Goal: Use online tool/utility: Utilize a website feature to perform a specific function

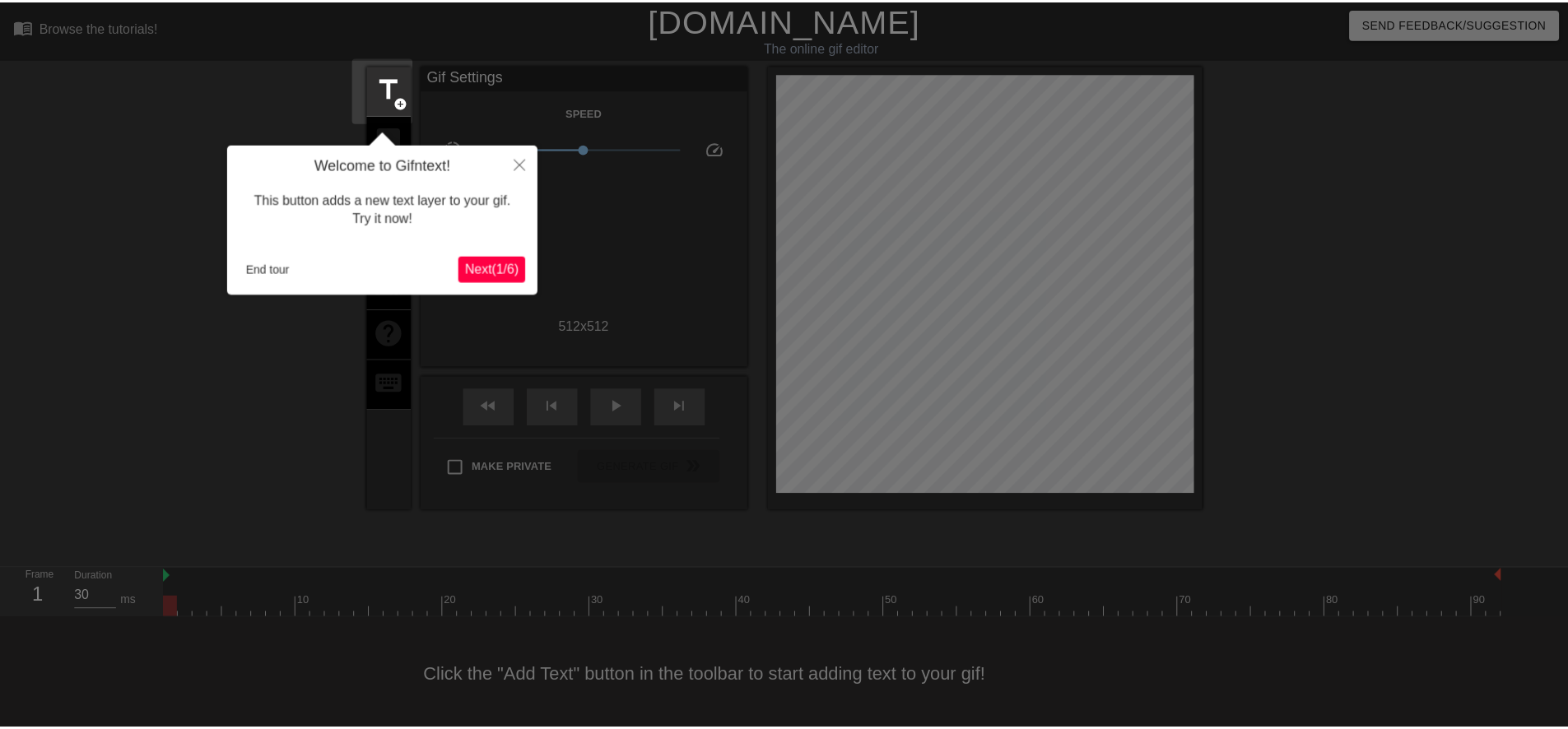
scroll to position [4, 0]
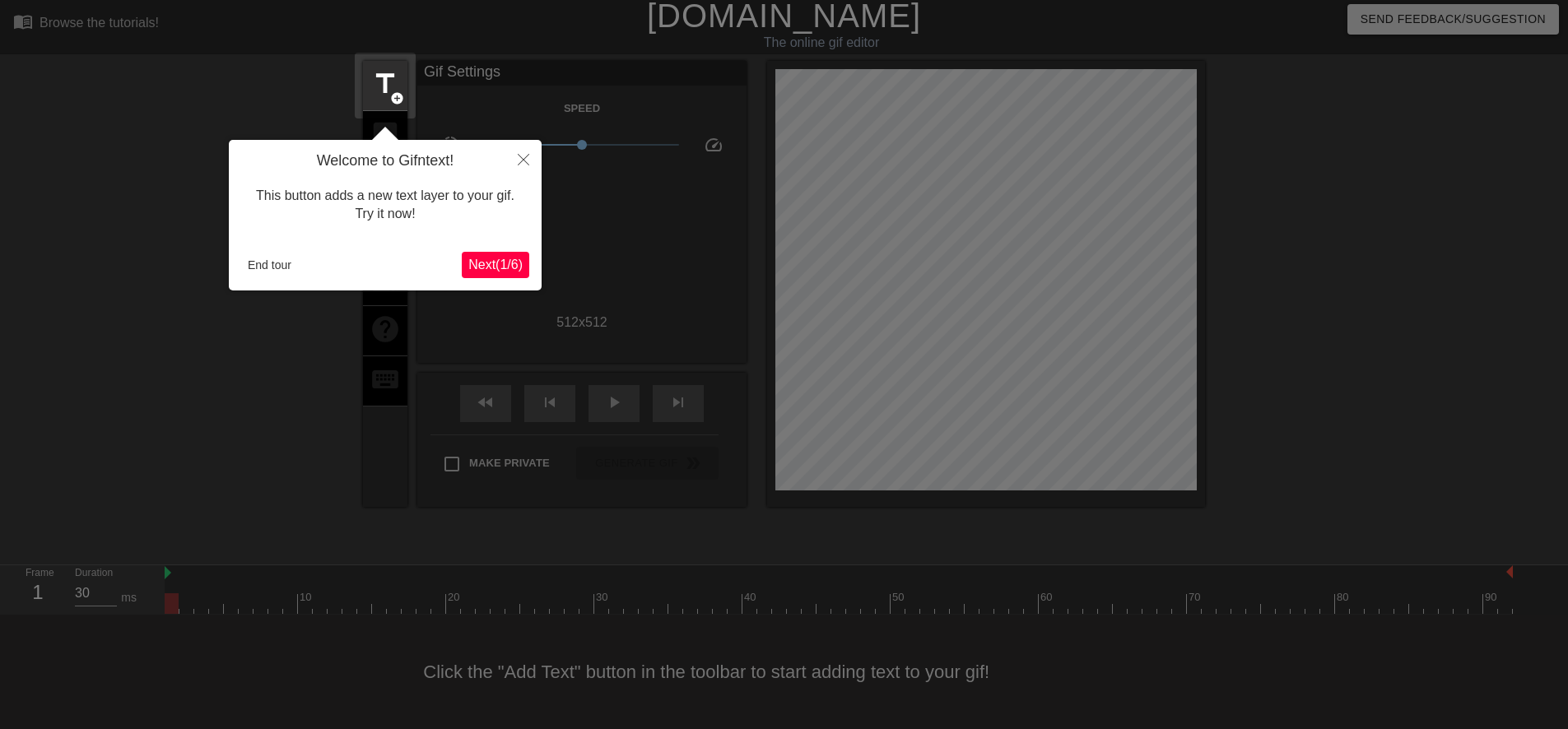
click at [501, 272] on span "Next ( 1 / 6 )" at bounding box center [496, 264] width 54 height 14
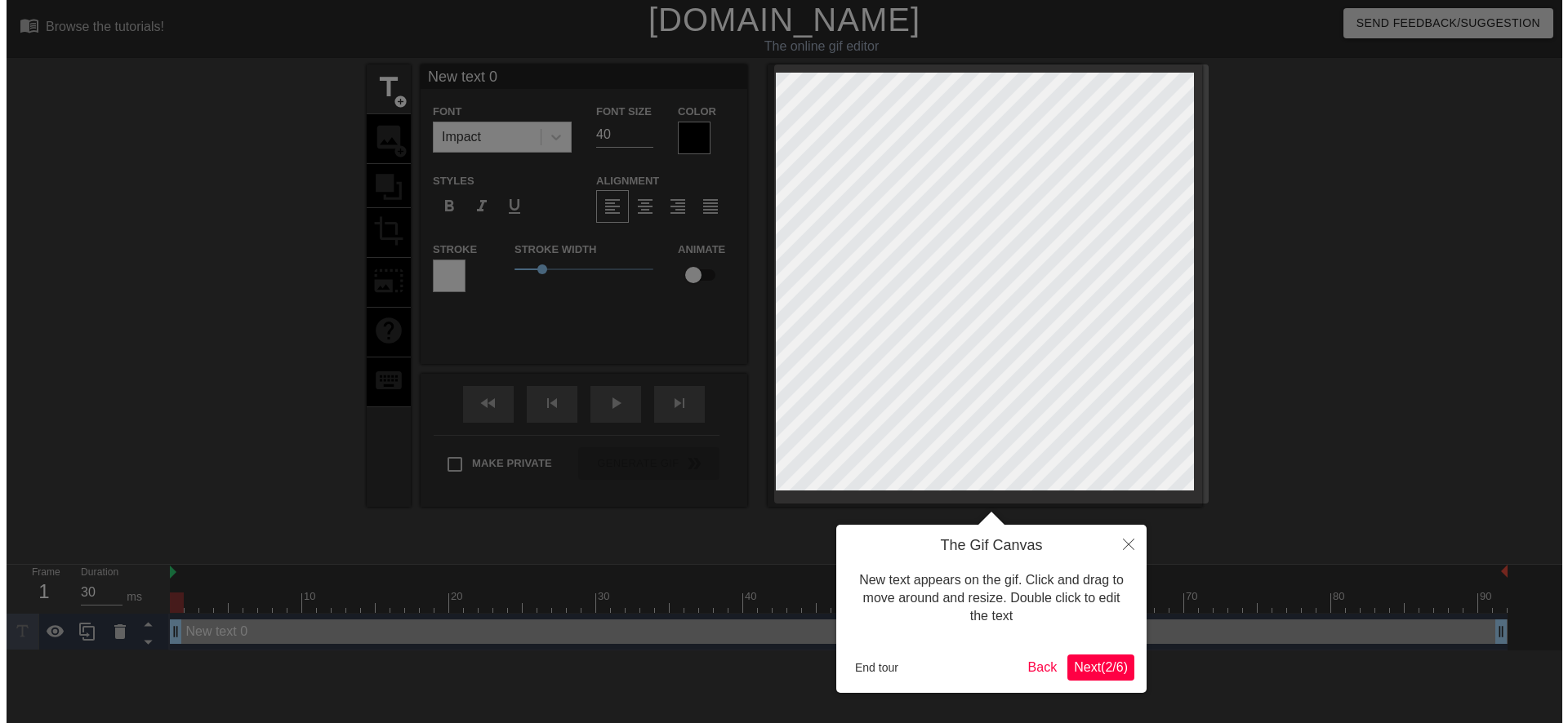
scroll to position [0, 0]
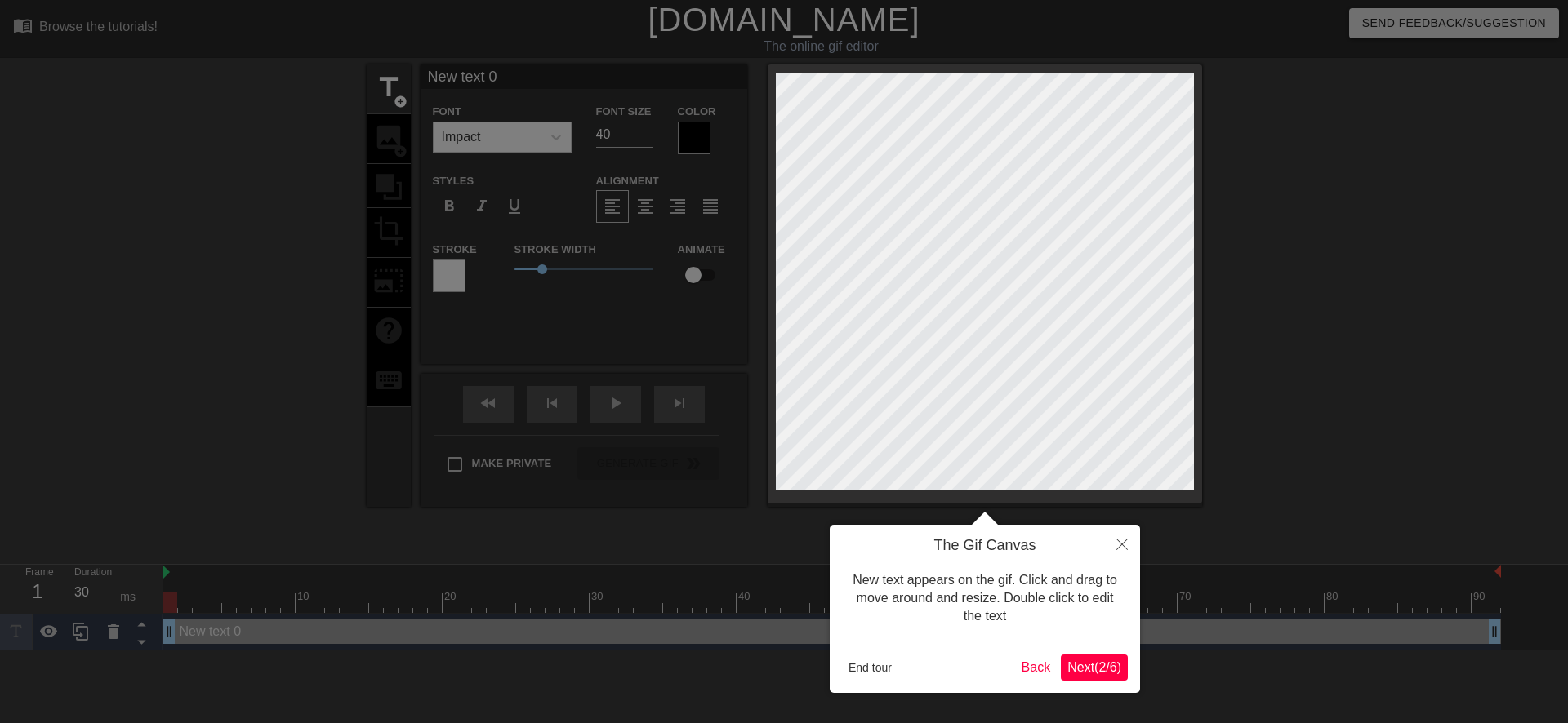
click at [1087, 672] on span "Next ( 2 / 6 )" at bounding box center [1094, 667] width 54 height 14
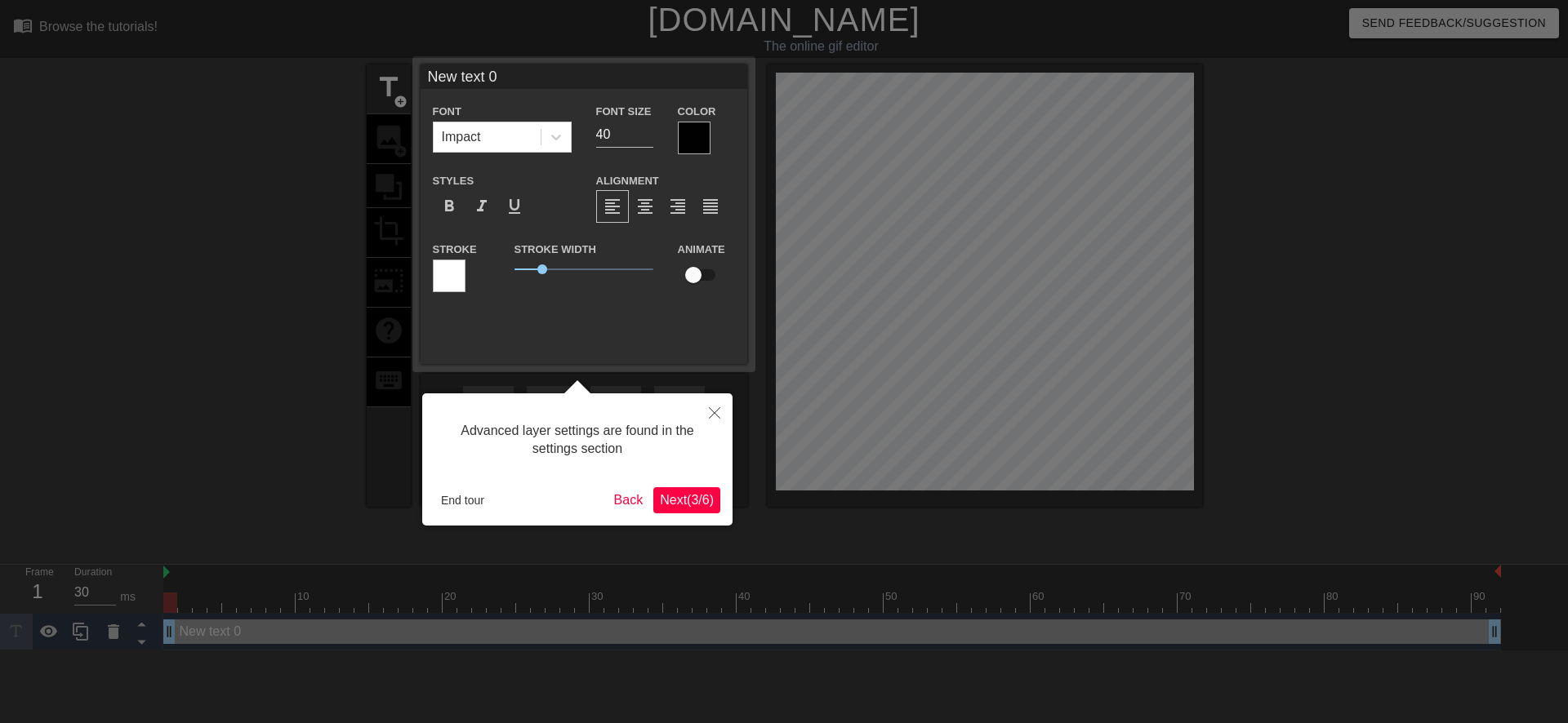
click at [690, 502] on span "Next ( 3 / 6 )" at bounding box center [686, 500] width 54 height 14
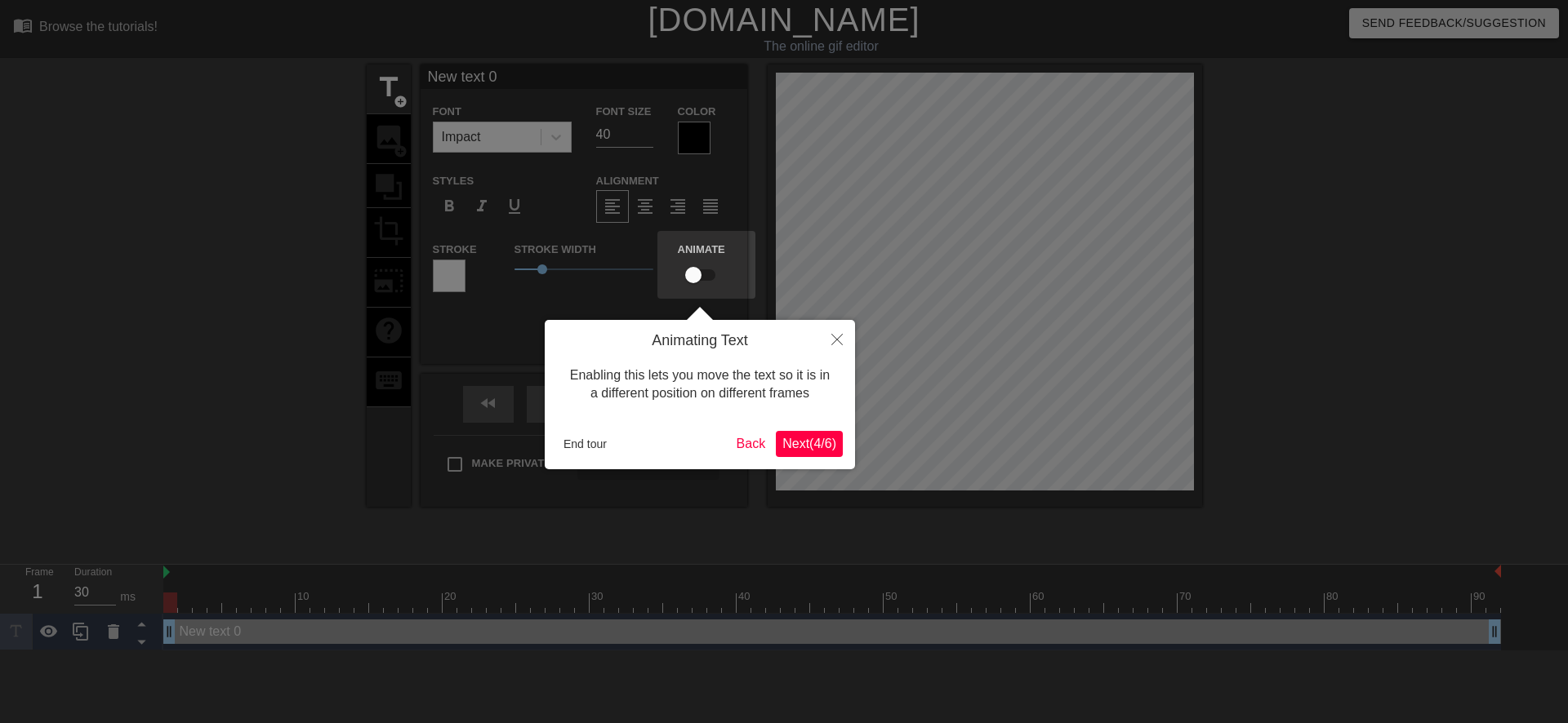
click at [797, 441] on span "Next ( 4 / 6 )" at bounding box center [809, 444] width 54 height 14
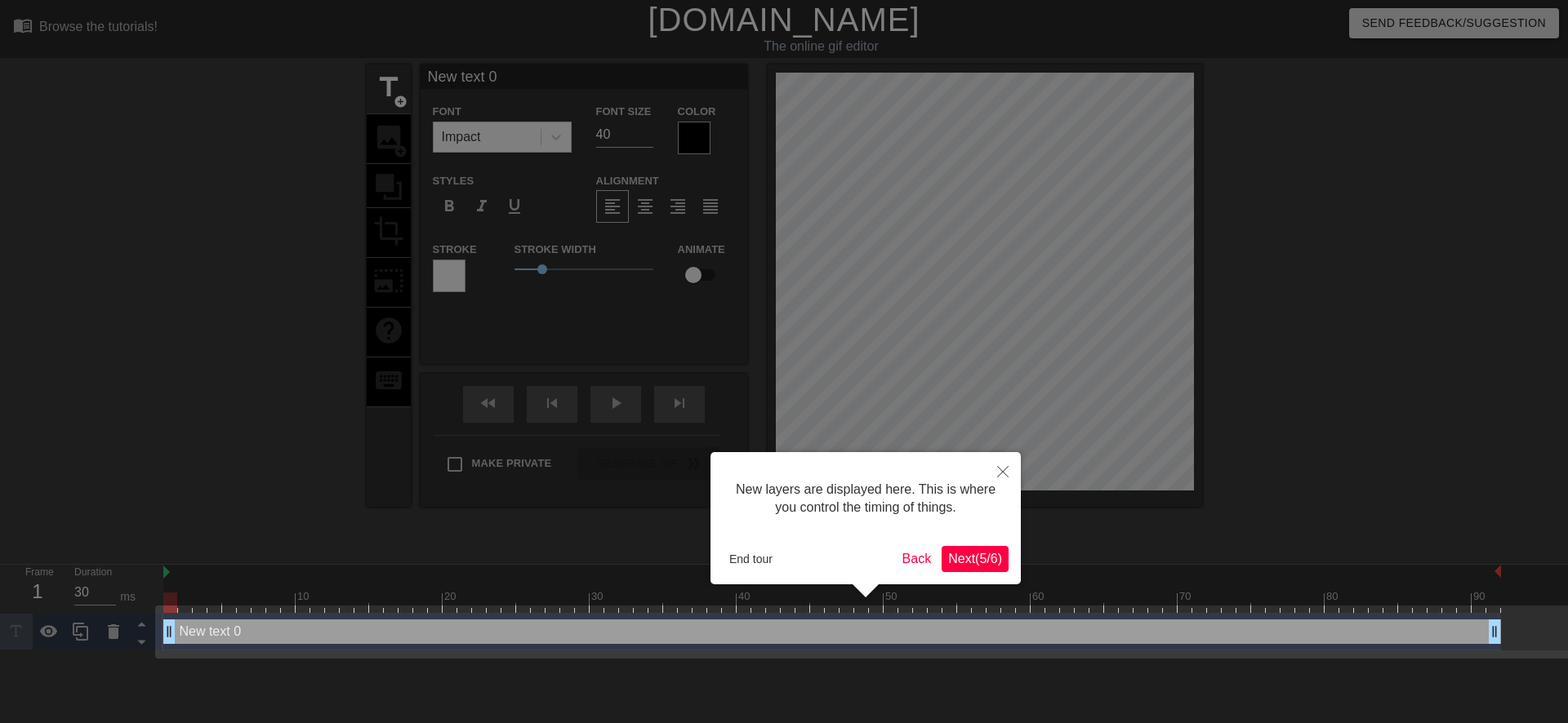
click at [956, 562] on span "Next ( 5 / 6 )" at bounding box center [975, 558] width 54 height 14
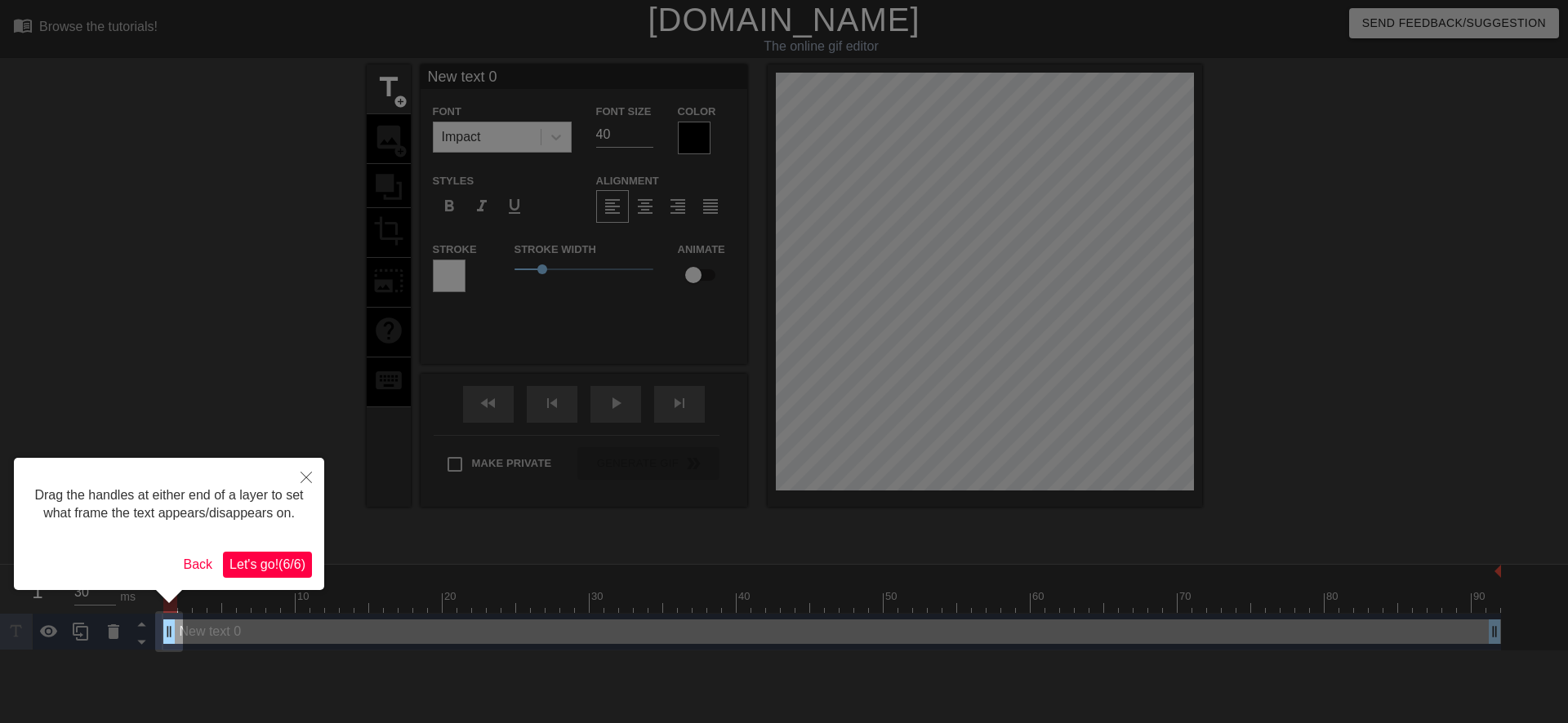
click at [294, 558] on span "Let's go! ( 6 / 6 )" at bounding box center [267, 564] width 76 height 14
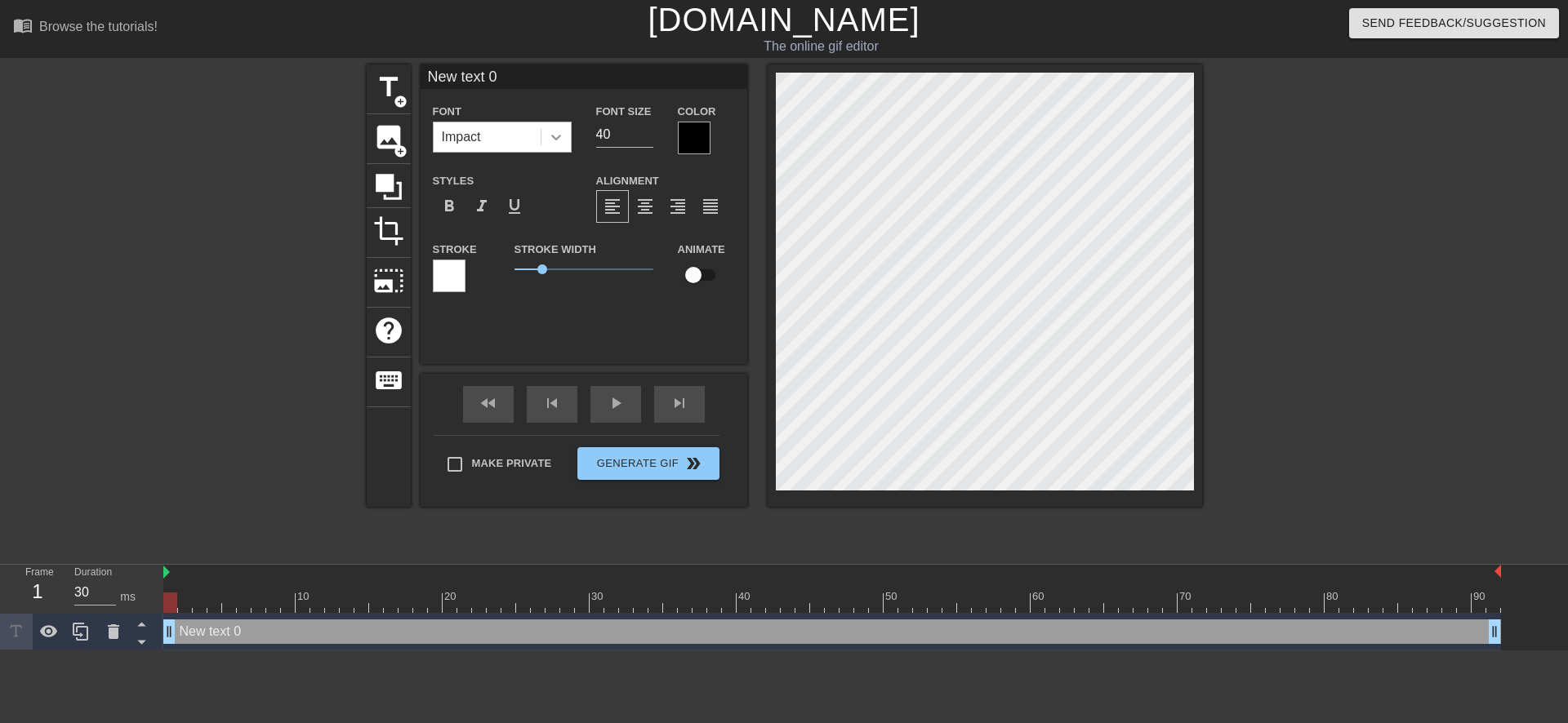
click at [557, 146] on div at bounding box center [556, 137] width 29 height 29
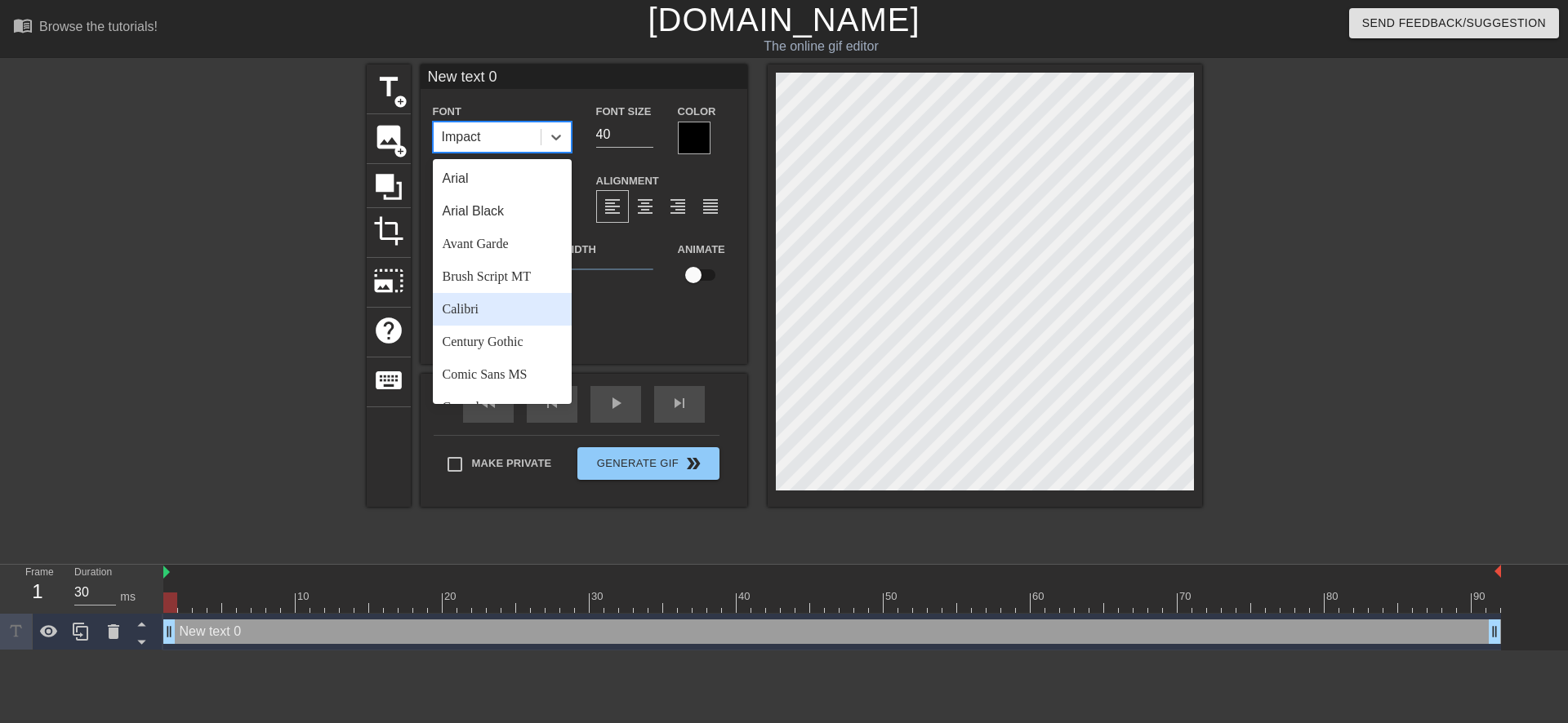
click at [489, 306] on div "Calibri" at bounding box center [503, 310] width 139 height 33
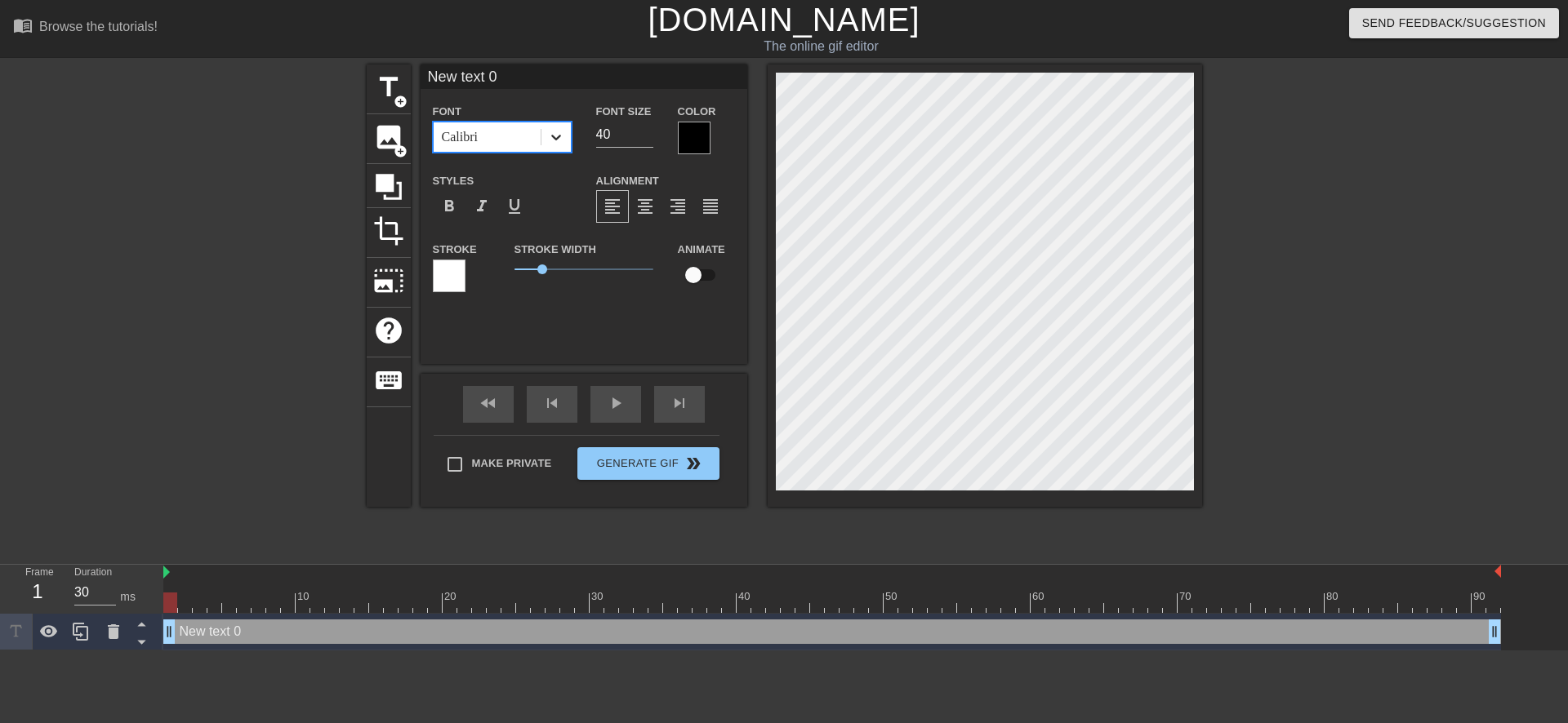
click at [564, 129] on div at bounding box center [556, 137] width 29 height 29
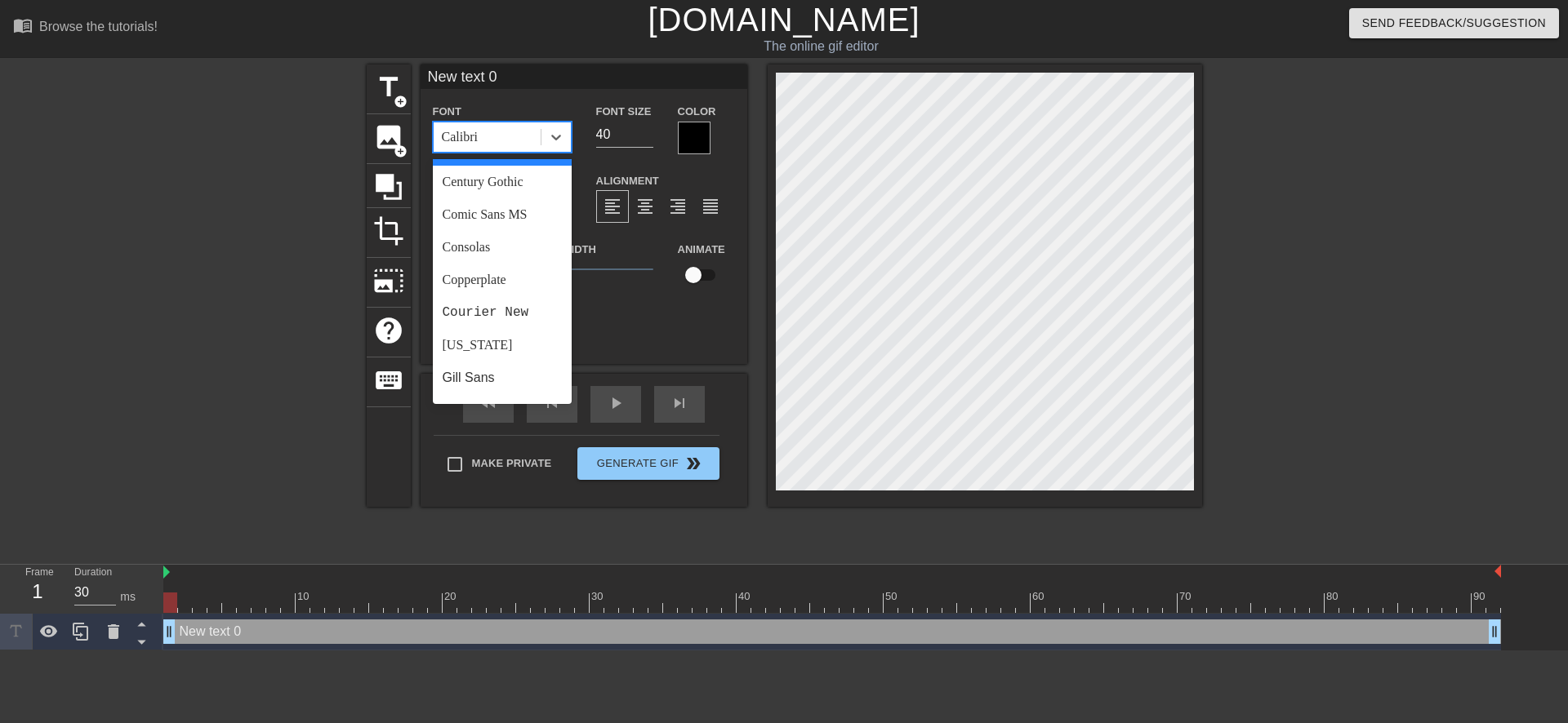
scroll to position [163, 0]
click at [527, 310] on div "Courier New" at bounding box center [503, 310] width 139 height 33
click at [561, 136] on icon at bounding box center [556, 137] width 16 height 16
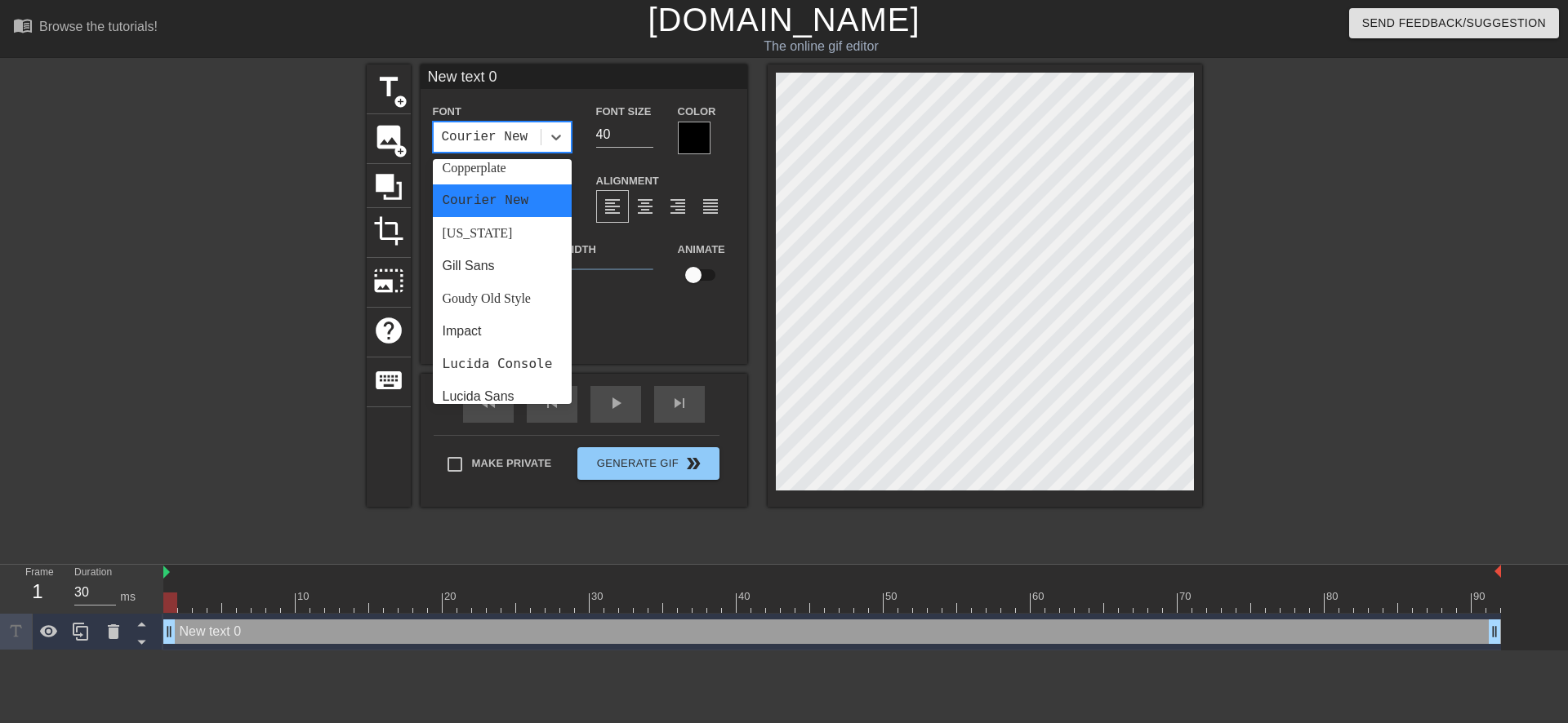
scroll to position [327, 0]
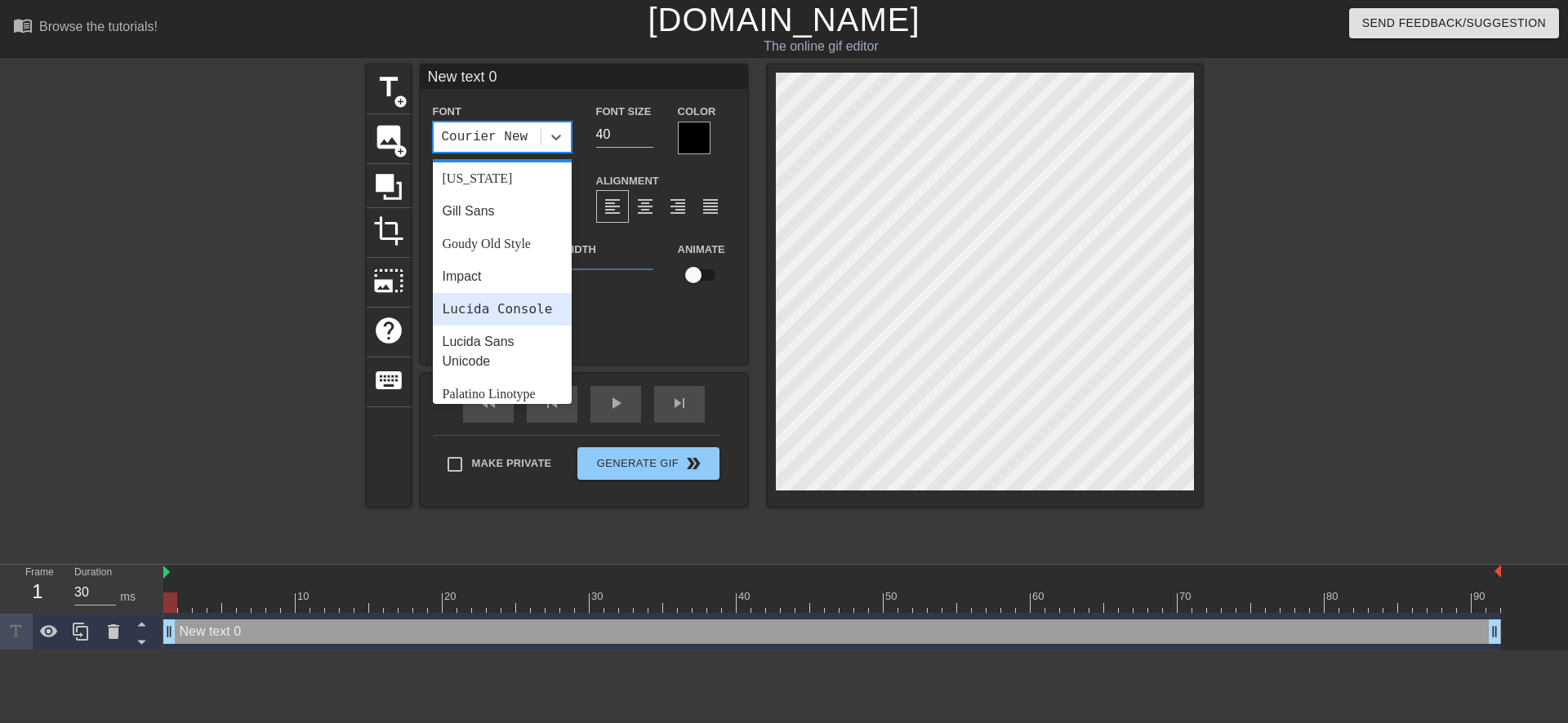
click at [511, 312] on div "Lucida Console" at bounding box center [503, 310] width 139 height 33
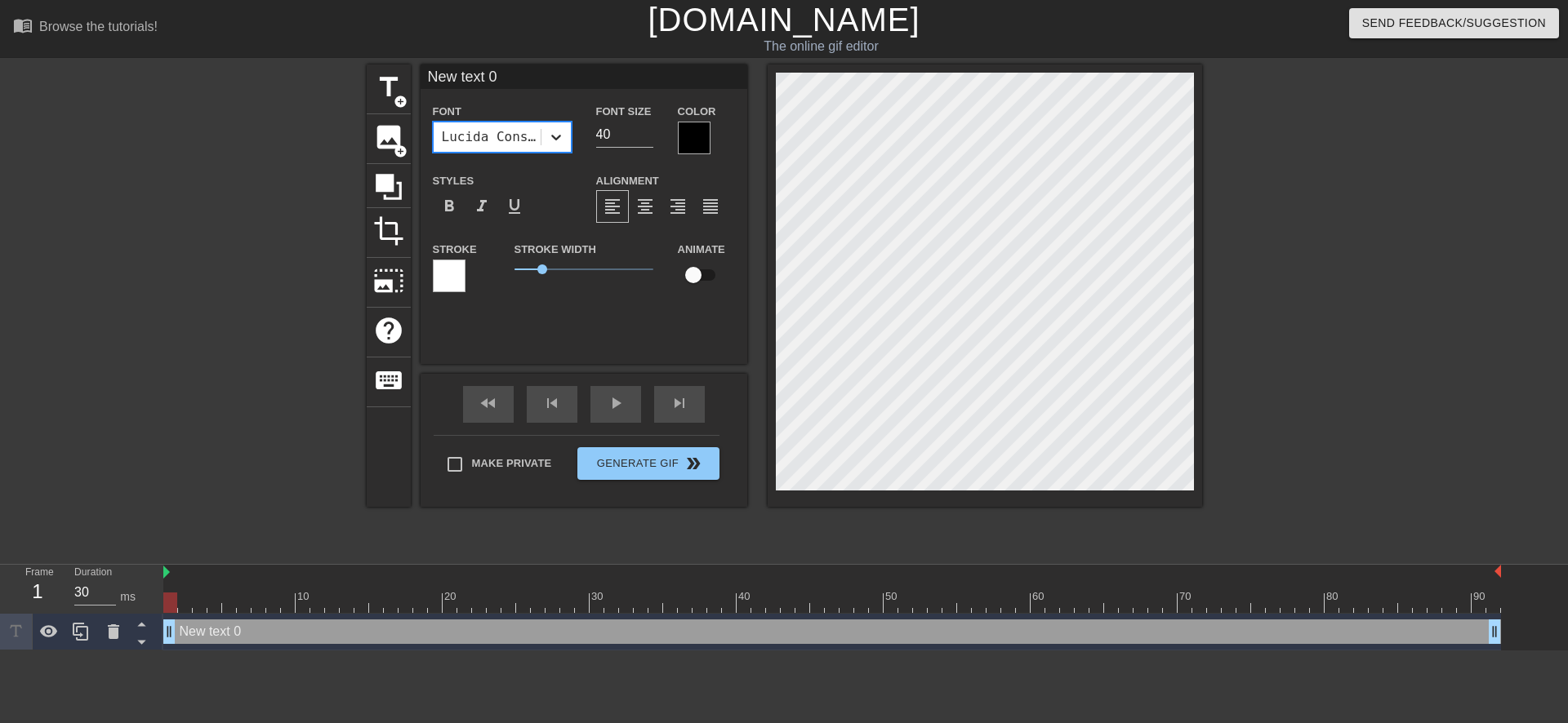
click at [561, 136] on icon at bounding box center [556, 137] width 16 height 16
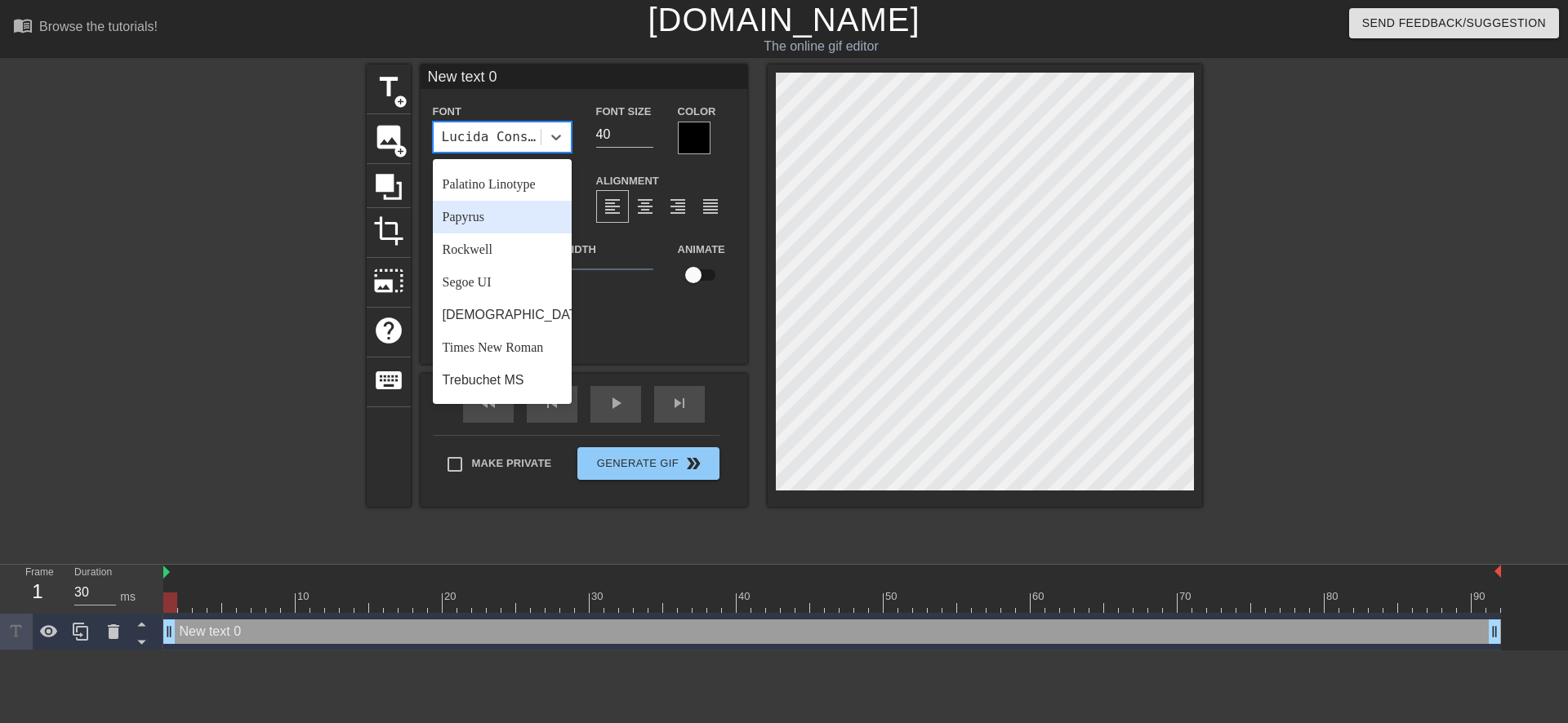
scroll to position [571, 0]
click at [515, 205] on div "Papyrus" at bounding box center [503, 189] width 139 height 33
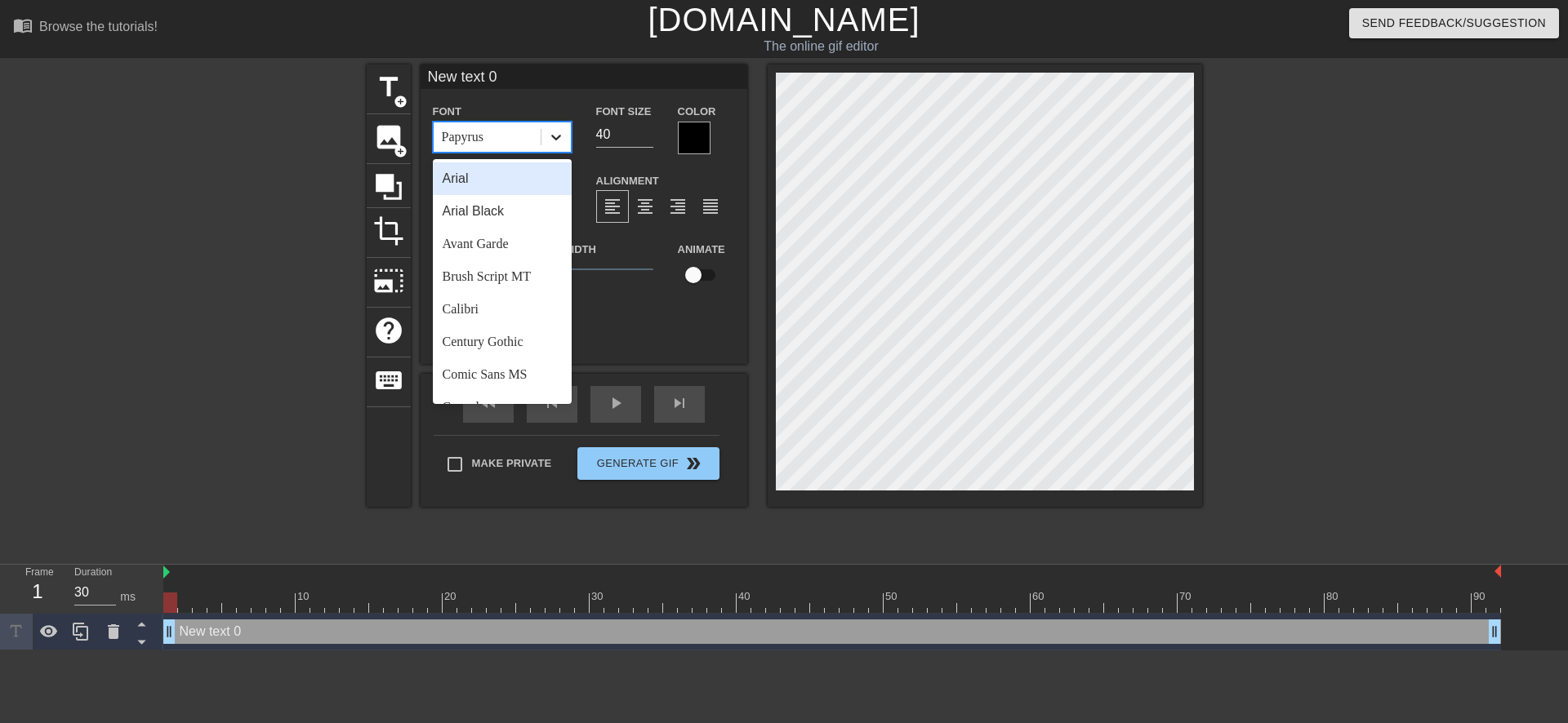
click at [557, 133] on icon at bounding box center [556, 137] width 16 height 16
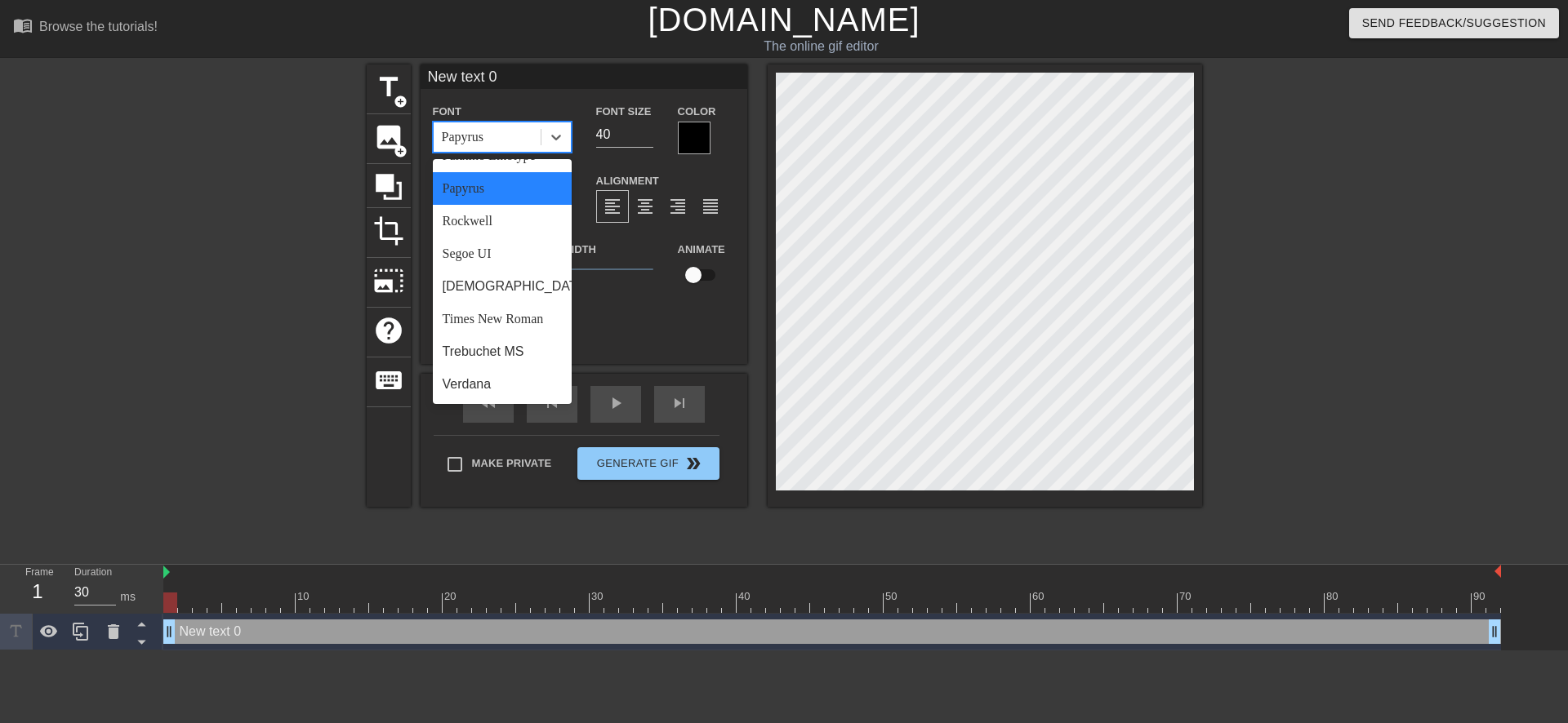
scroll to position [584, 0]
click at [505, 254] on div "Segoe UI" at bounding box center [503, 254] width 139 height 33
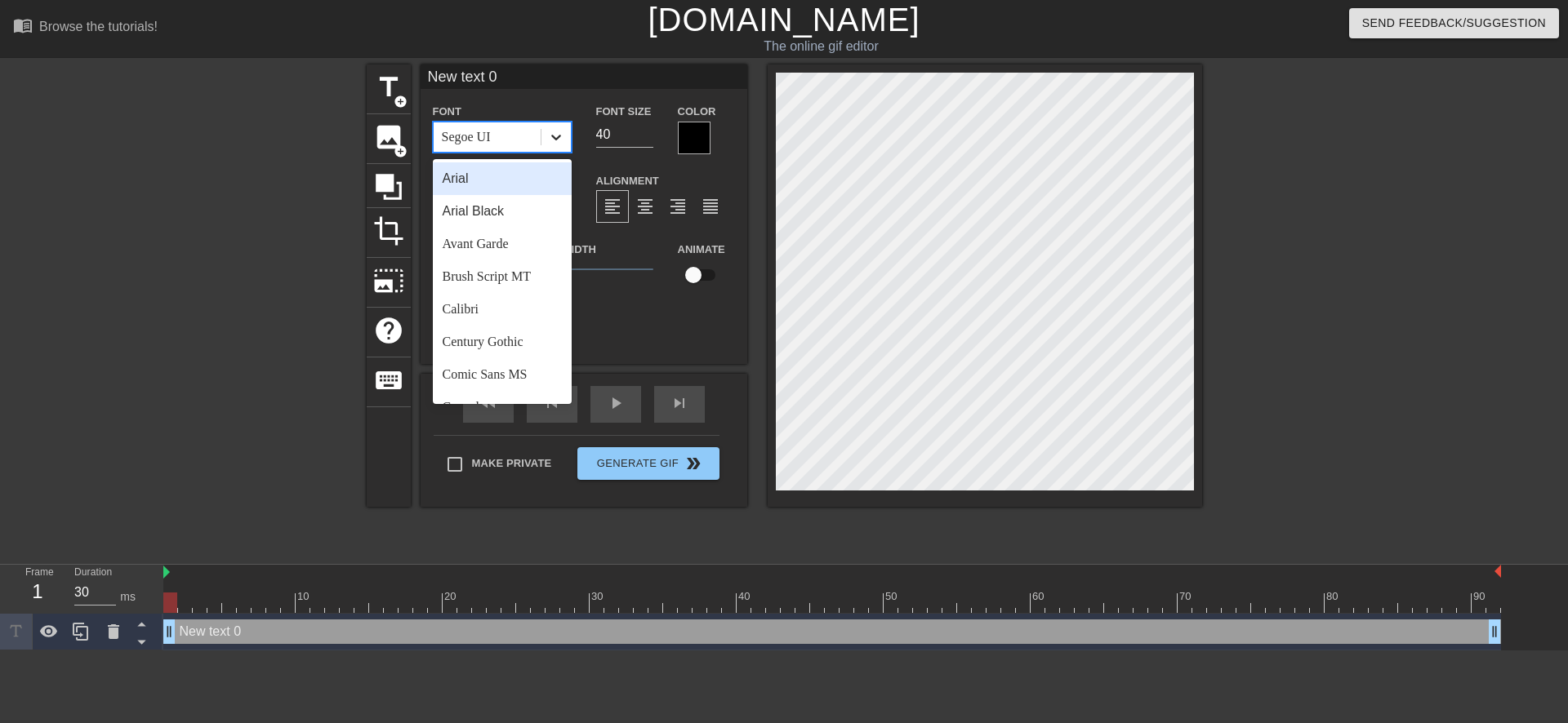
click at [562, 140] on icon at bounding box center [556, 137] width 16 height 16
click at [543, 187] on div "Arial" at bounding box center [503, 179] width 139 height 33
click at [562, 145] on icon at bounding box center [556, 137] width 16 height 16
click at [526, 212] on div "Arial Black" at bounding box center [503, 212] width 139 height 33
click at [561, 141] on icon at bounding box center [556, 137] width 16 height 16
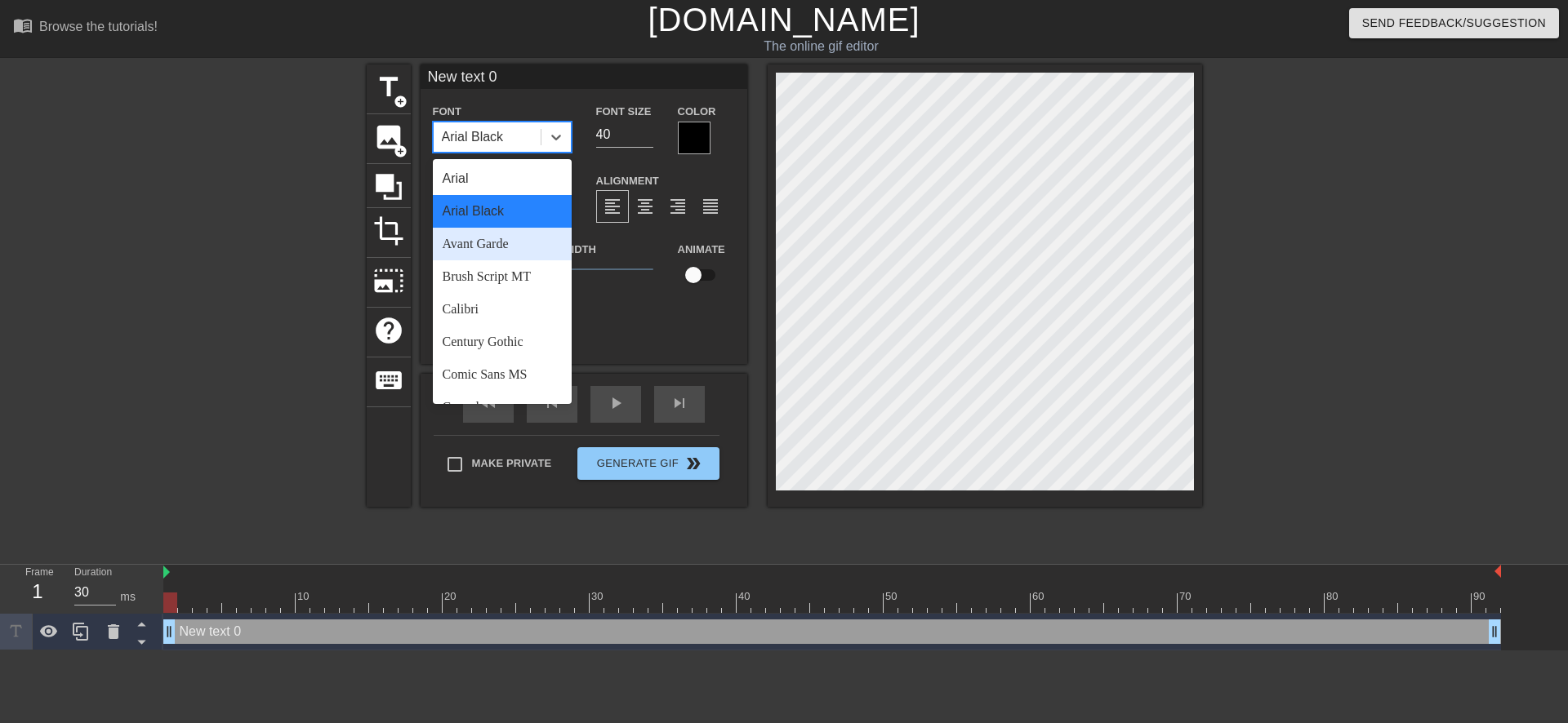
click at [510, 243] on div "Avant Garde" at bounding box center [503, 244] width 139 height 33
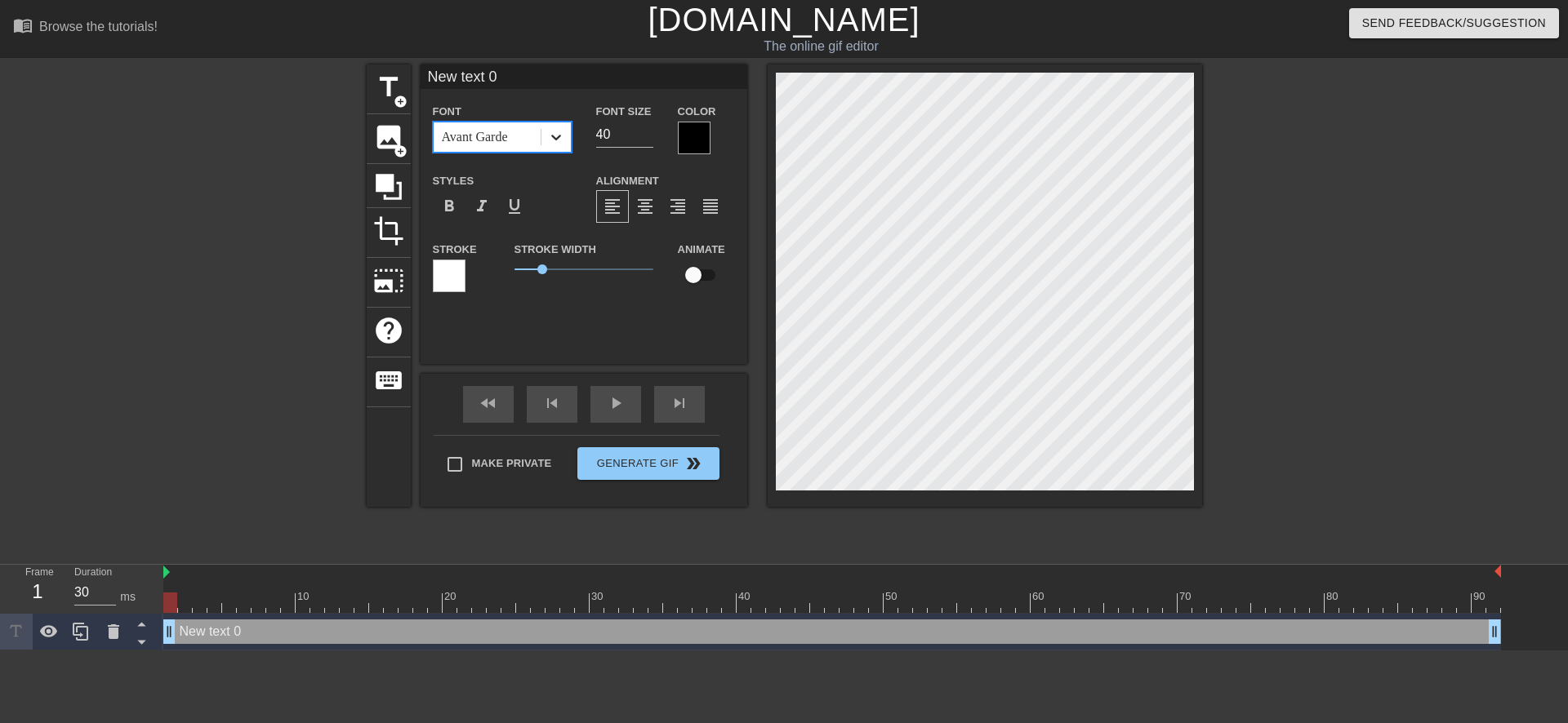
click at [554, 141] on icon at bounding box center [556, 137] width 16 height 16
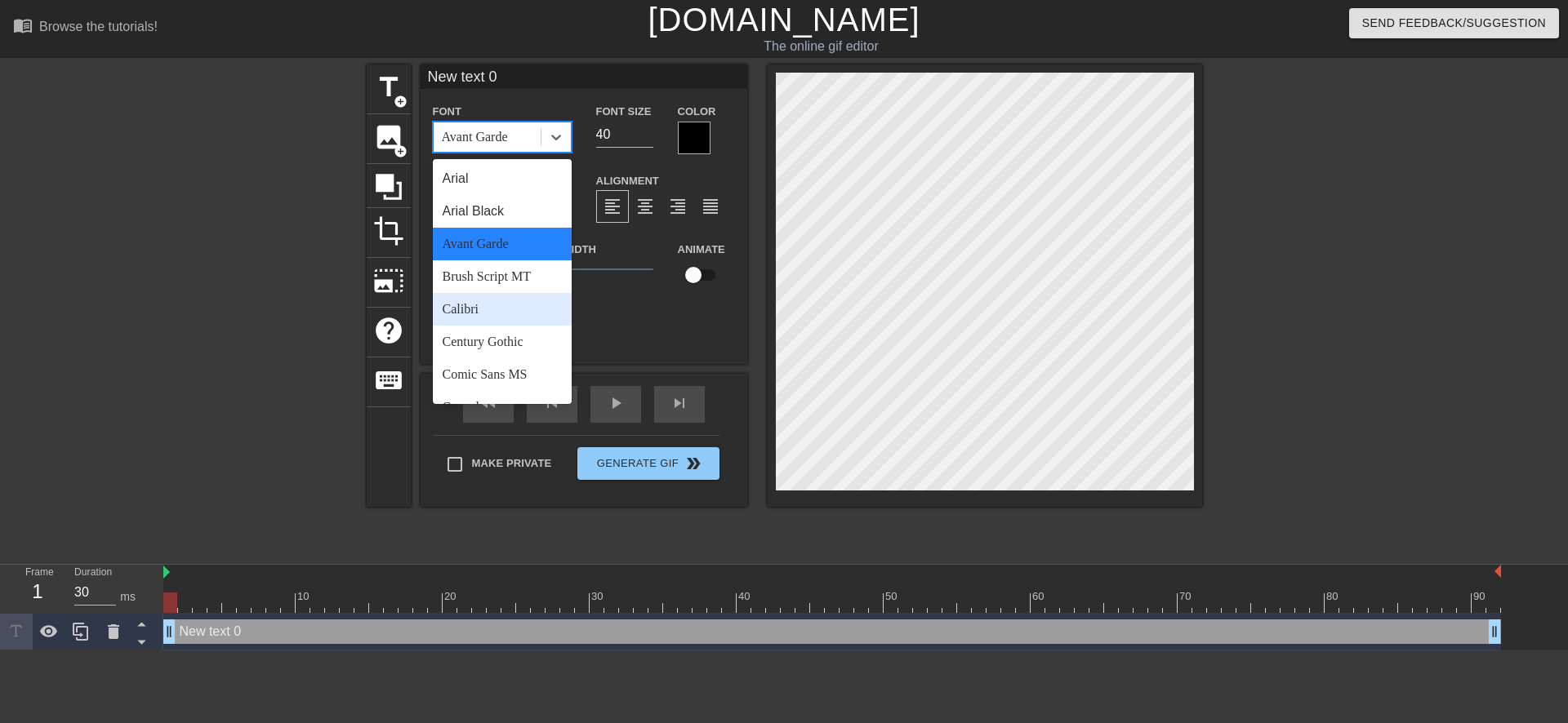
click at [488, 306] on div "Calibri" at bounding box center [503, 310] width 139 height 33
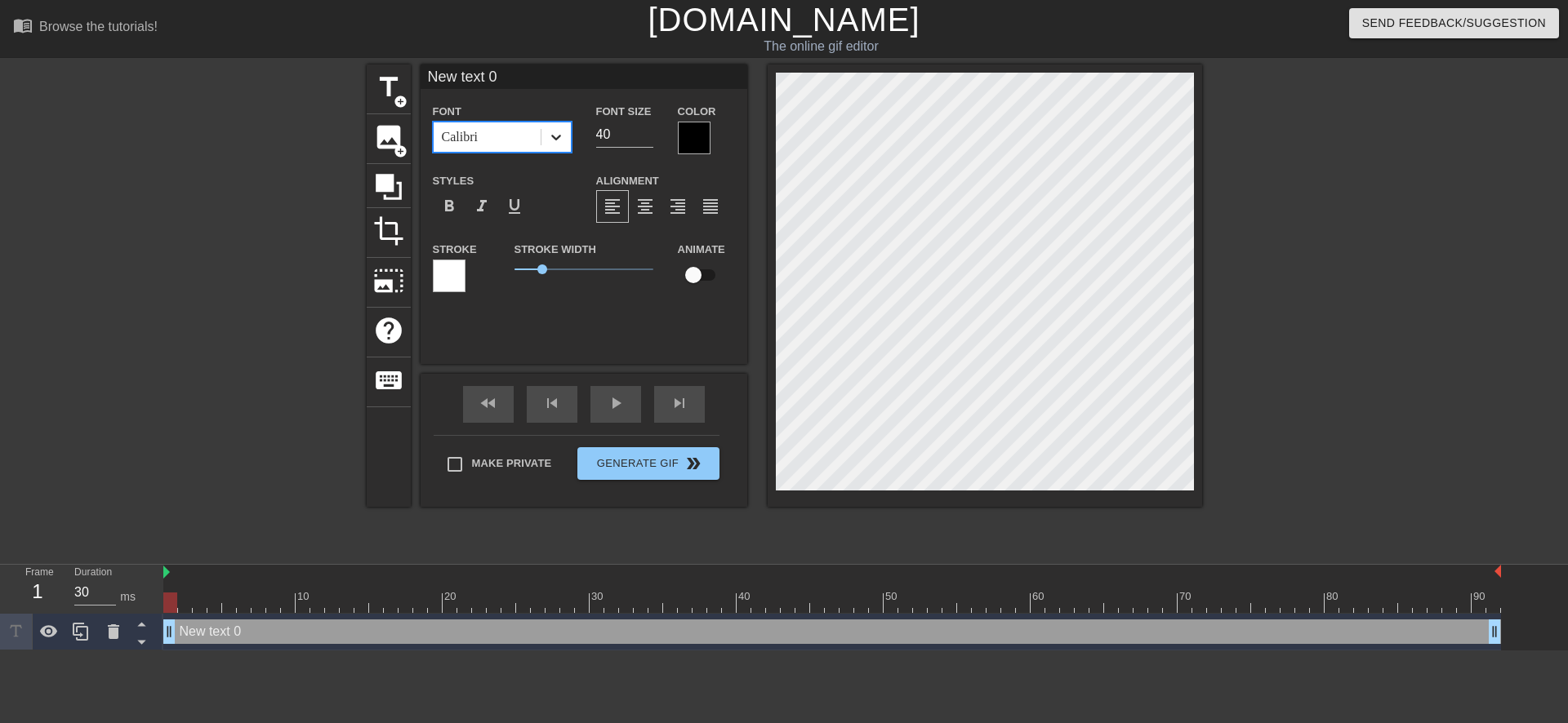
click at [556, 136] on icon at bounding box center [556, 137] width 16 height 16
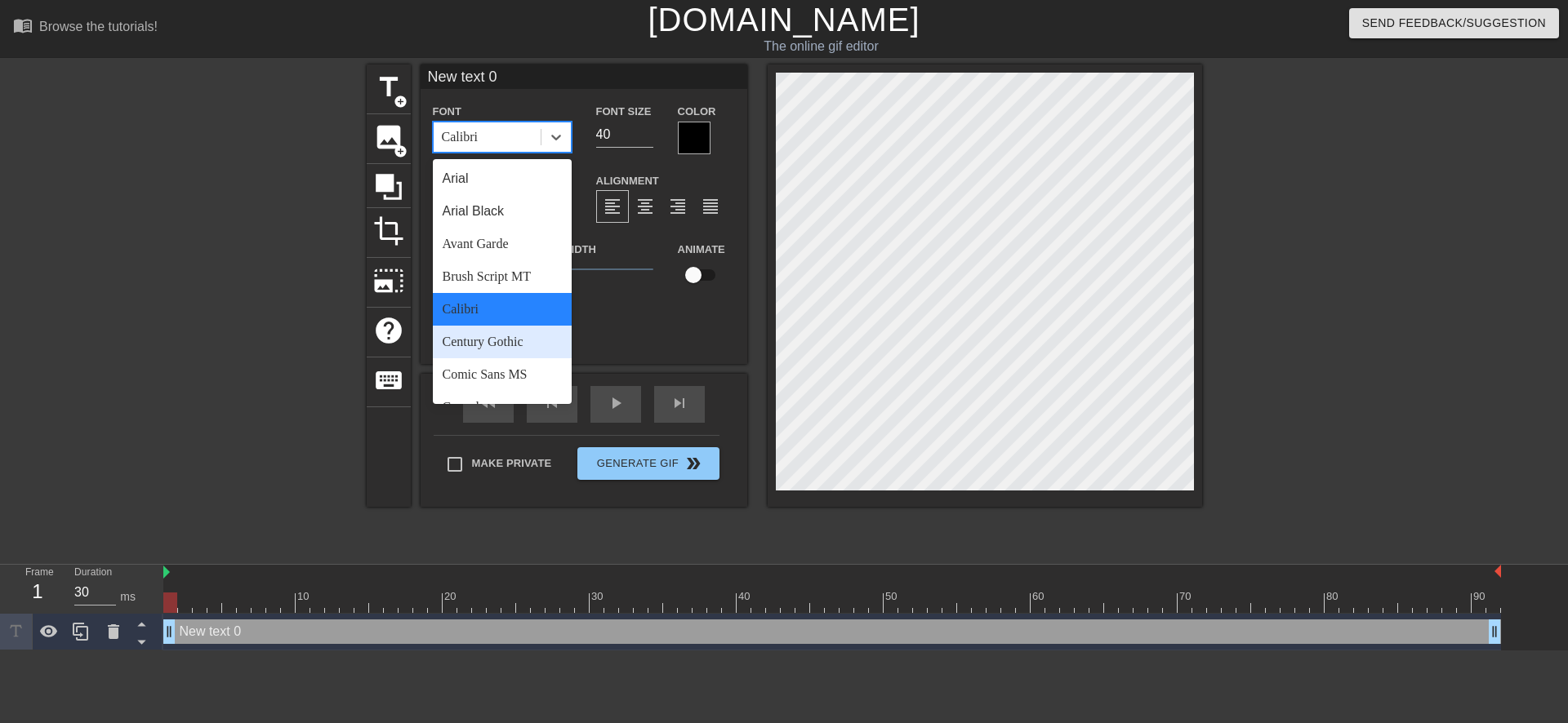
click at [511, 340] on div "Century Gothic" at bounding box center [503, 342] width 139 height 33
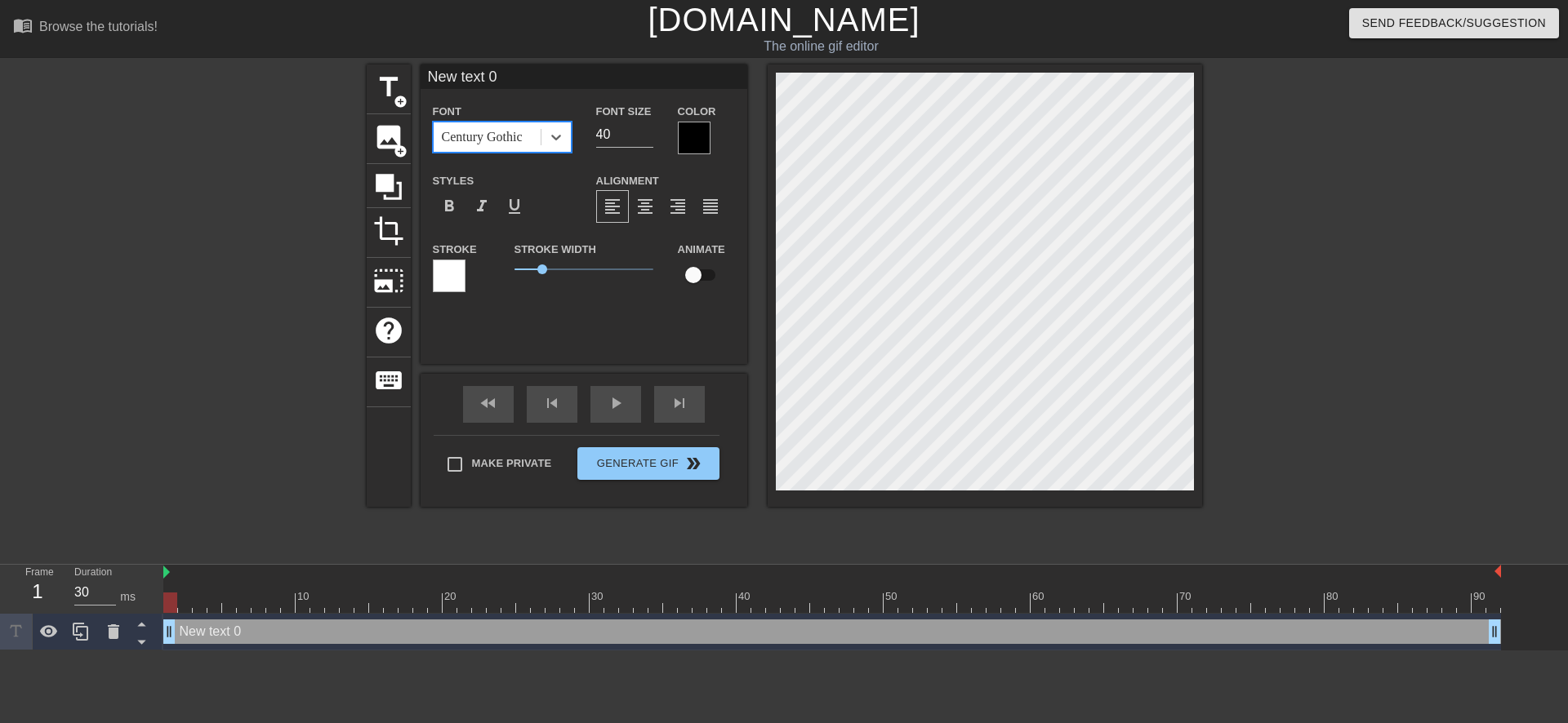
click at [572, 142] on div "Font option Century Gothic, selected. 0 results available. Select is focused ,t…" at bounding box center [503, 127] width 163 height 53
click at [560, 147] on div at bounding box center [556, 137] width 29 height 29
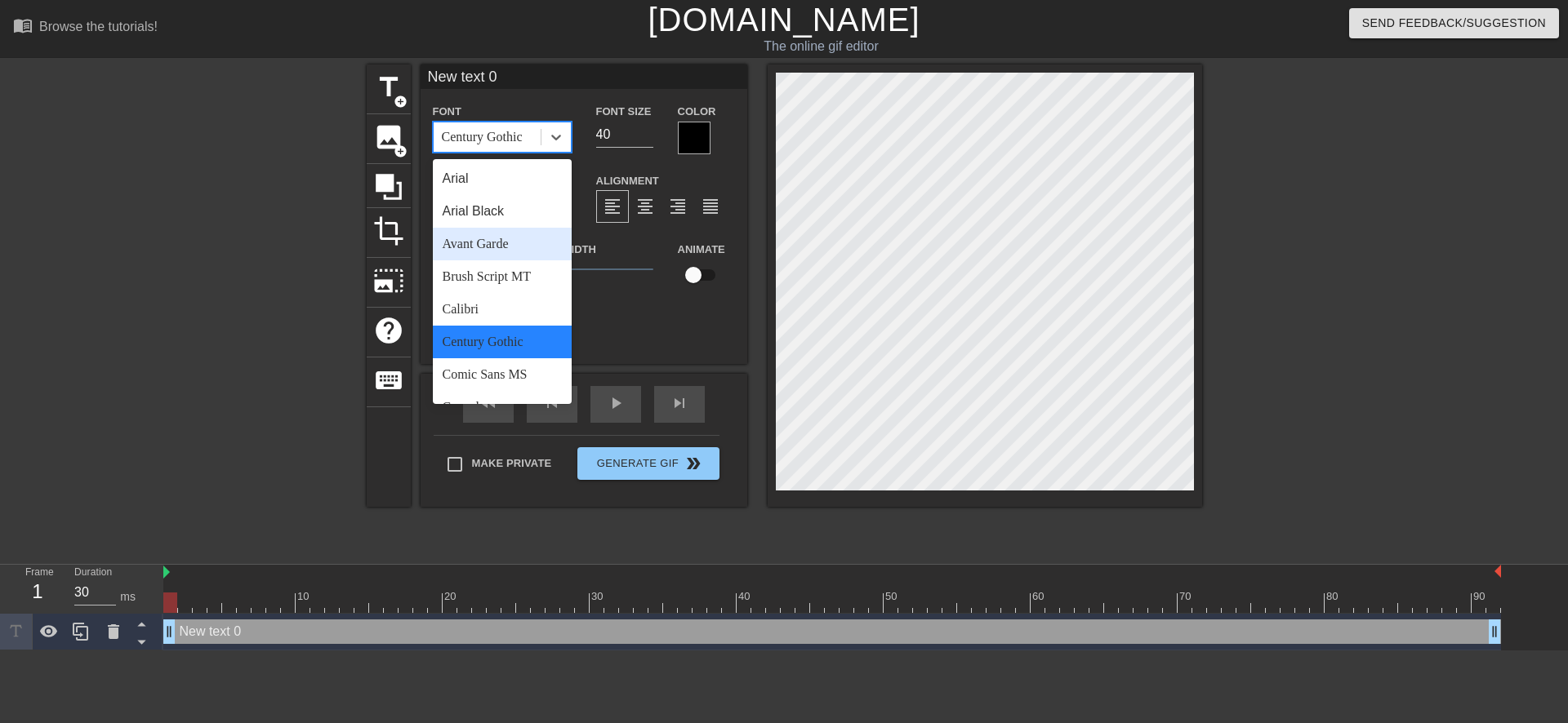
scroll to position [82, 0]
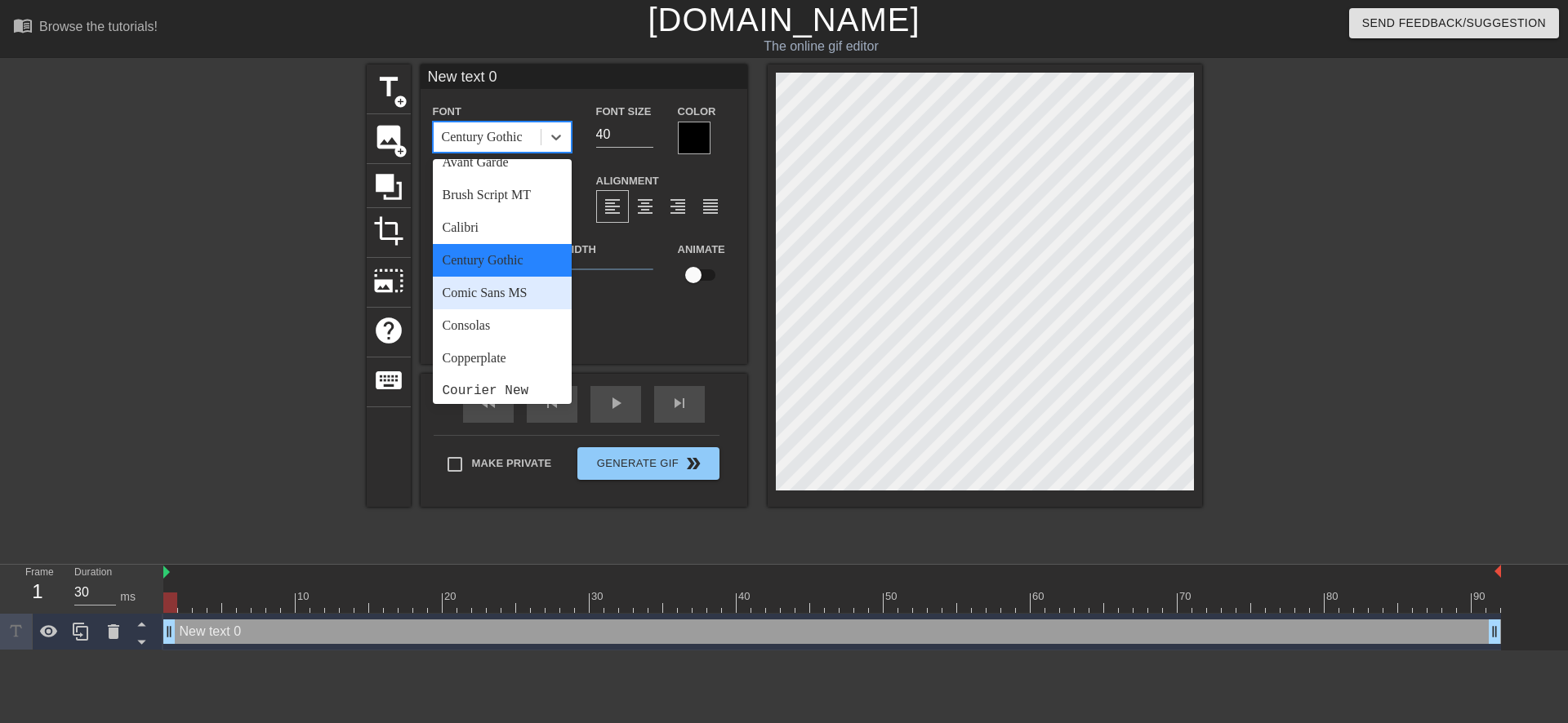
click at [503, 297] on div "Comic Sans MS" at bounding box center [503, 293] width 139 height 33
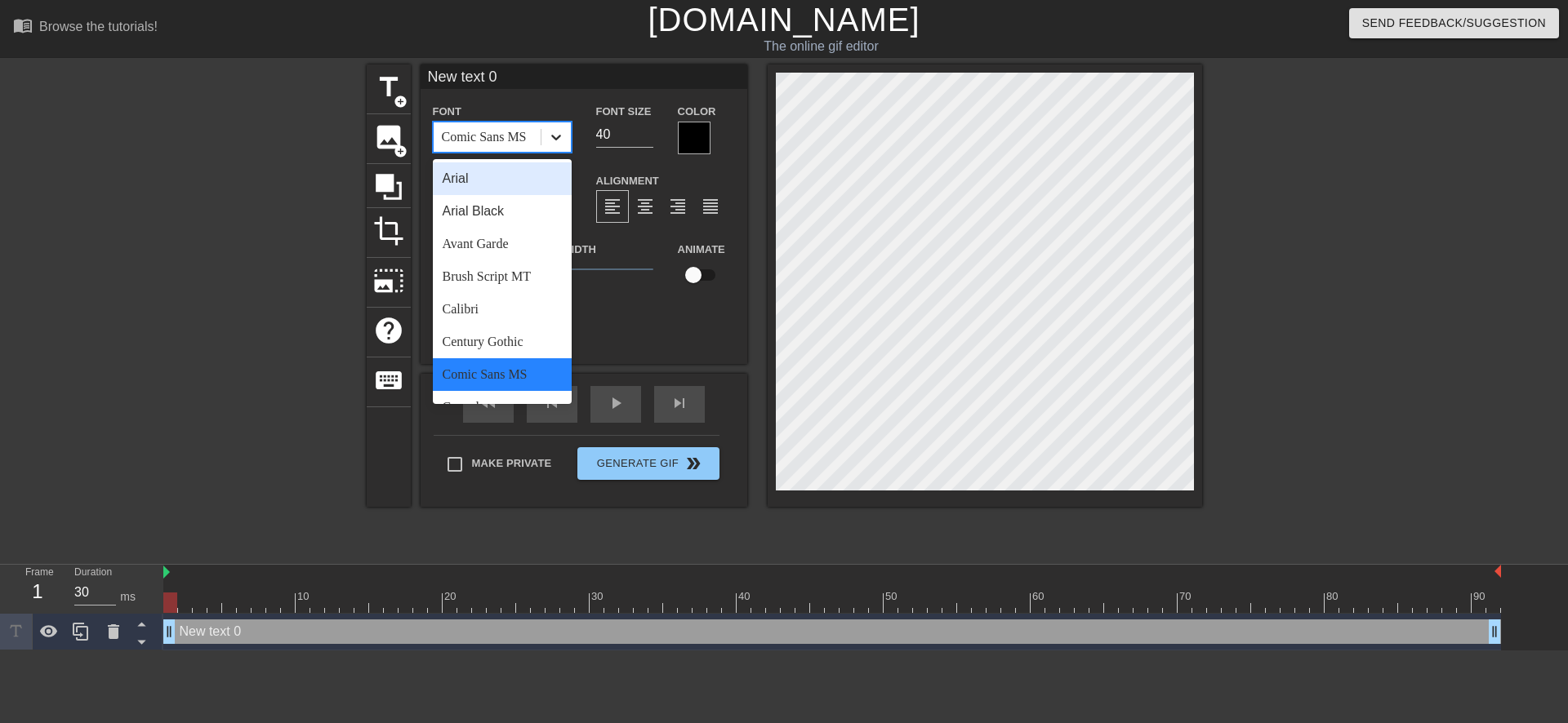
click at [561, 141] on icon at bounding box center [556, 137] width 16 height 16
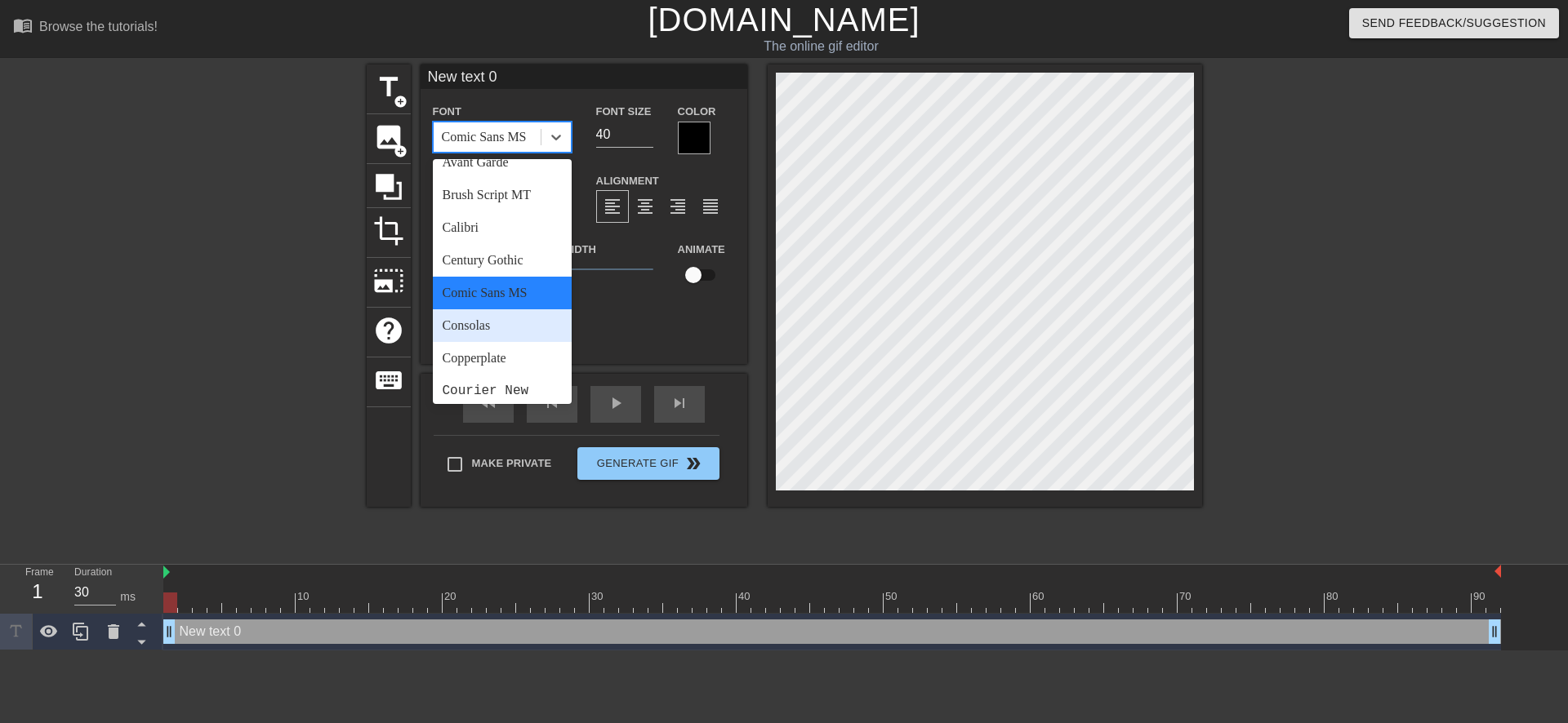
click at [512, 328] on div "Consolas" at bounding box center [503, 326] width 139 height 33
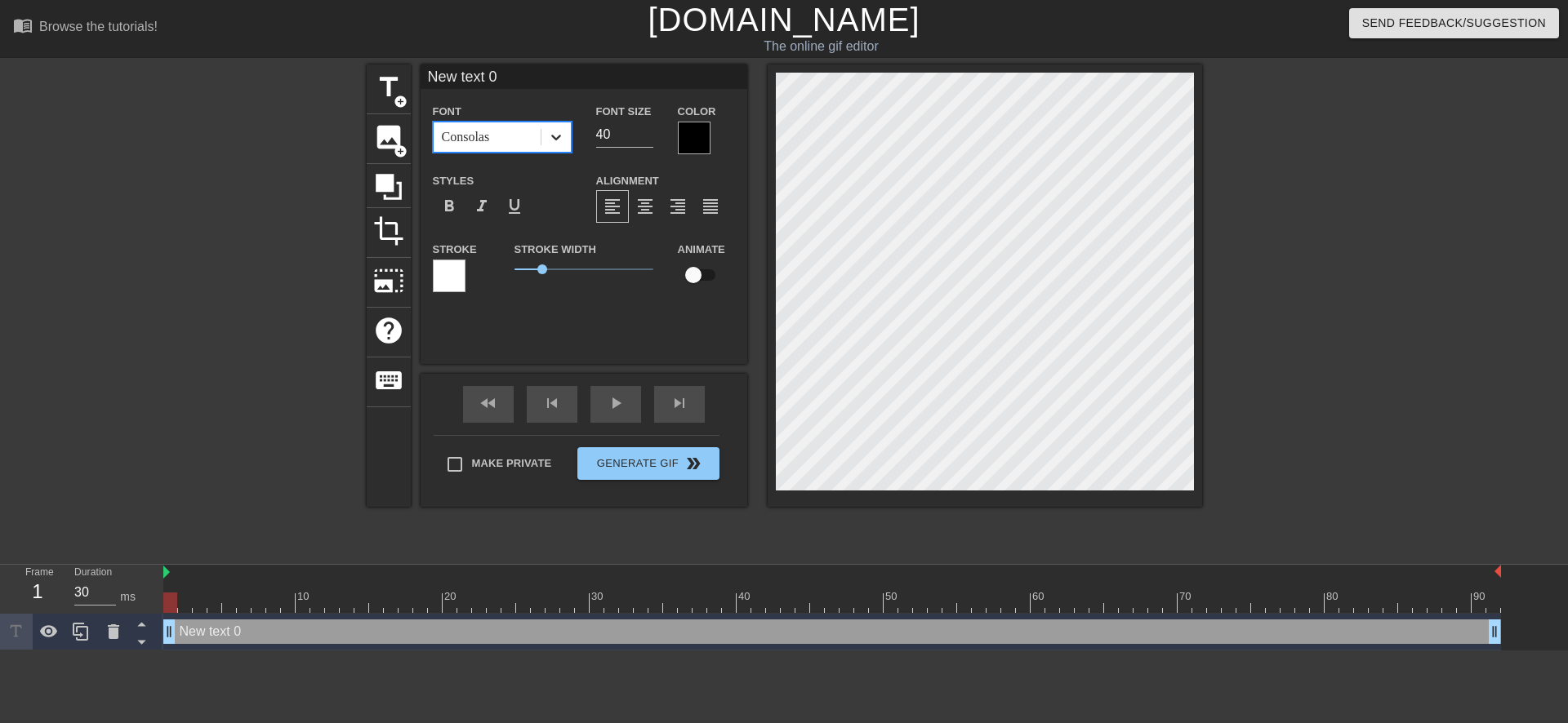
click at [561, 143] on icon at bounding box center [556, 137] width 16 height 16
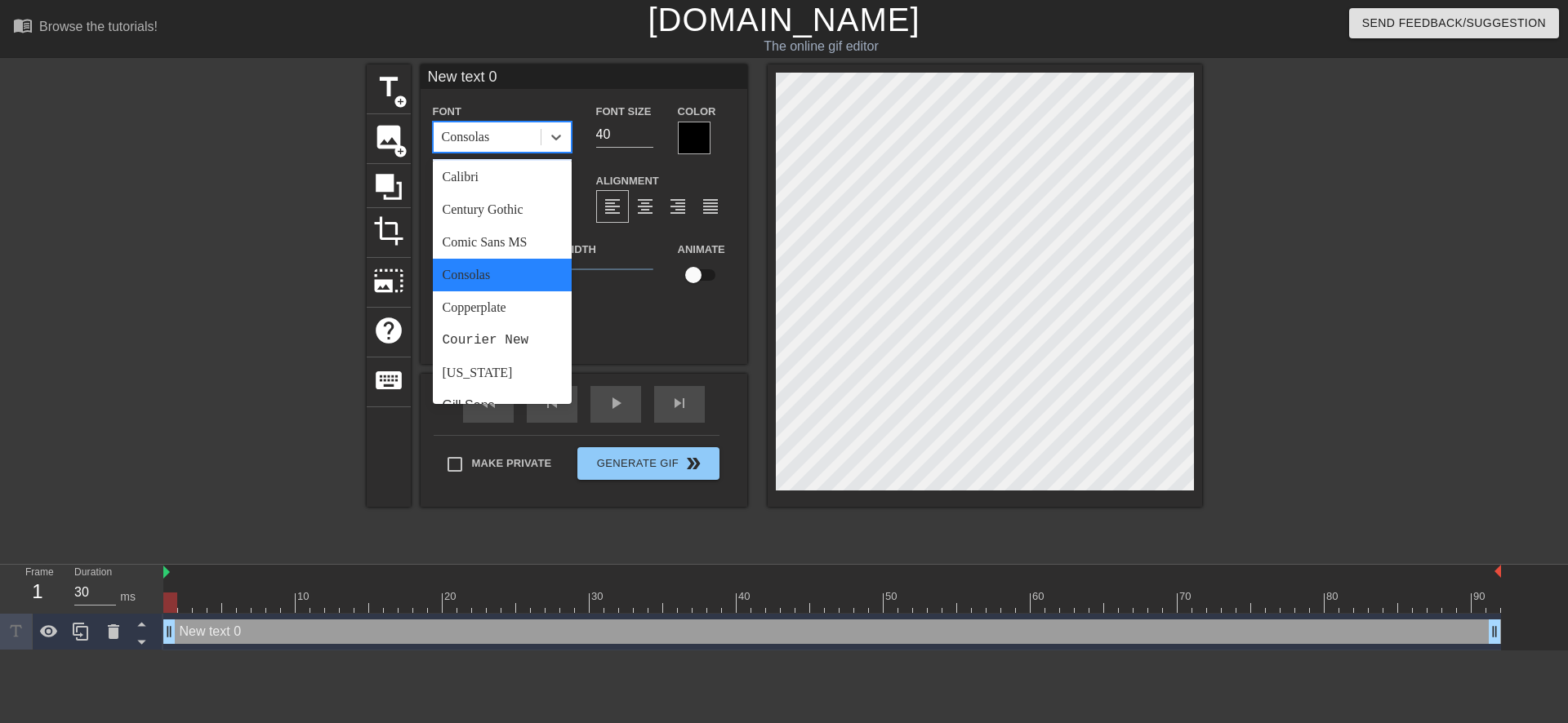
scroll to position [163, 0]
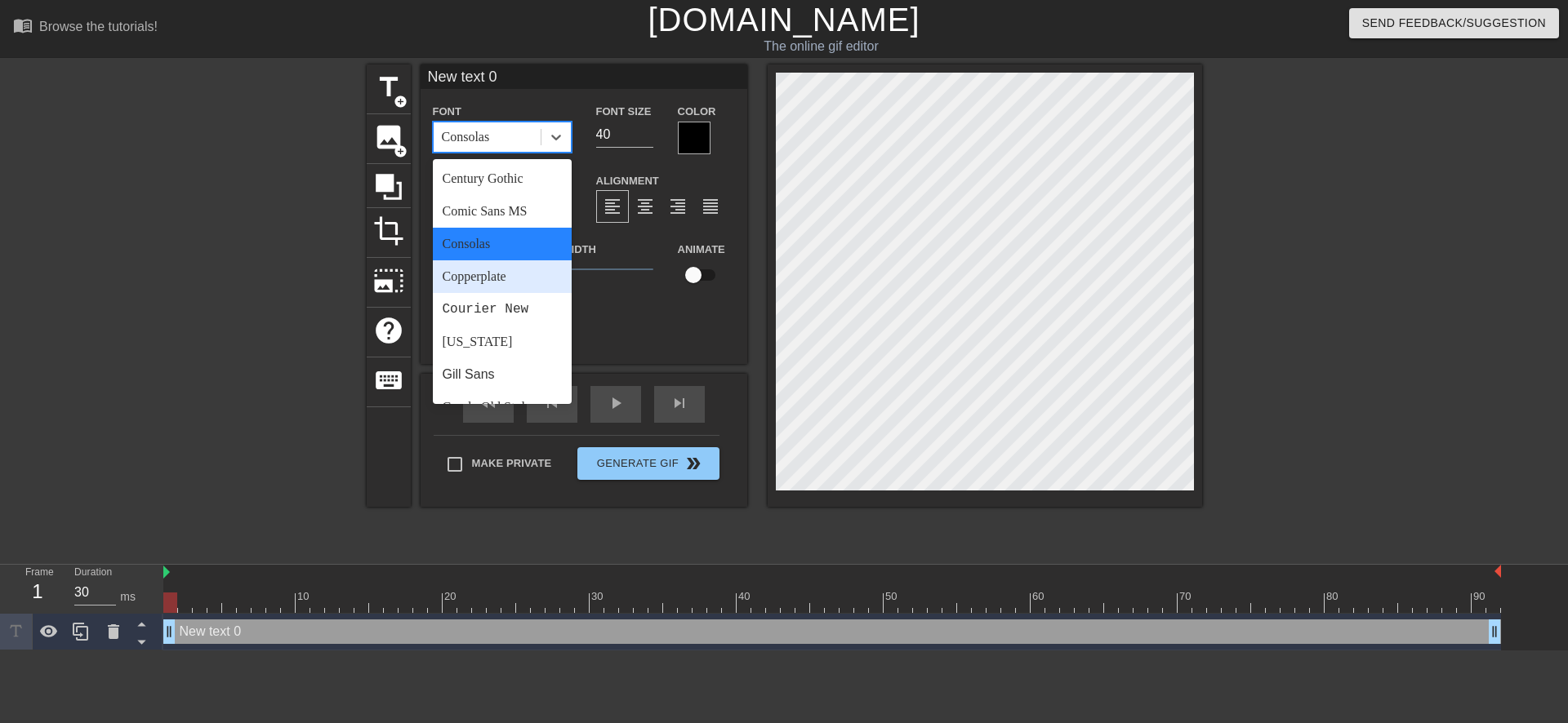
click at [515, 281] on div "Copperplate" at bounding box center [503, 277] width 139 height 33
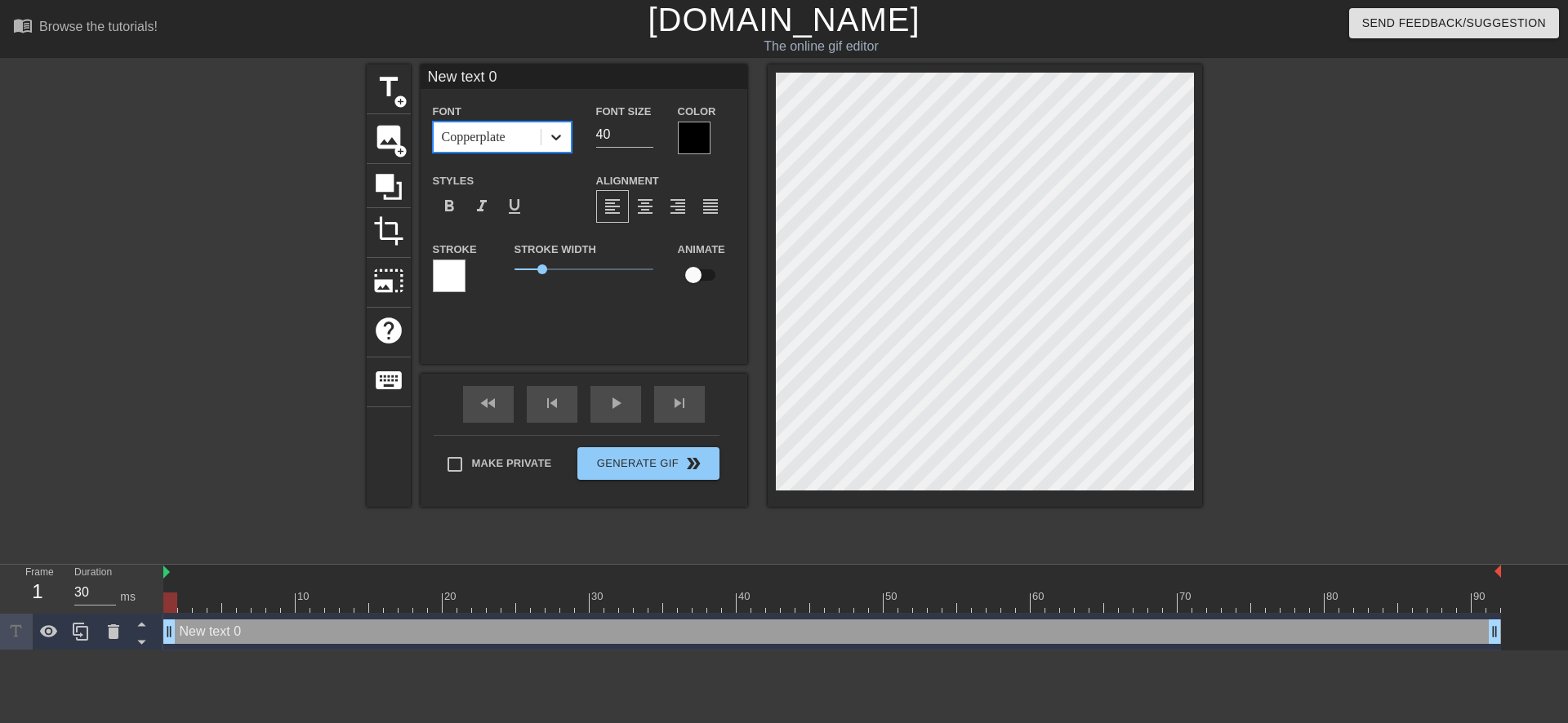
click at [556, 141] on icon at bounding box center [556, 137] width 16 height 16
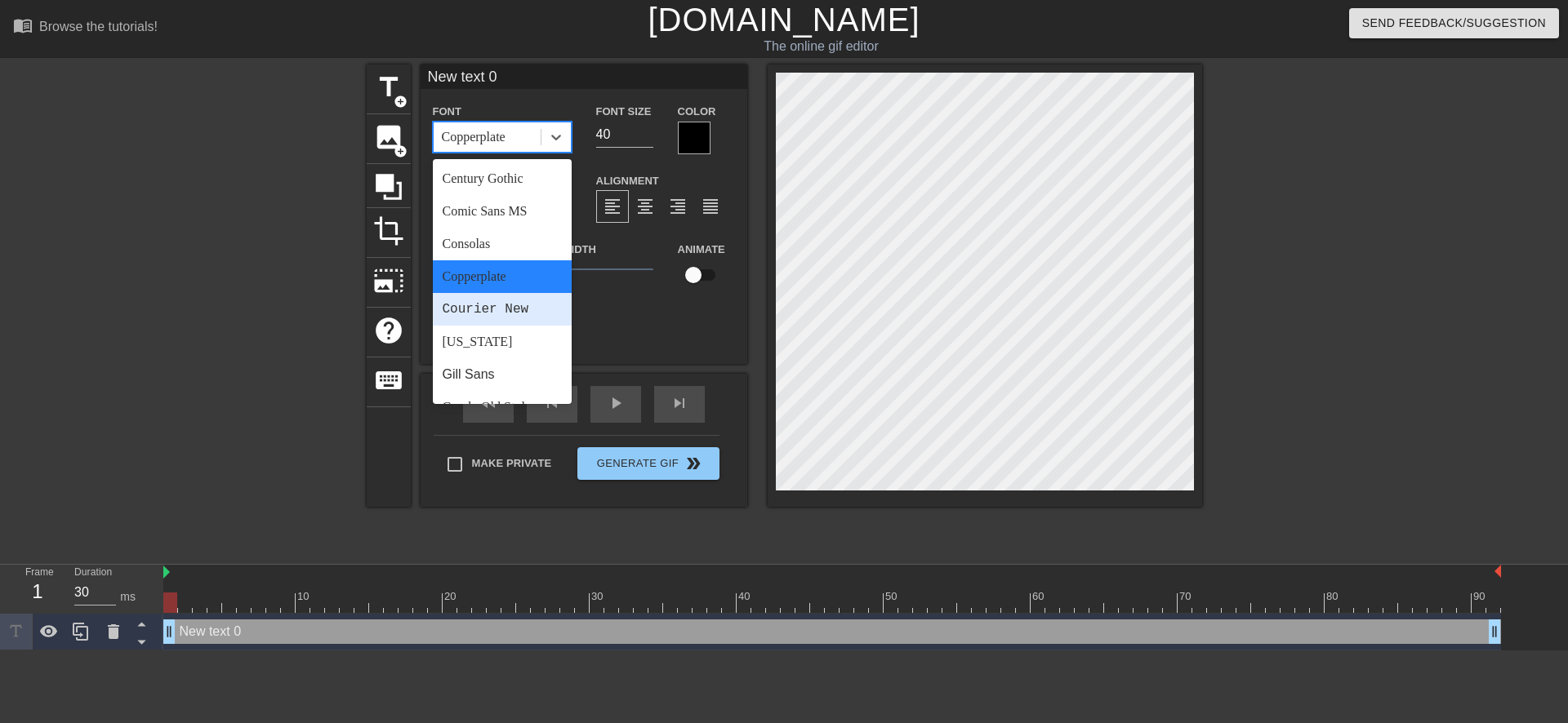
click at [497, 306] on div "Courier New" at bounding box center [503, 310] width 139 height 33
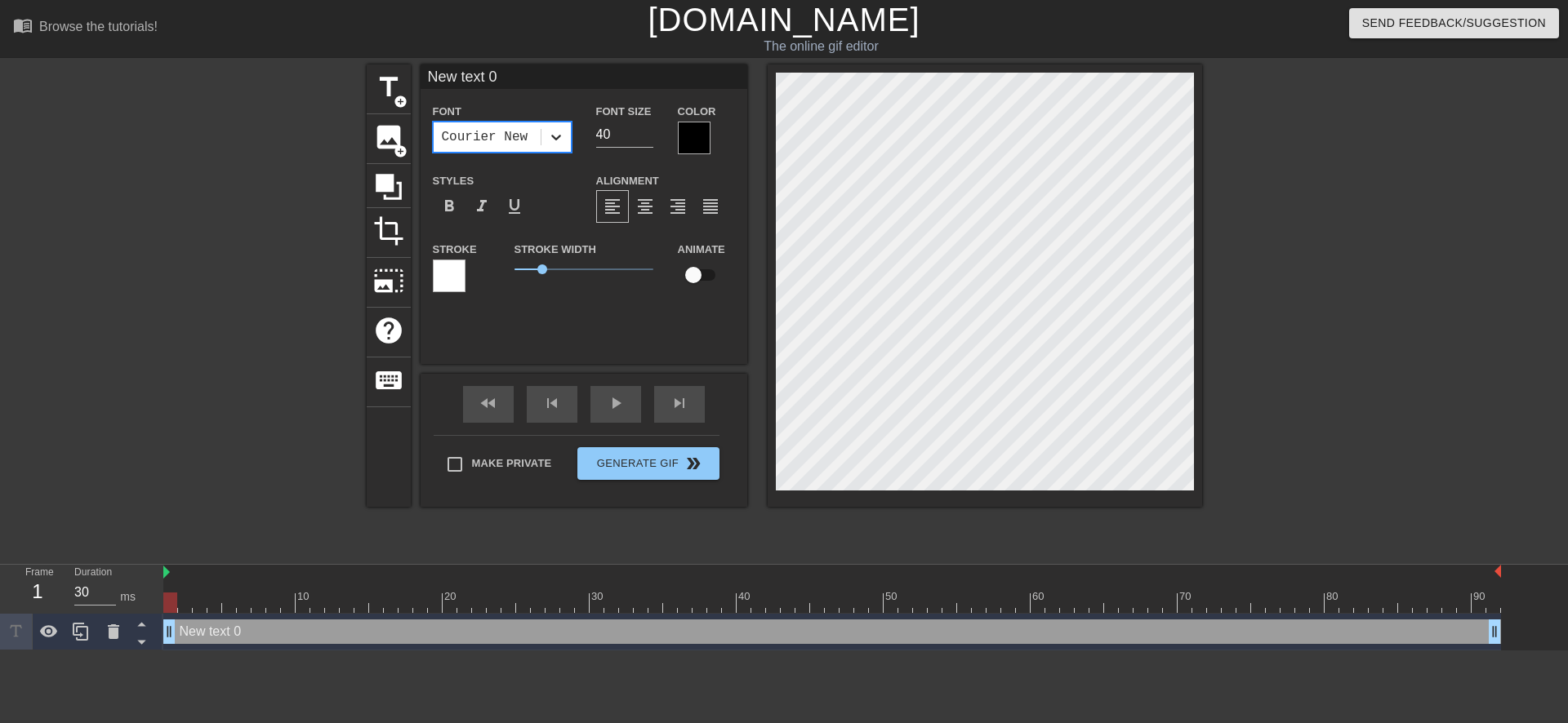
click at [556, 136] on icon at bounding box center [556, 137] width 16 height 16
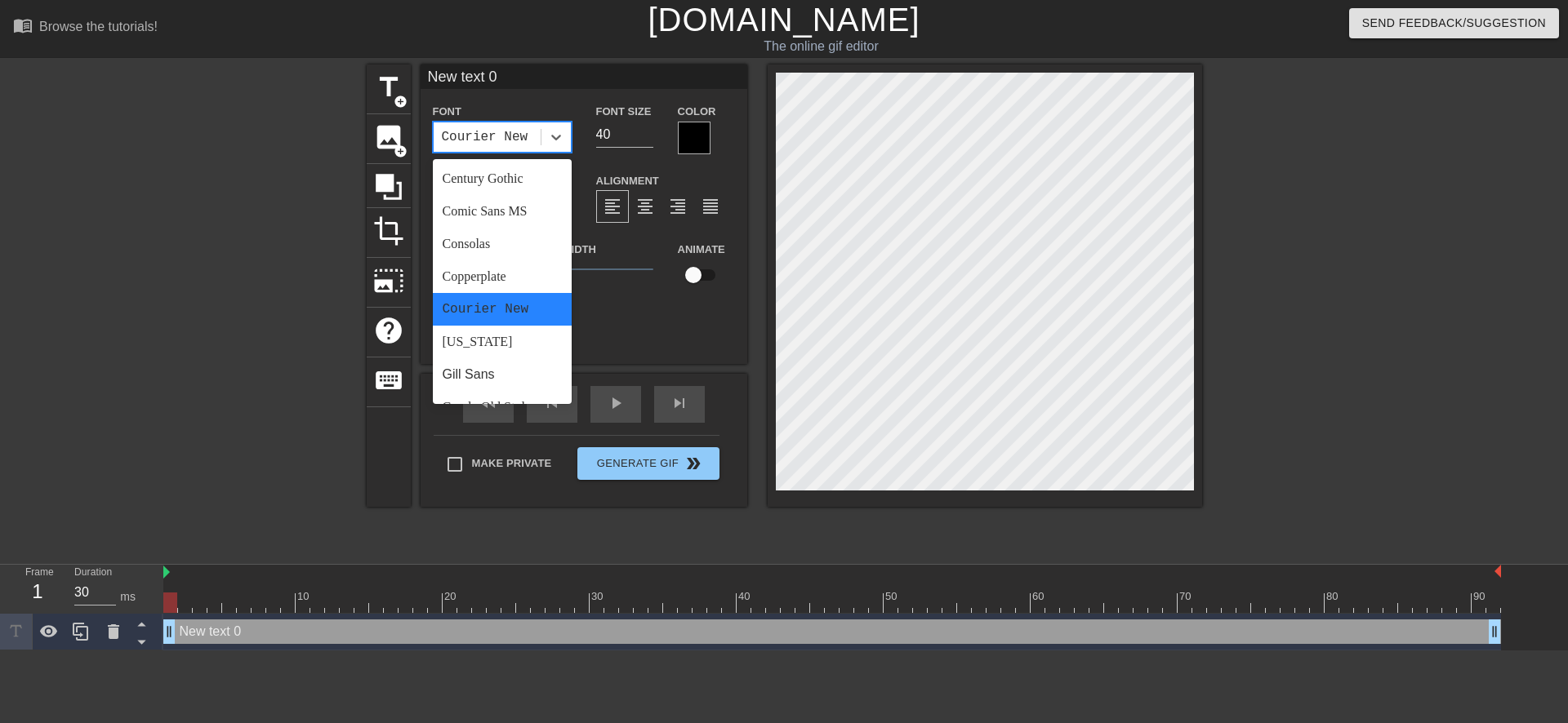
scroll to position [245, 0]
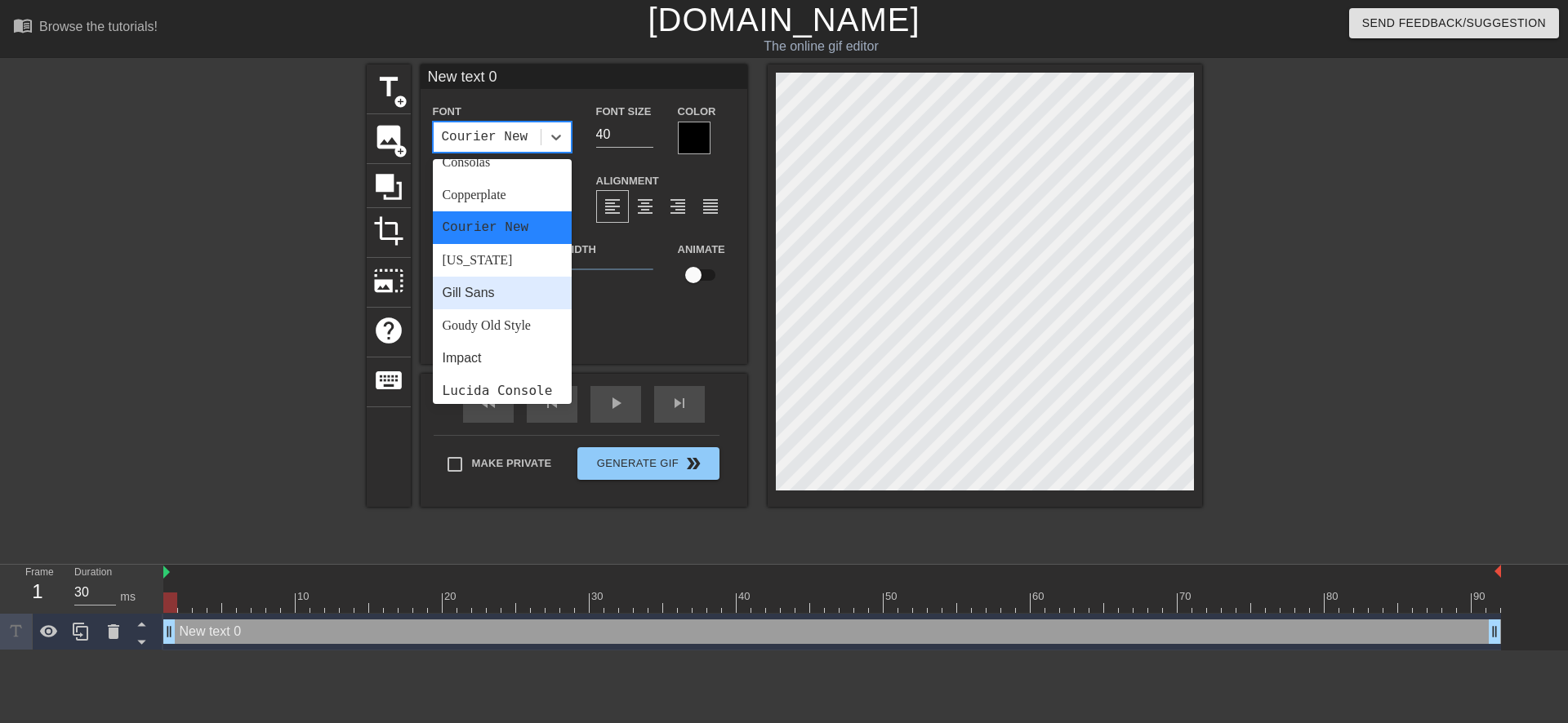
click at [491, 289] on div "Gill Sans" at bounding box center [503, 293] width 139 height 33
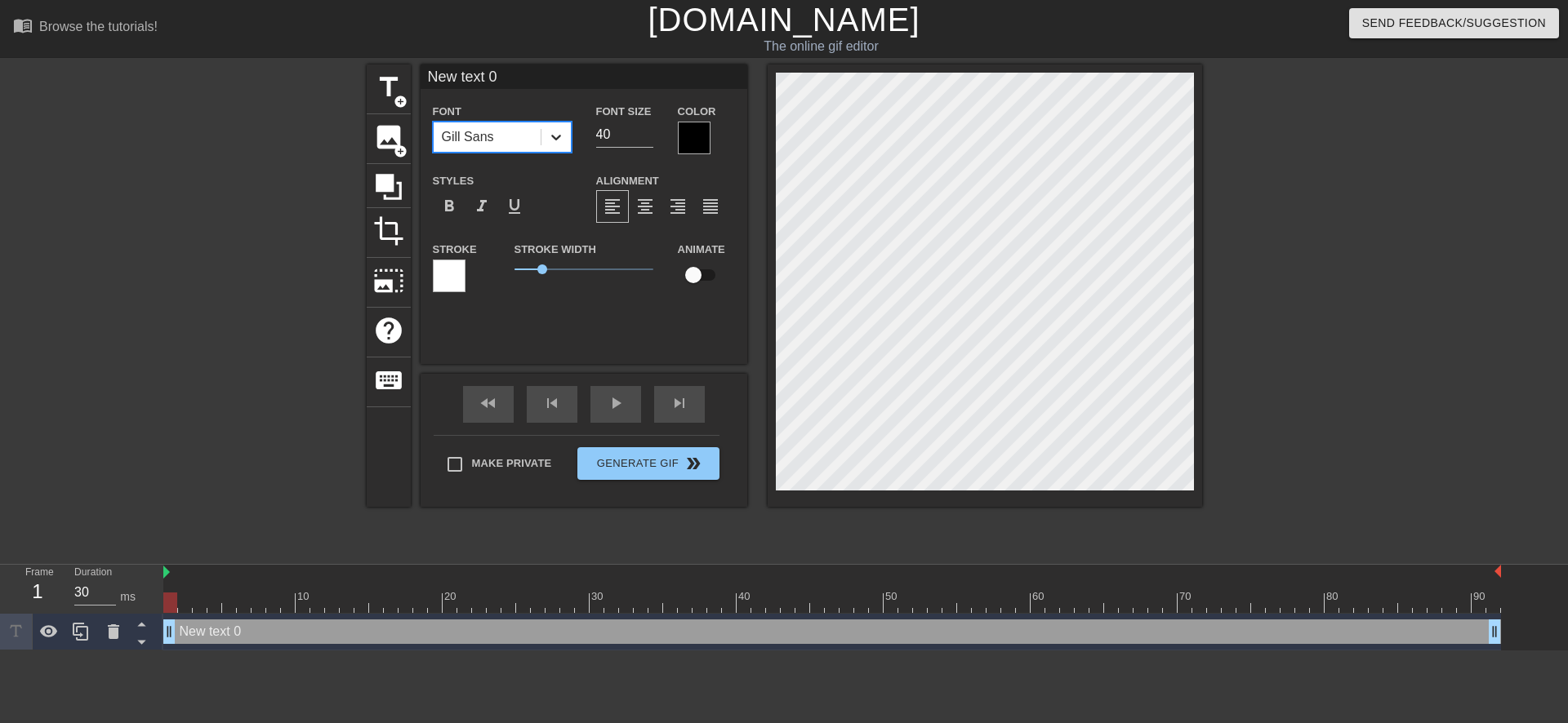
click at [556, 142] on icon at bounding box center [556, 137] width 16 height 16
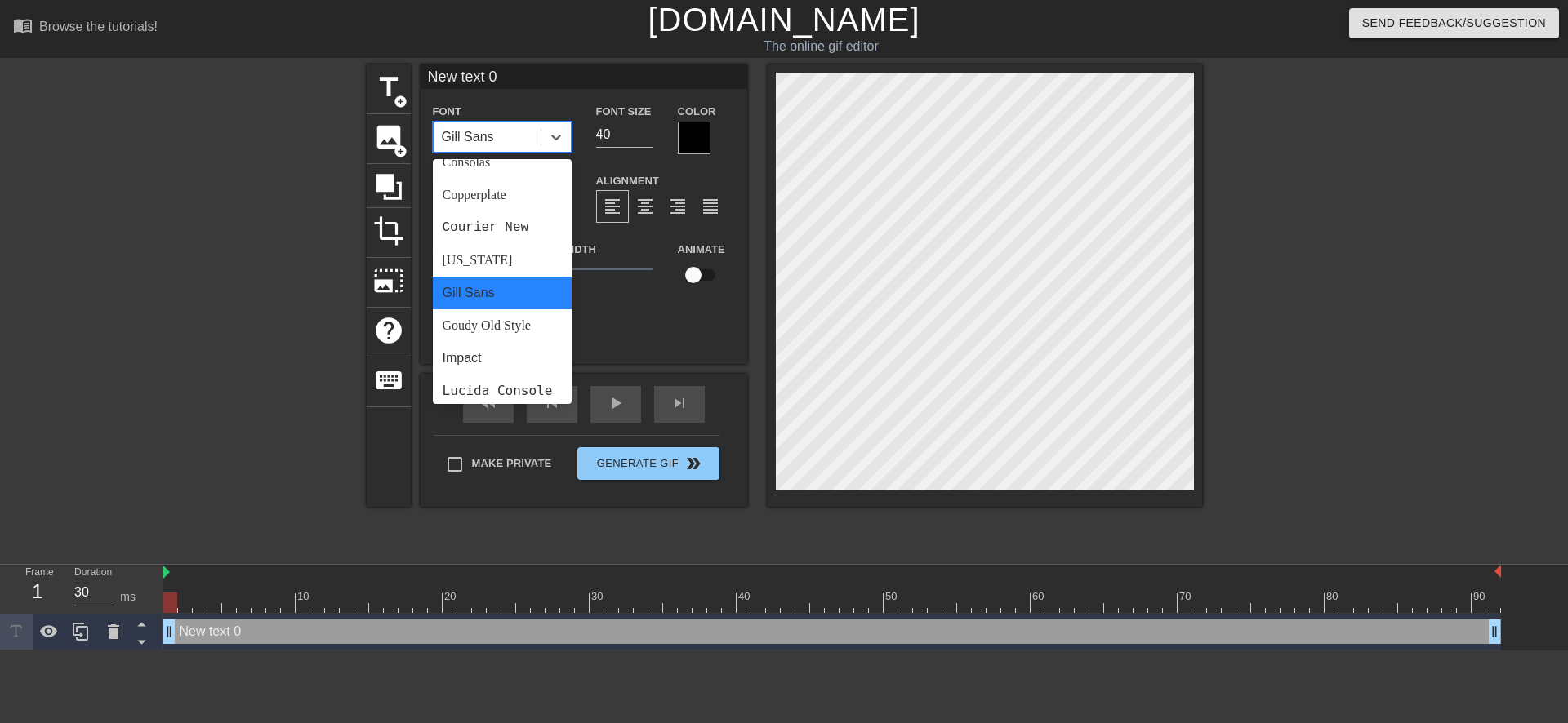
scroll to position [327, 0]
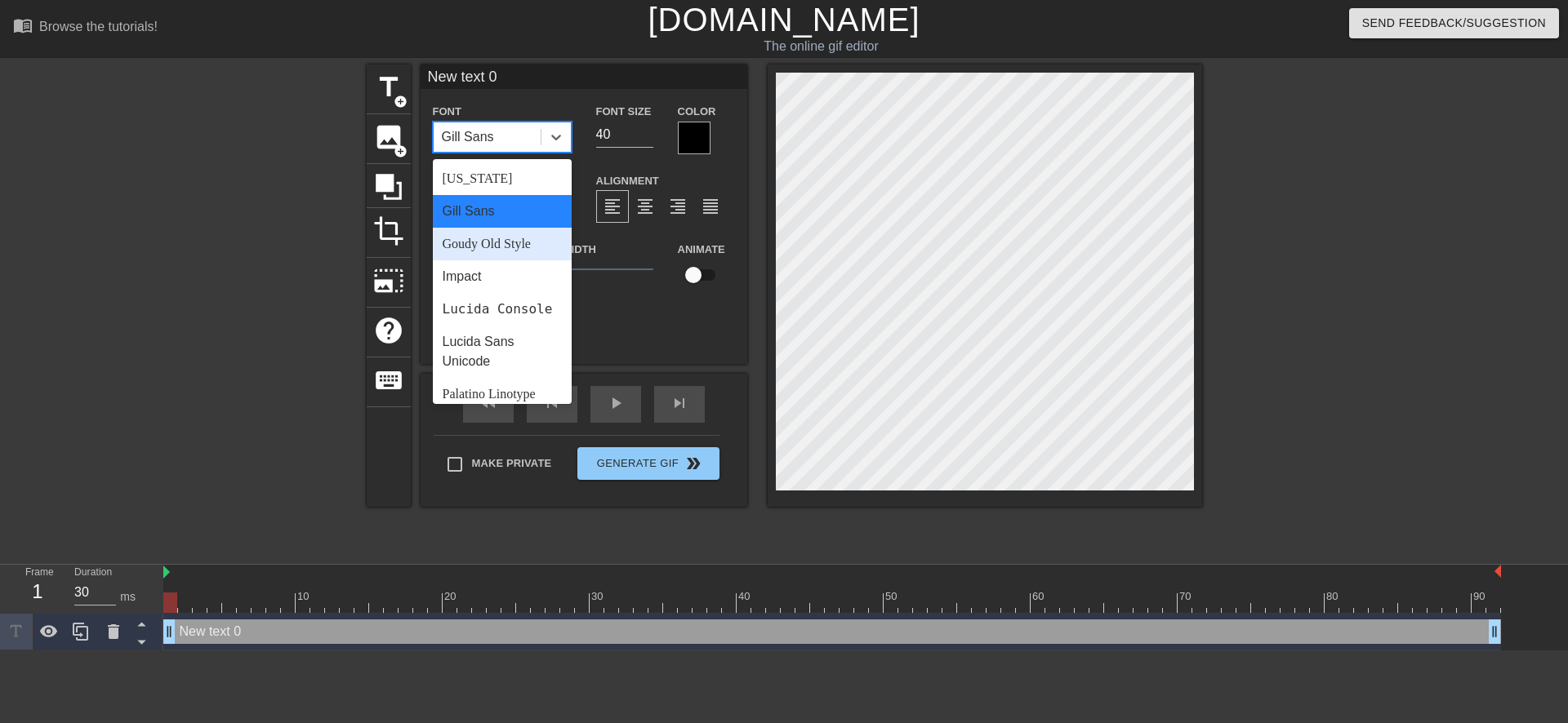
click at [498, 247] on div "Goudy Old Style" at bounding box center [503, 244] width 139 height 33
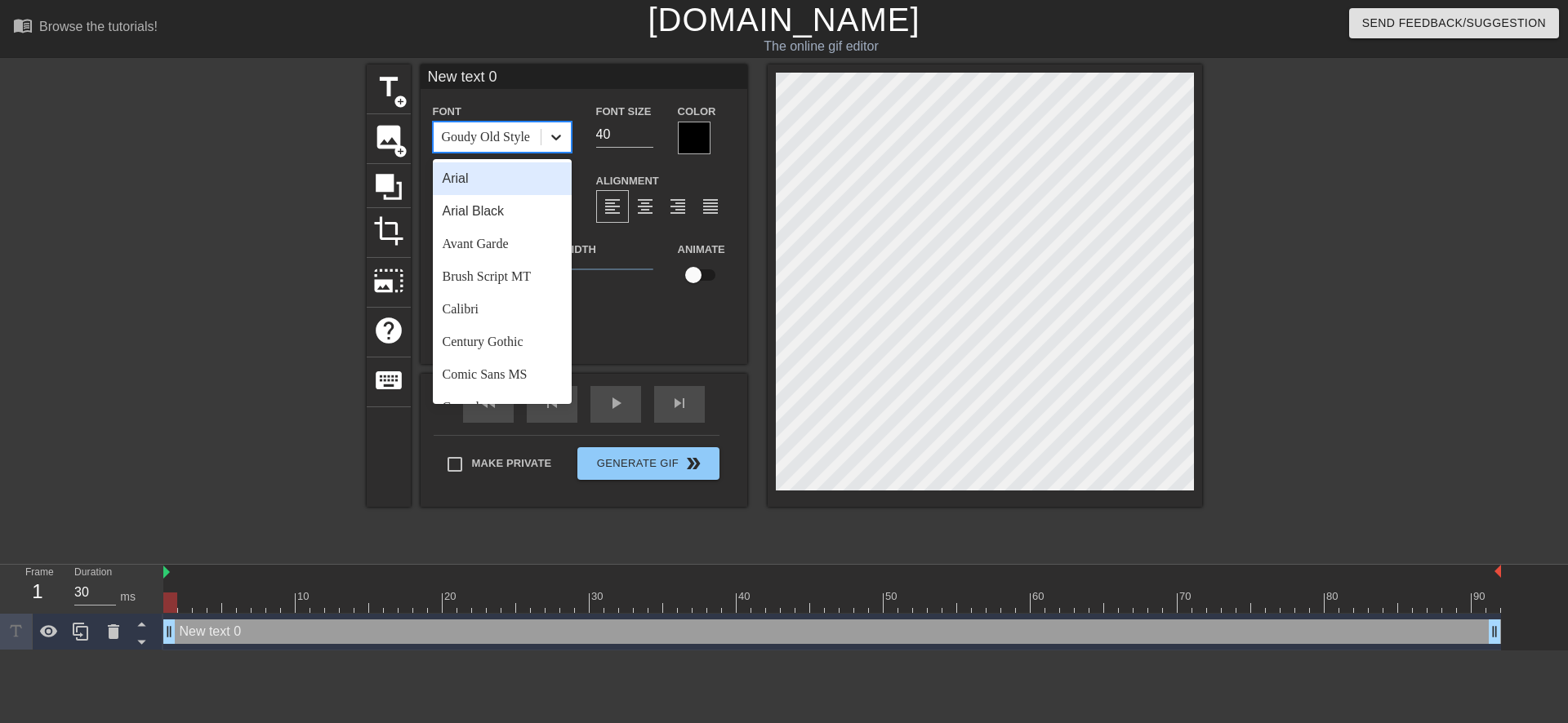
click at [562, 142] on icon at bounding box center [556, 137] width 16 height 16
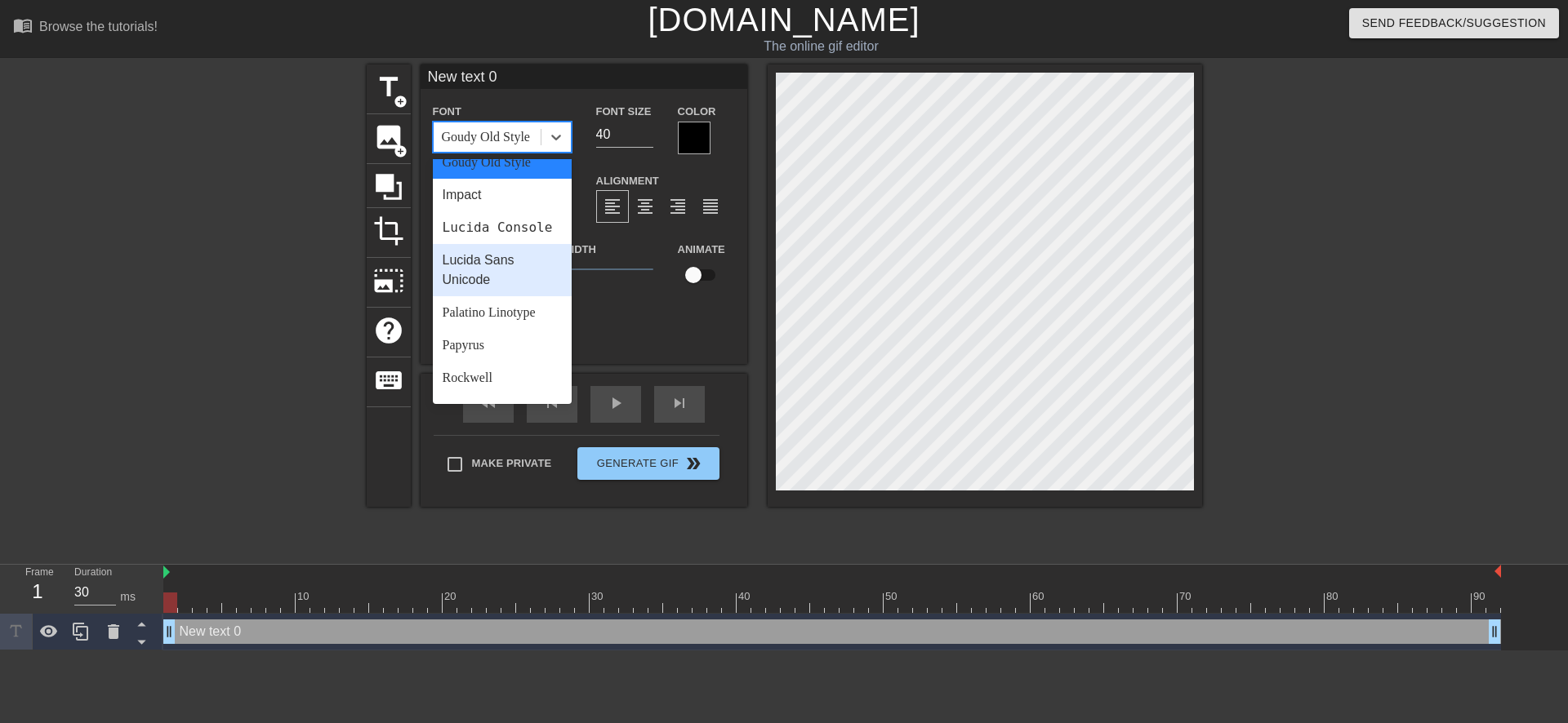
click at [503, 283] on div "Lucida Sans Unicode" at bounding box center [503, 270] width 139 height 52
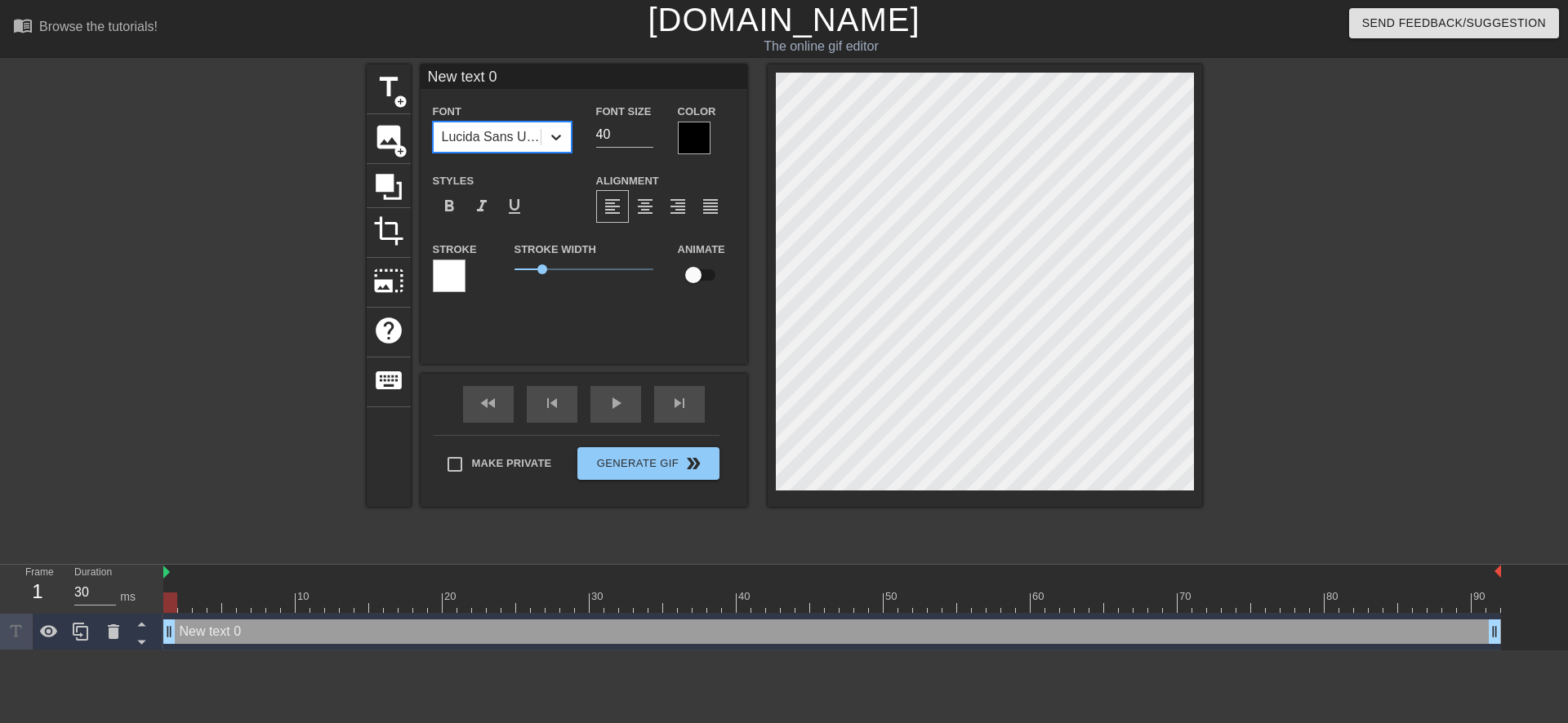
click at [565, 142] on div at bounding box center [556, 137] width 29 height 29
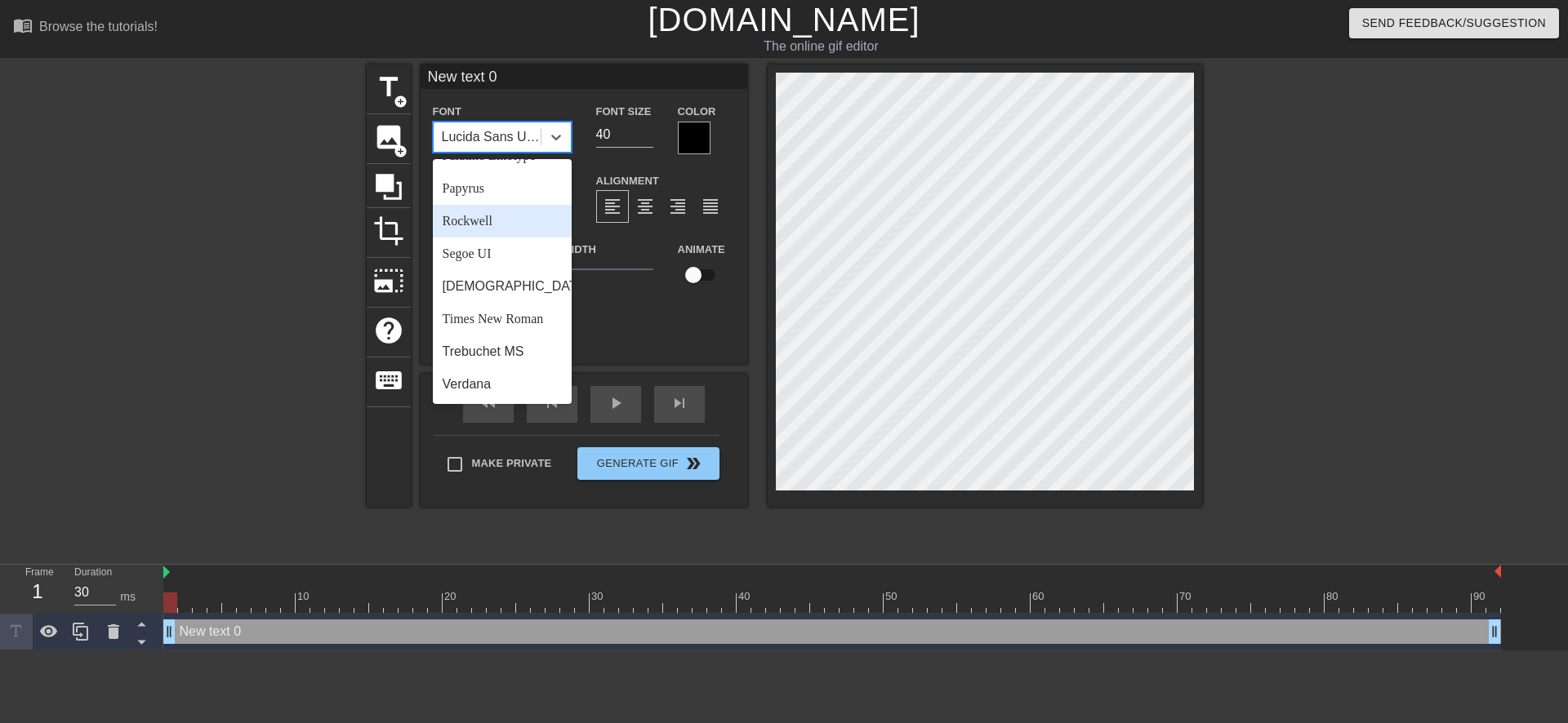
scroll to position [571, 0]
click at [516, 172] on div "Palatino Linotype" at bounding box center [503, 156] width 139 height 33
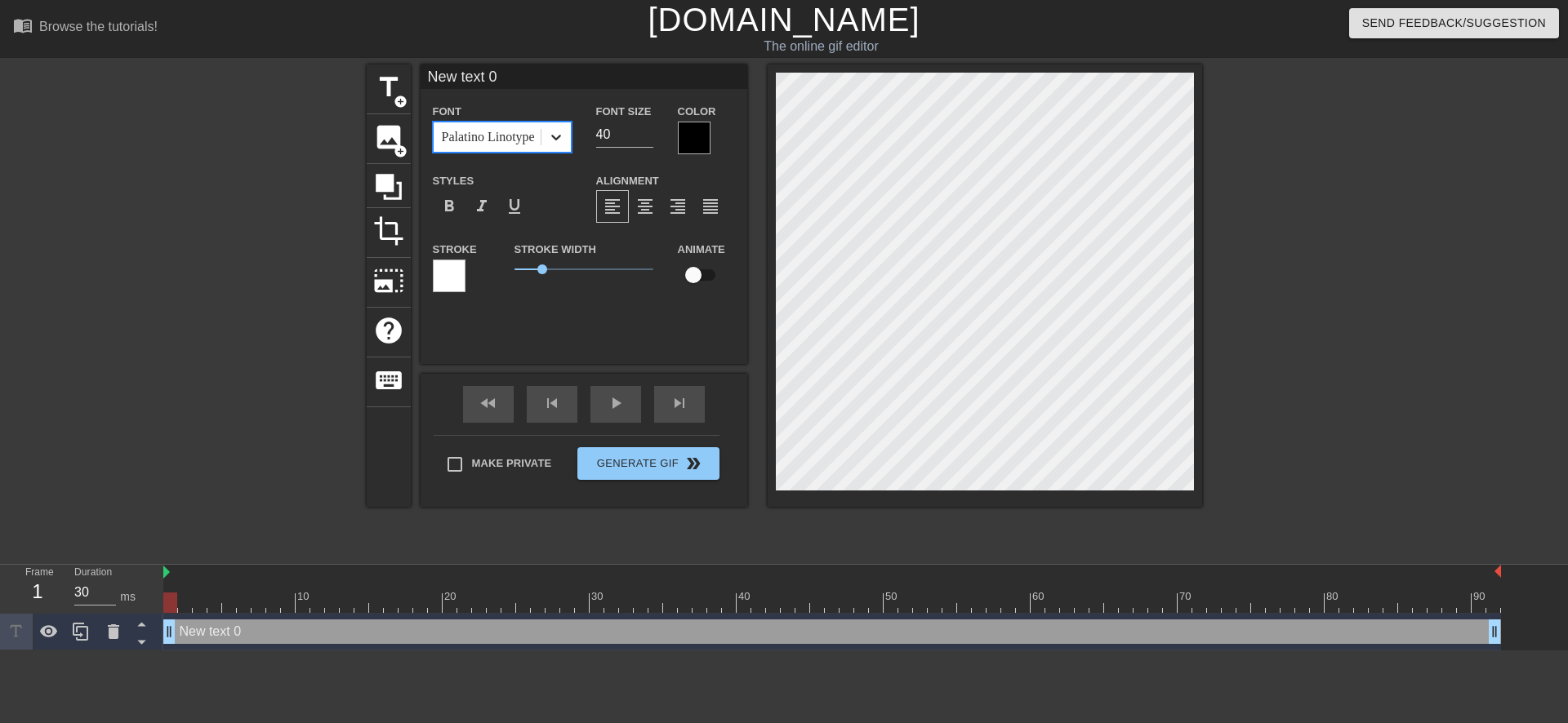
click at [547, 136] on icon at bounding box center [556, 137] width 16 height 16
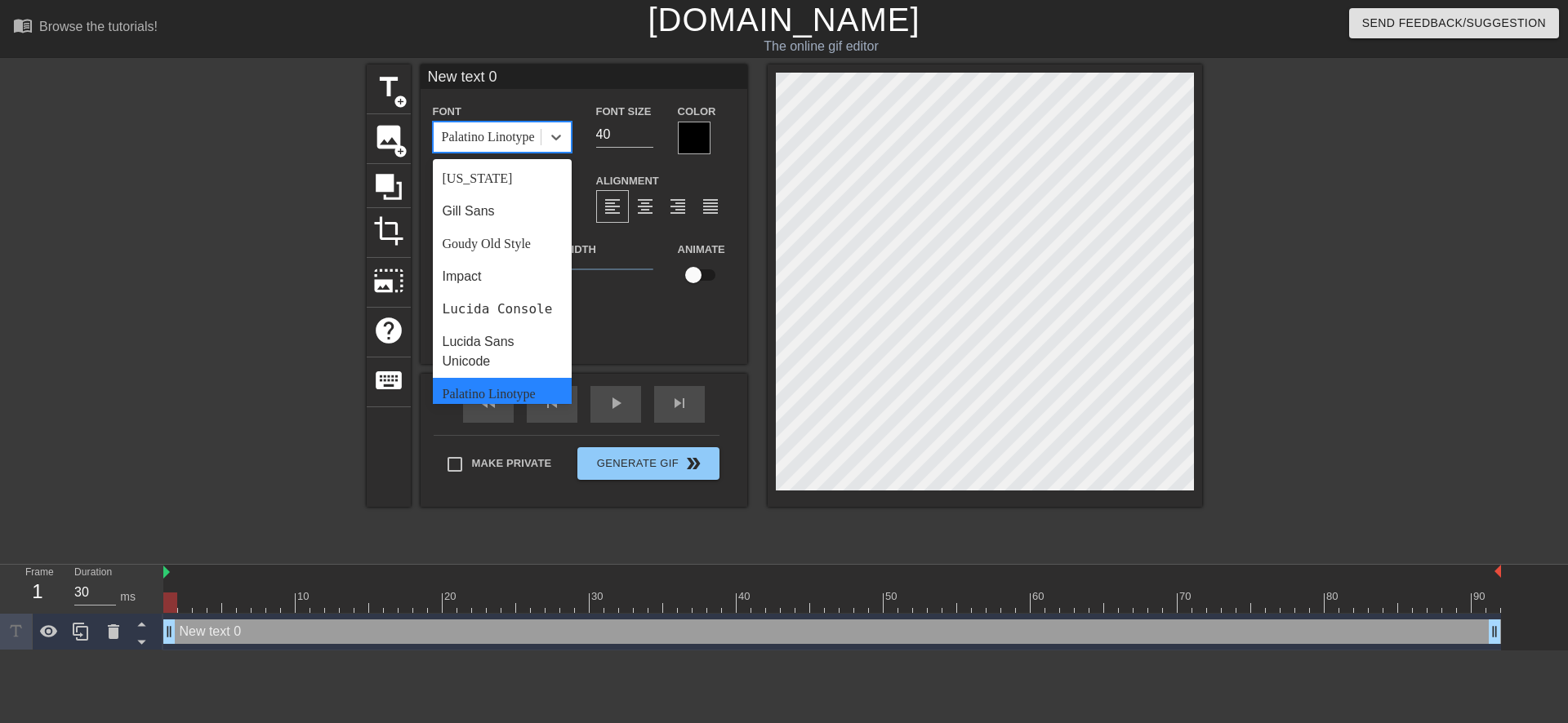
scroll to position [490, 0]
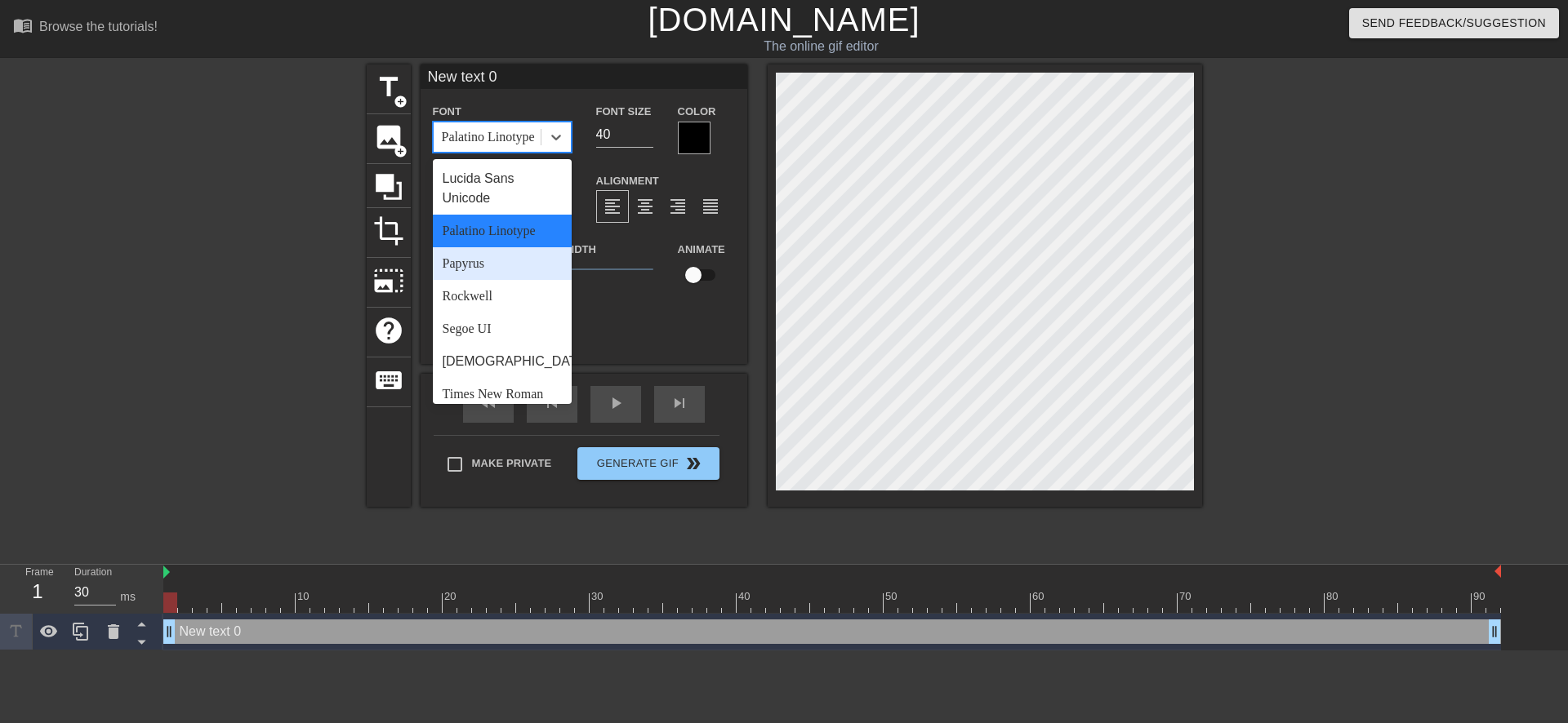
click at [503, 280] on div "Papyrus" at bounding box center [503, 264] width 139 height 33
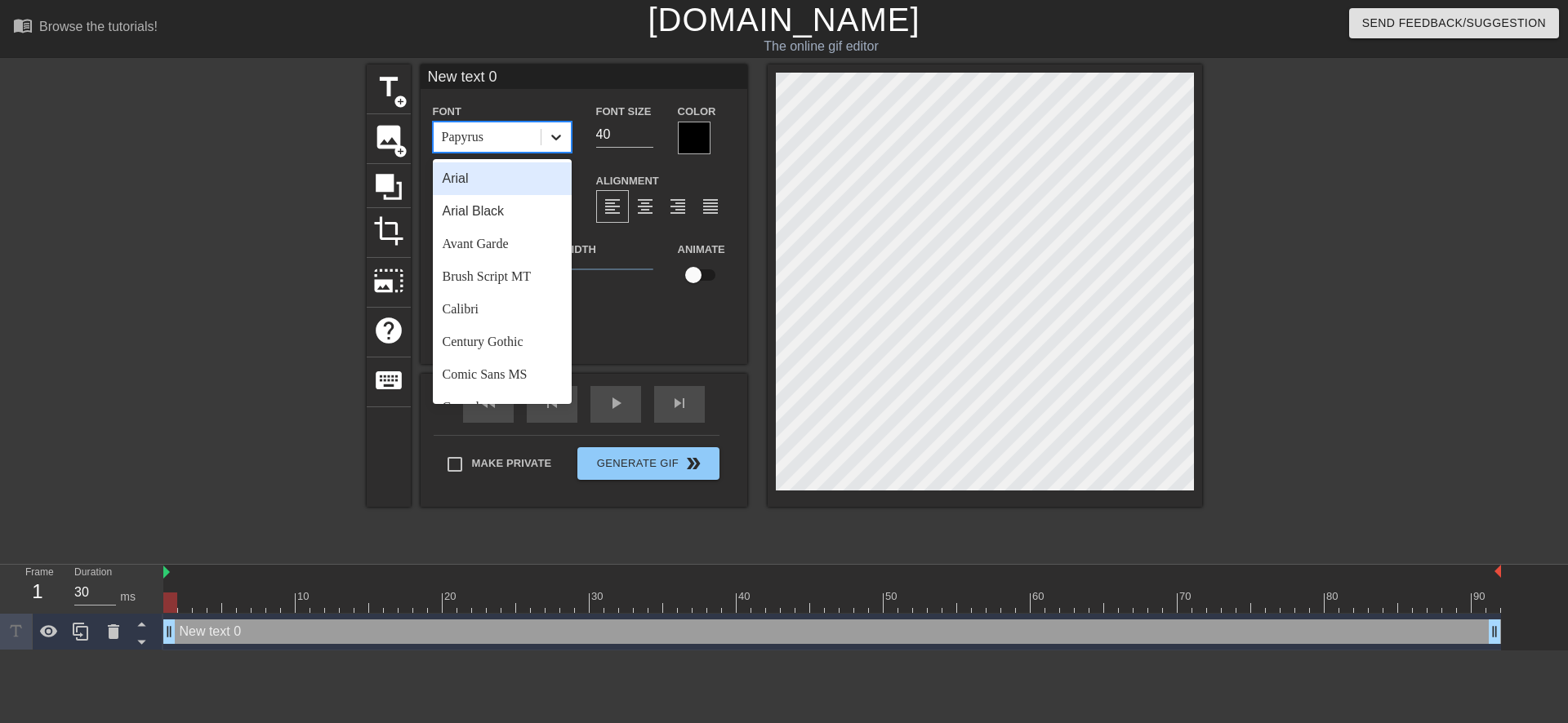
click at [561, 143] on icon at bounding box center [556, 137] width 16 height 16
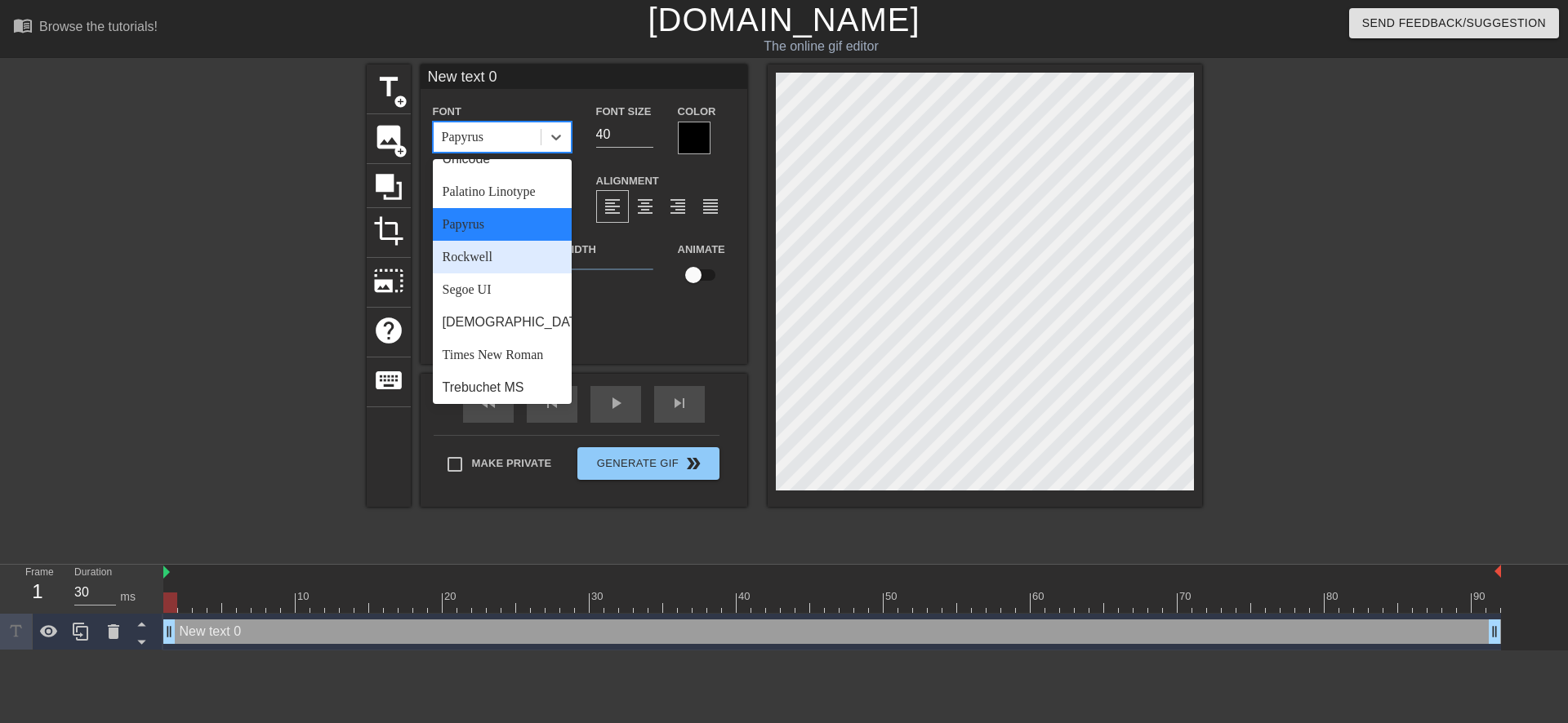
scroll to position [571, 0]
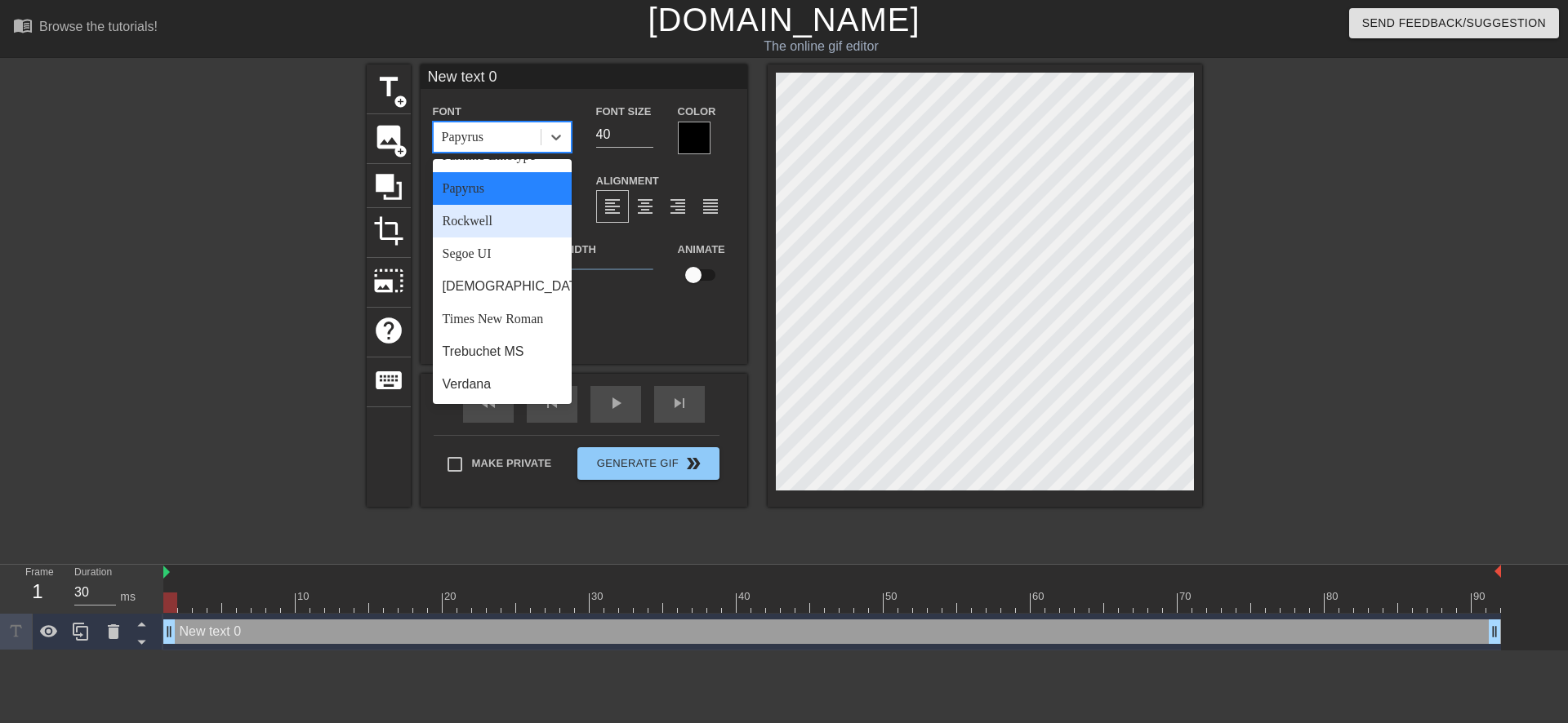
click at [495, 234] on div "Rockwell" at bounding box center [503, 221] width 139 height 33
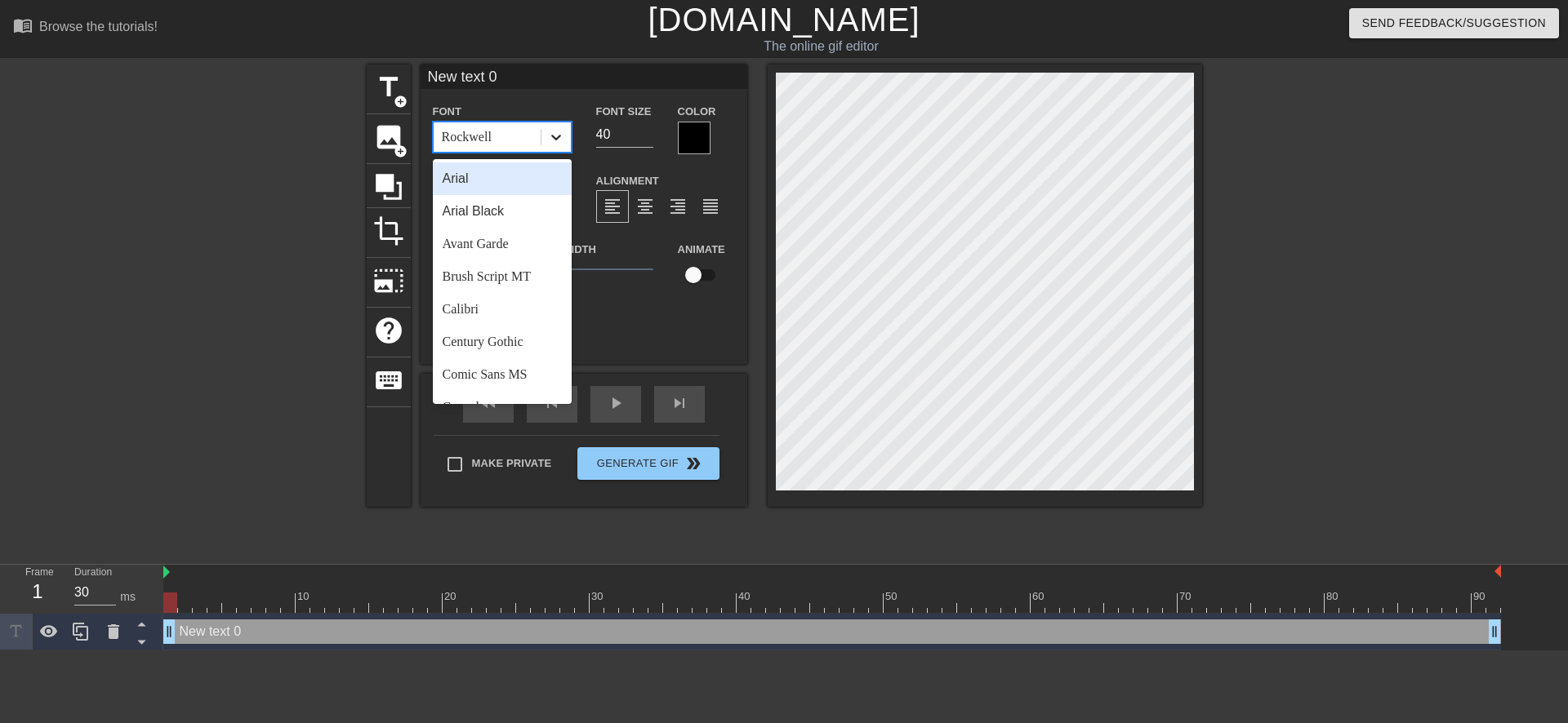
click at [552, 135] on icon at bounding box center [556, 137] width 10 height 6
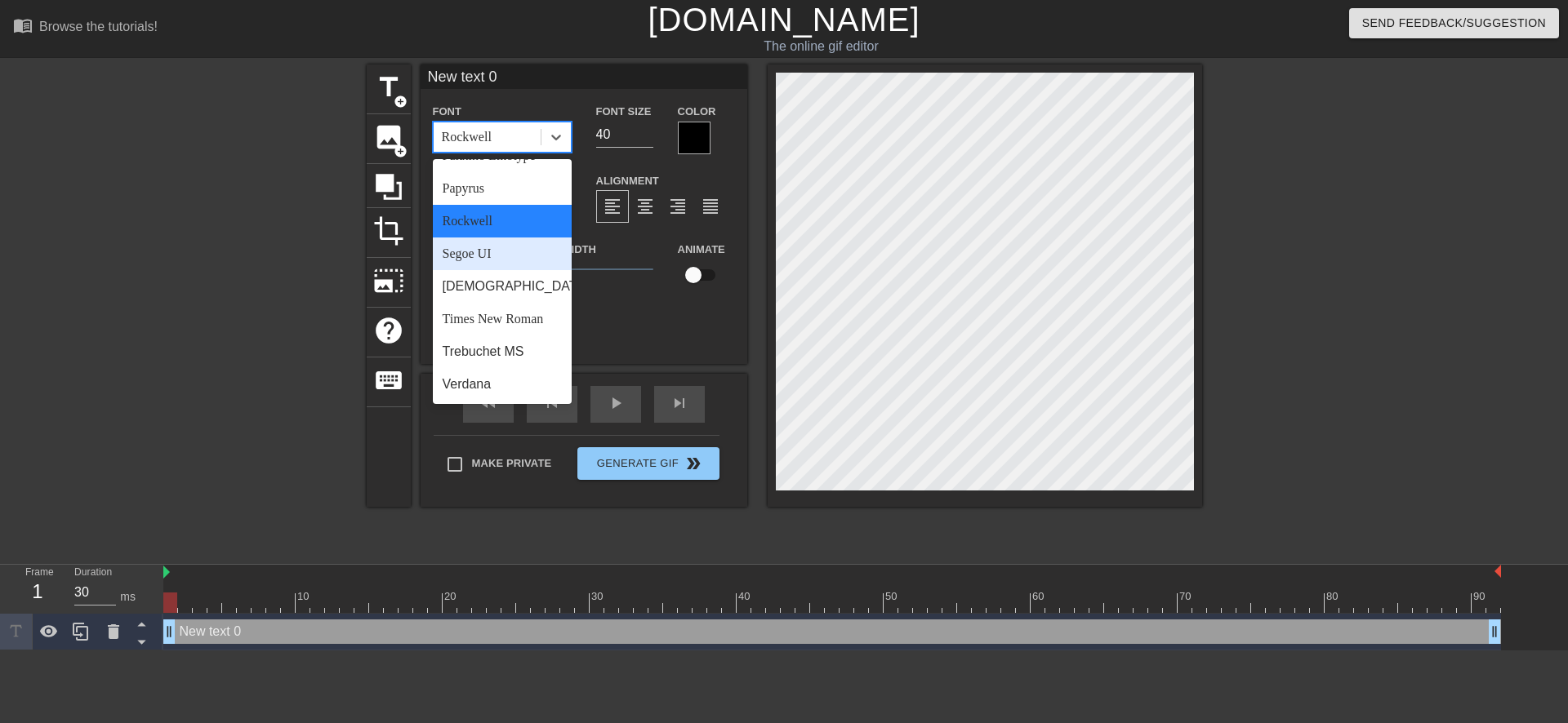
click at [497, 269] on div "Segoe UI" at bounding box center [503, 254] width 139 height 33
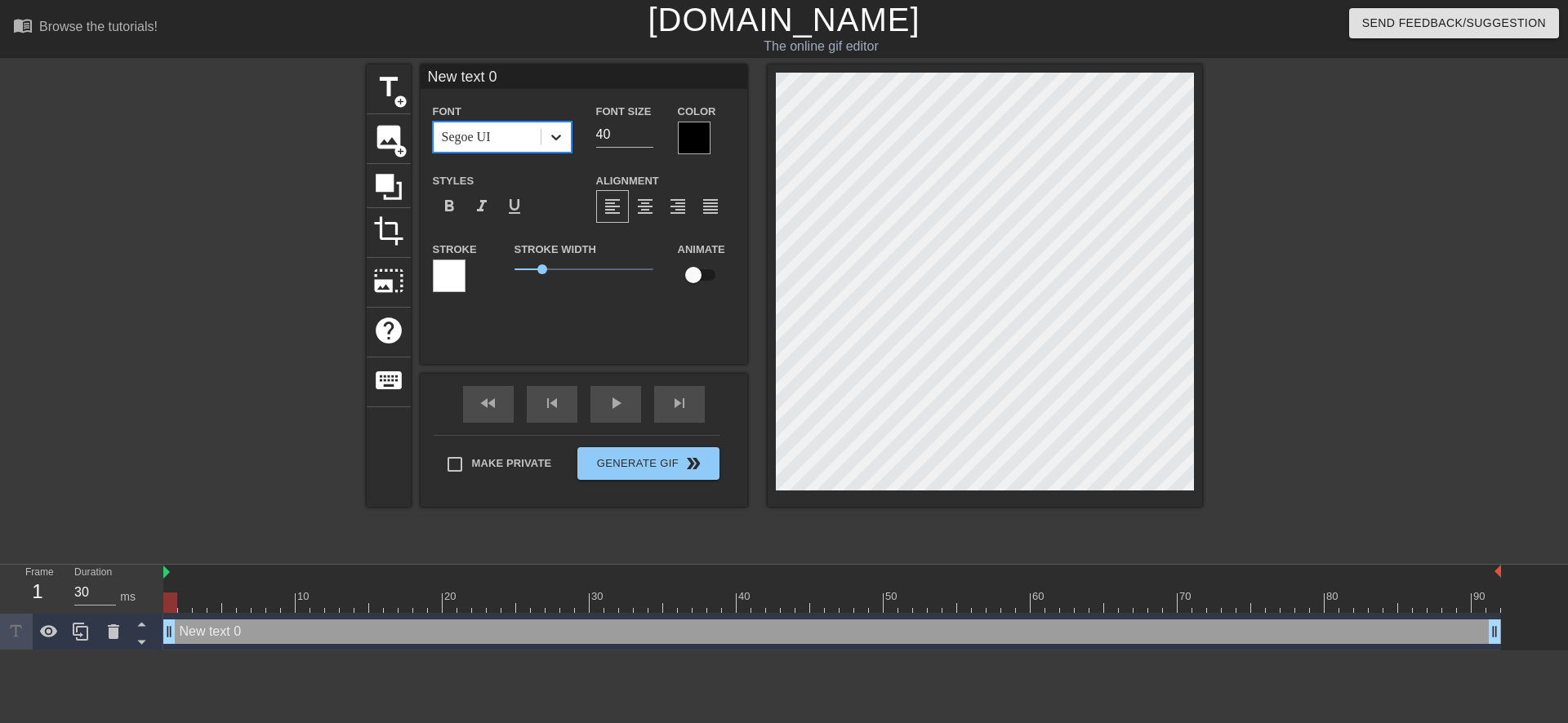
click at [551, 137] on icon at bounding box center [556, 137] width 16 height 16
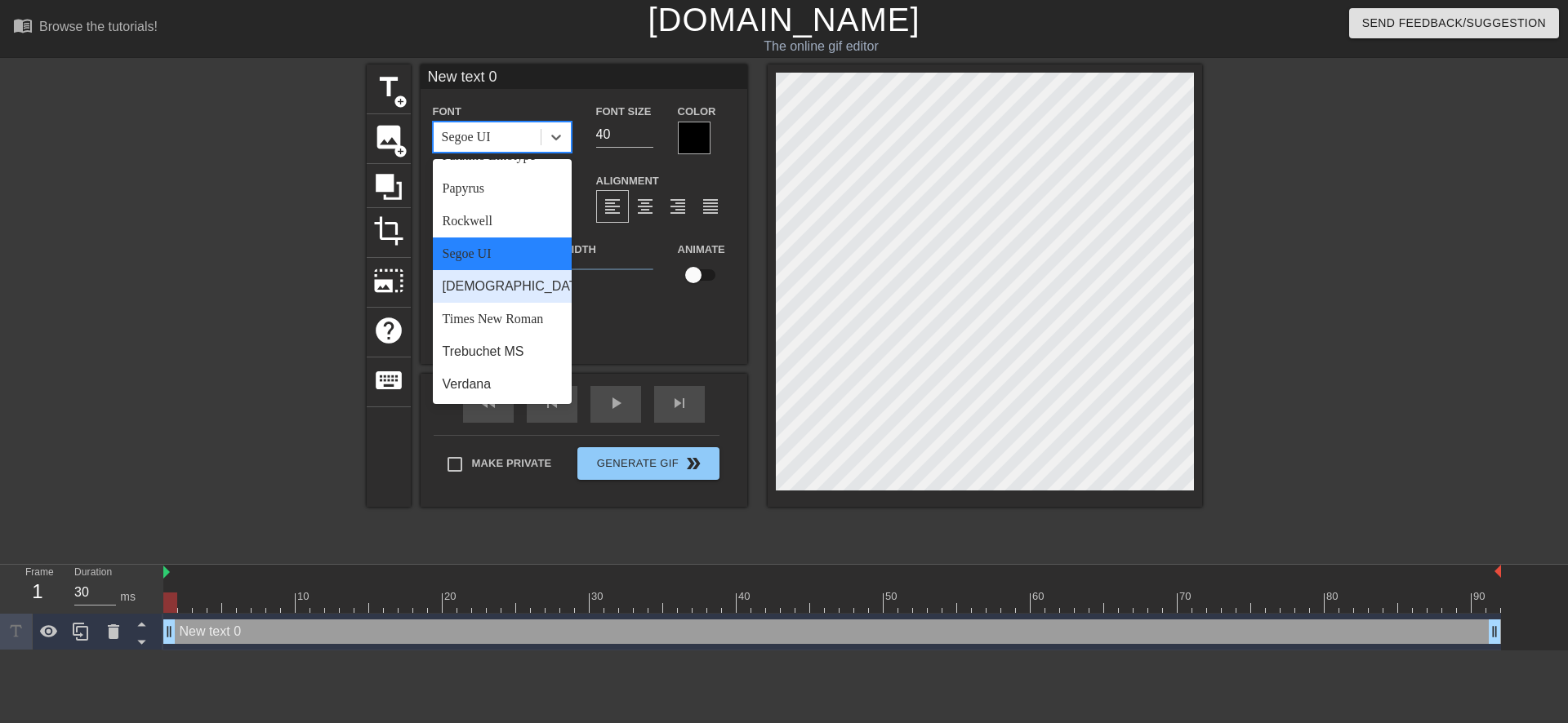
scroll to position [584, 0]
click at [502, 283] on div "[DEMOGRAPHIC_DATA]" at bounding box center [503, 287] width 139 height 33
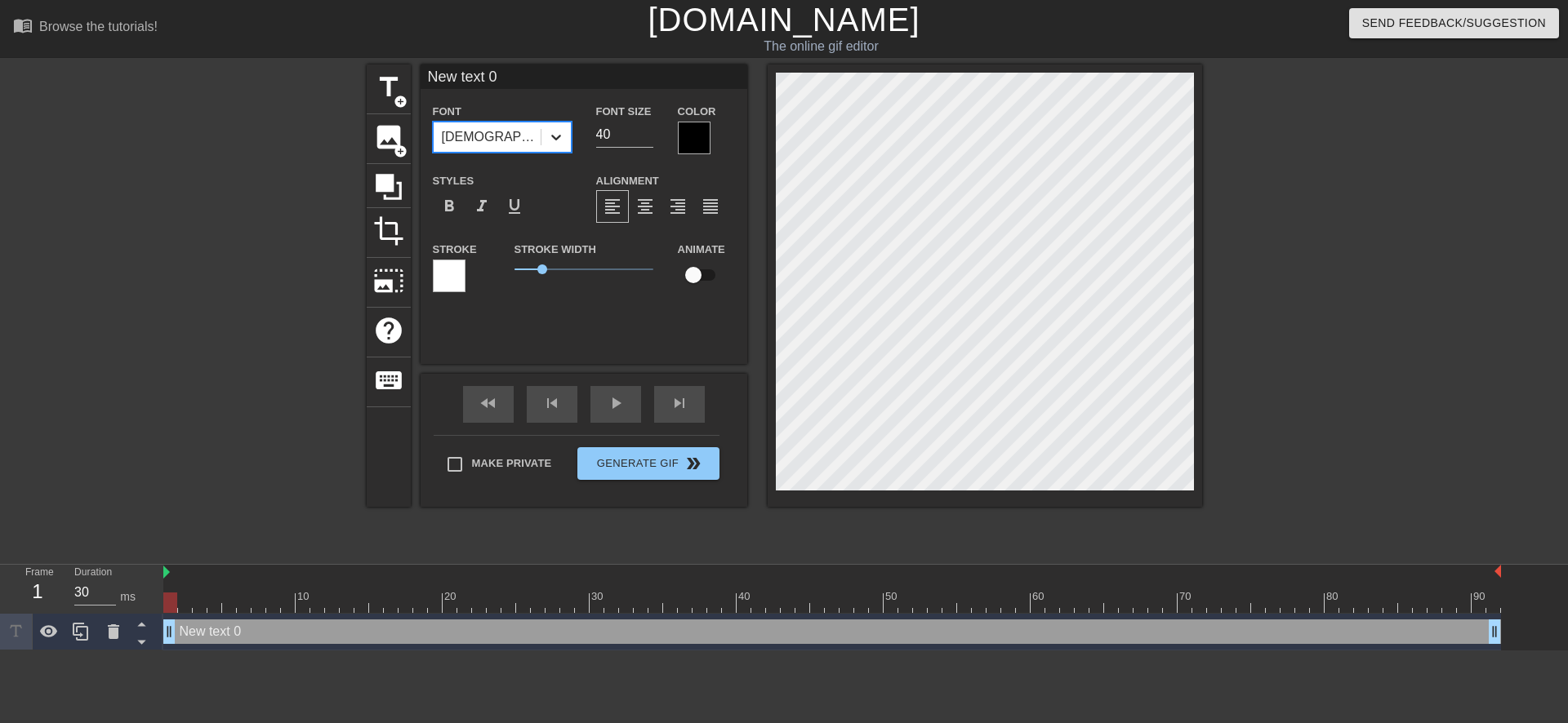
click at [563, 142] on icon at bounding box center [556, 137] width 16 height 16
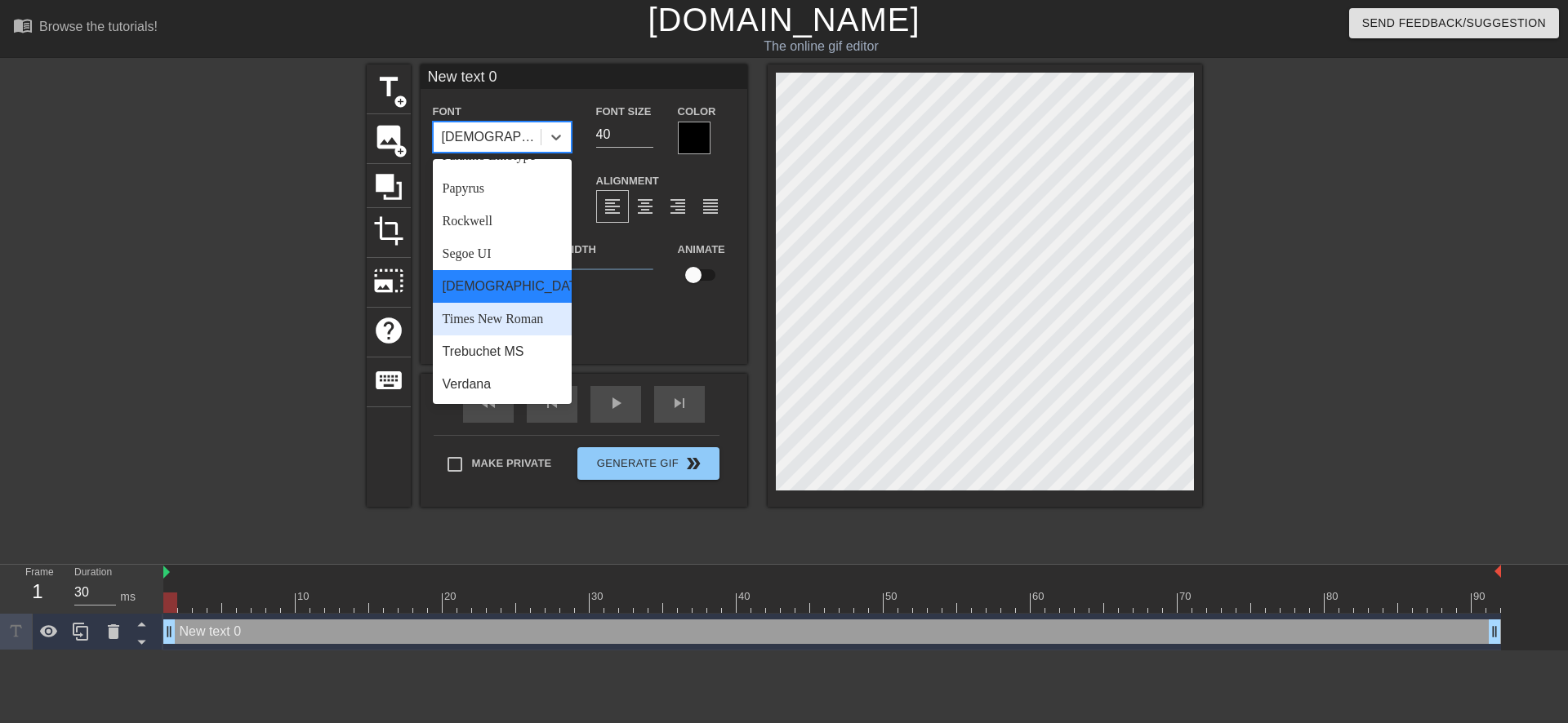
click at [504, 324] on div "Times New Roman" at bounding box center [503, 319] width 139 height 33
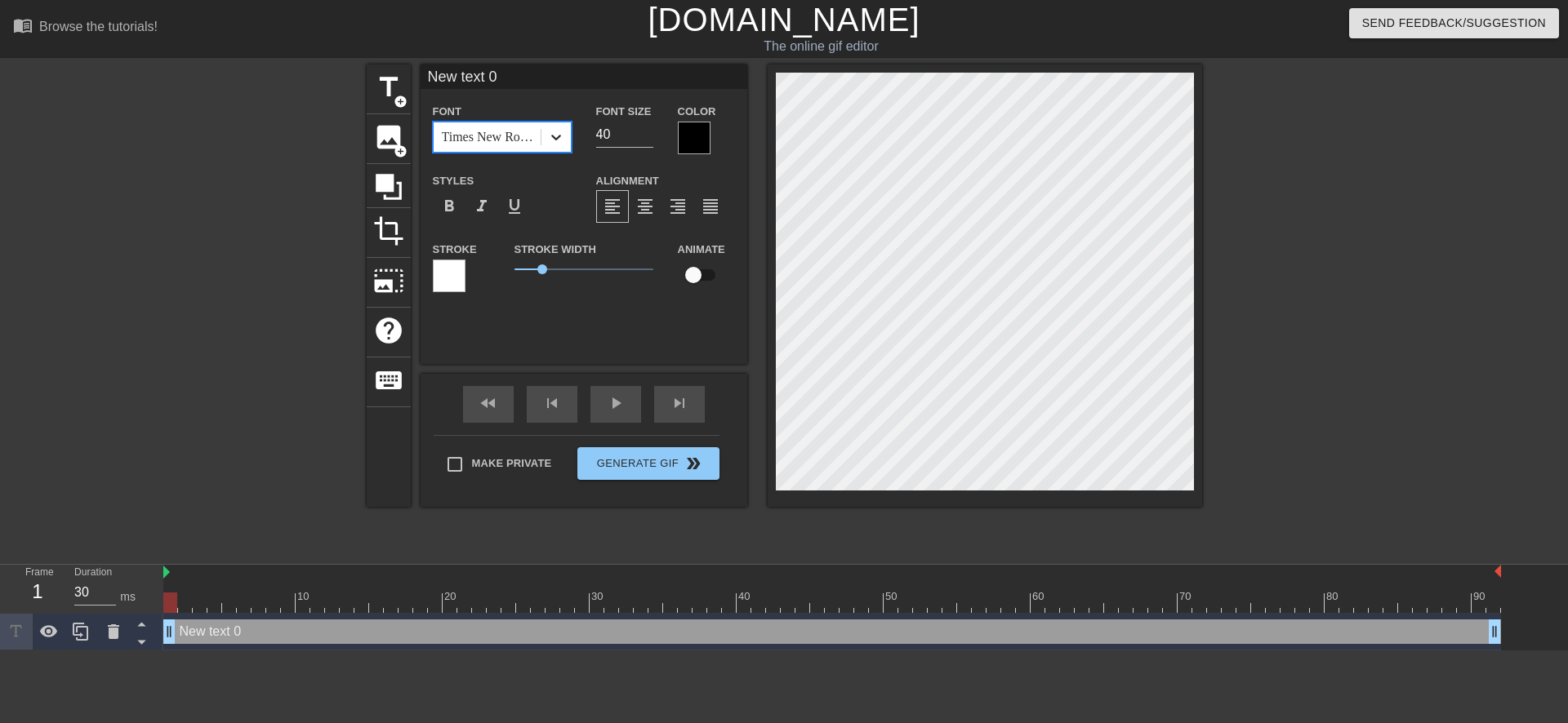
click at [565, 132] on div at bounding box center [556, 137] width 29 height 29
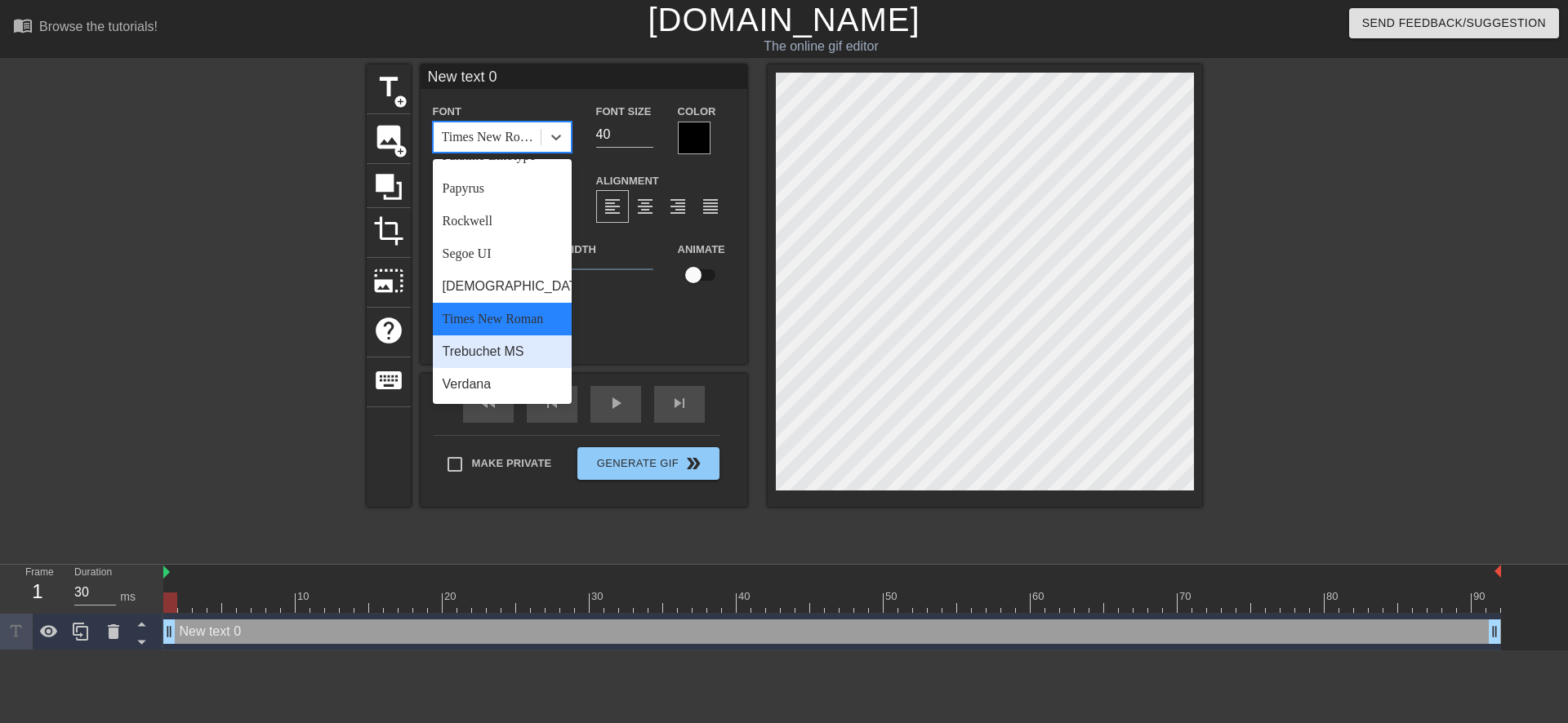
click at [504, 354] on div "Trebuchet MS" at bounding box center [503, 352] width 139 height 33
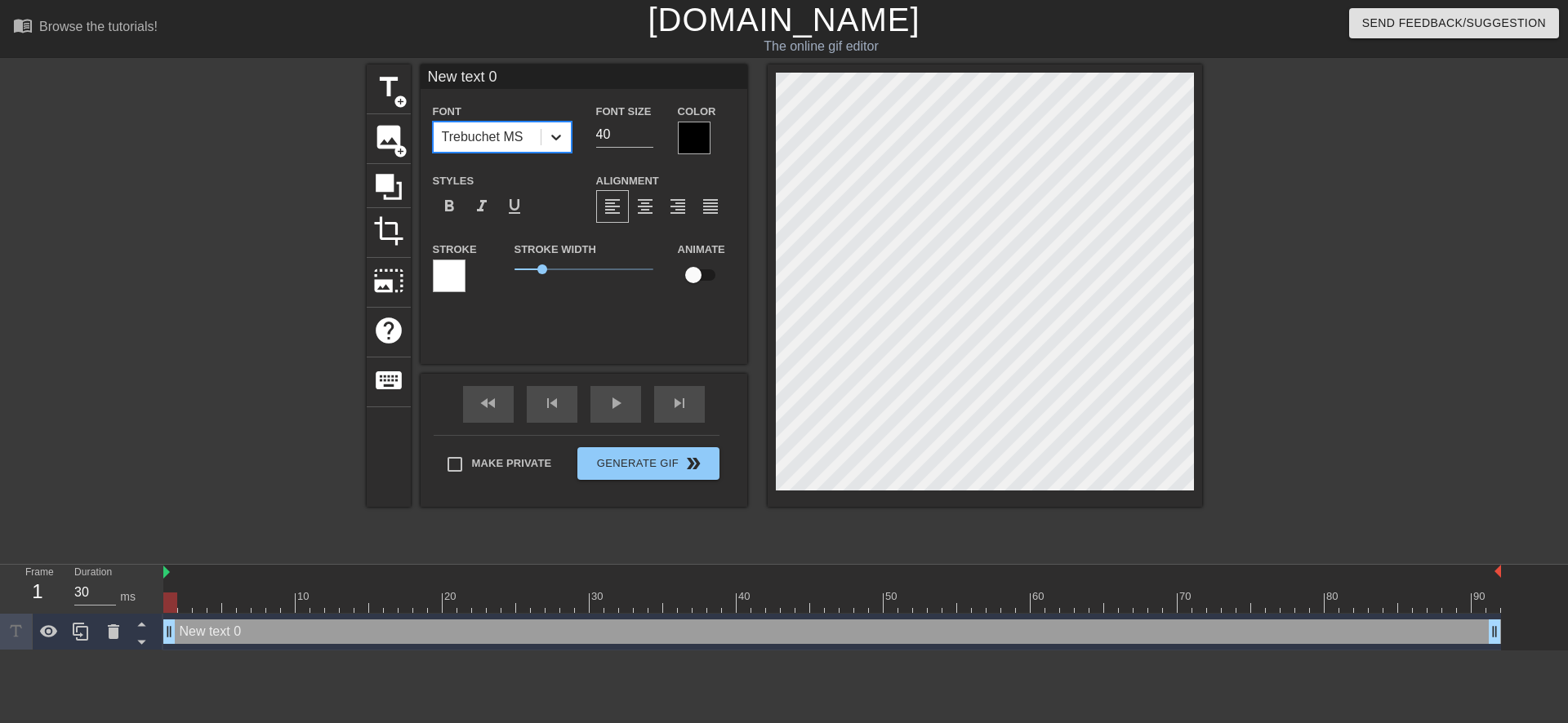
click at [555, 132] on icon at bounding box center [556, 137] width 16 height 16
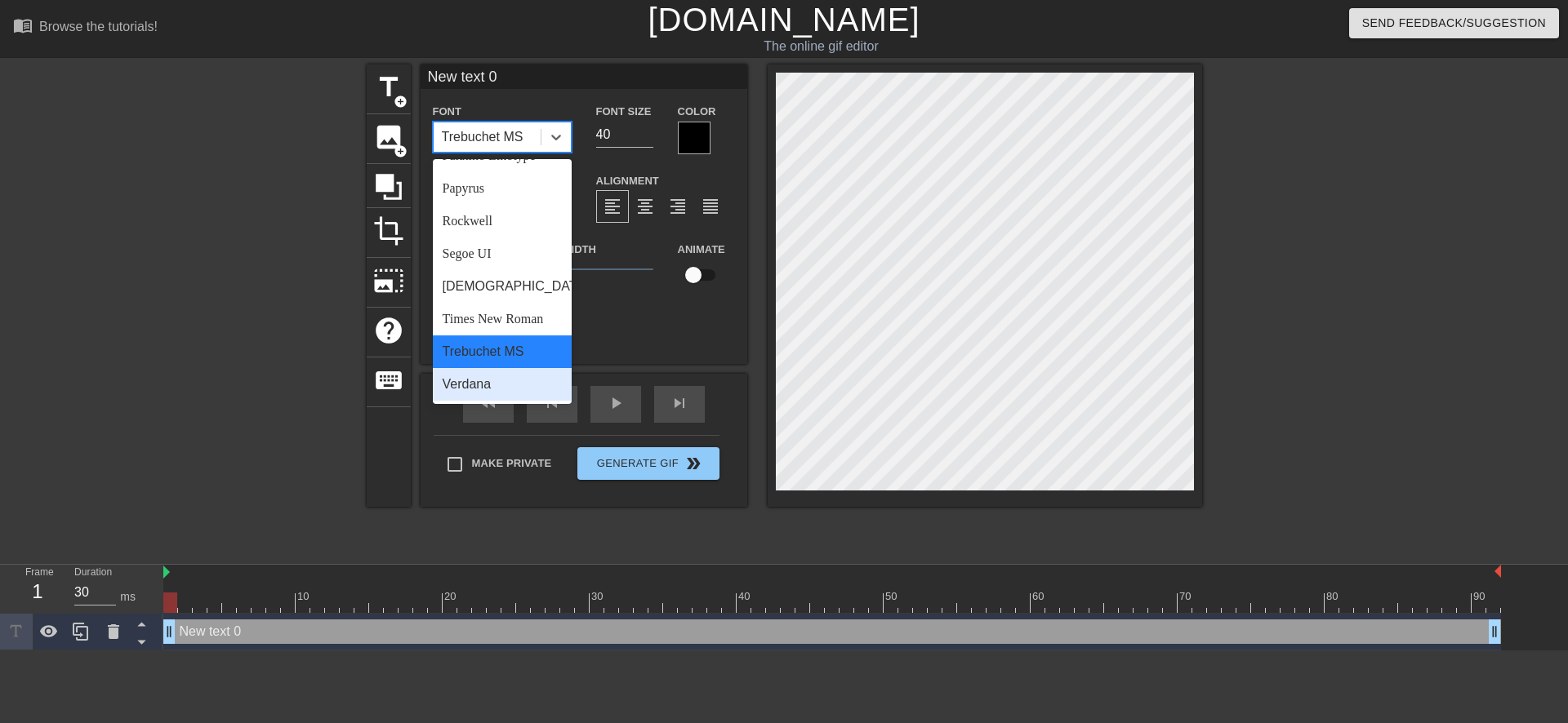
click at [478, 381] on div "Verdana" at bounding box center [503, 385] width 139 height 33
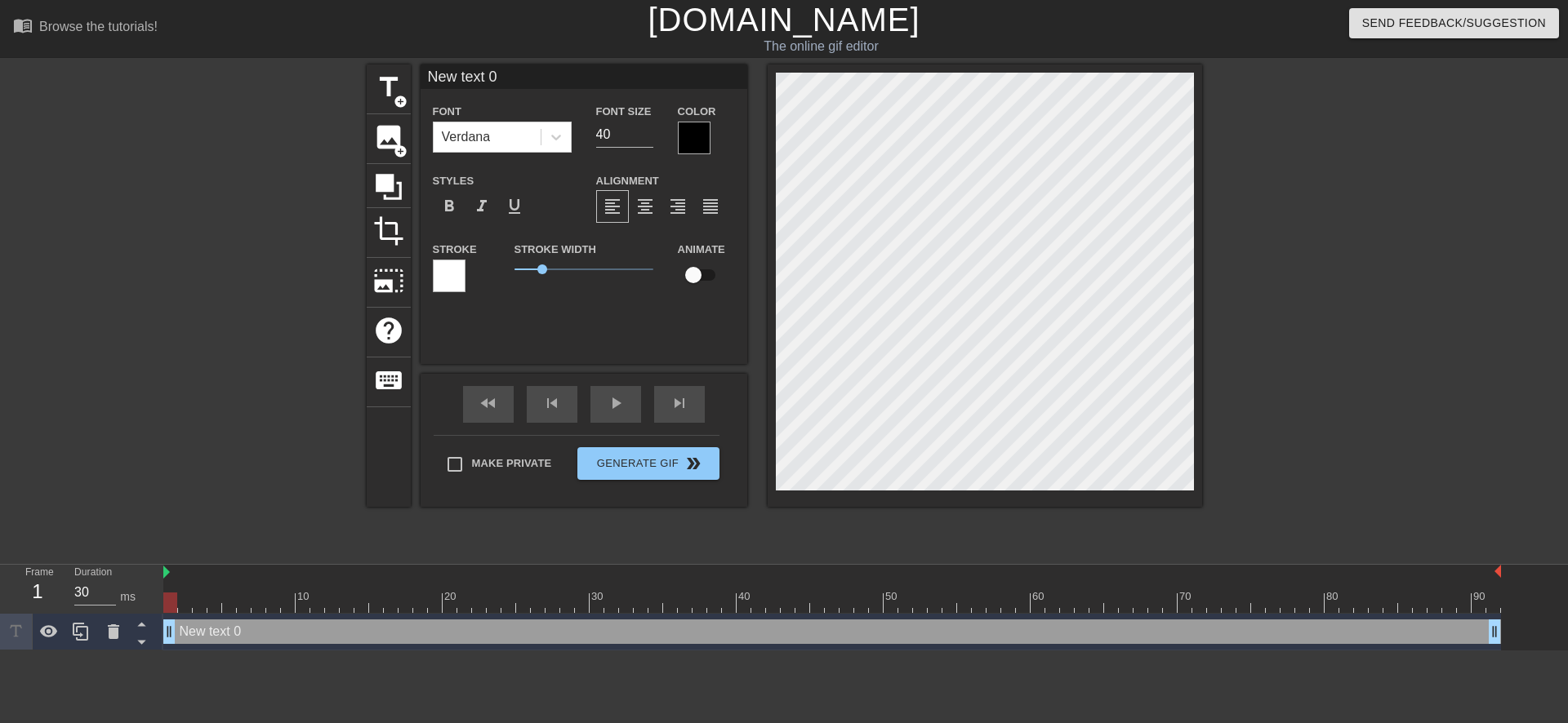
scroll to position [2, 2]
type input "ew text 0"
type textarea "ew text 0"
type input "w text 0"
type textarea "w text 0"
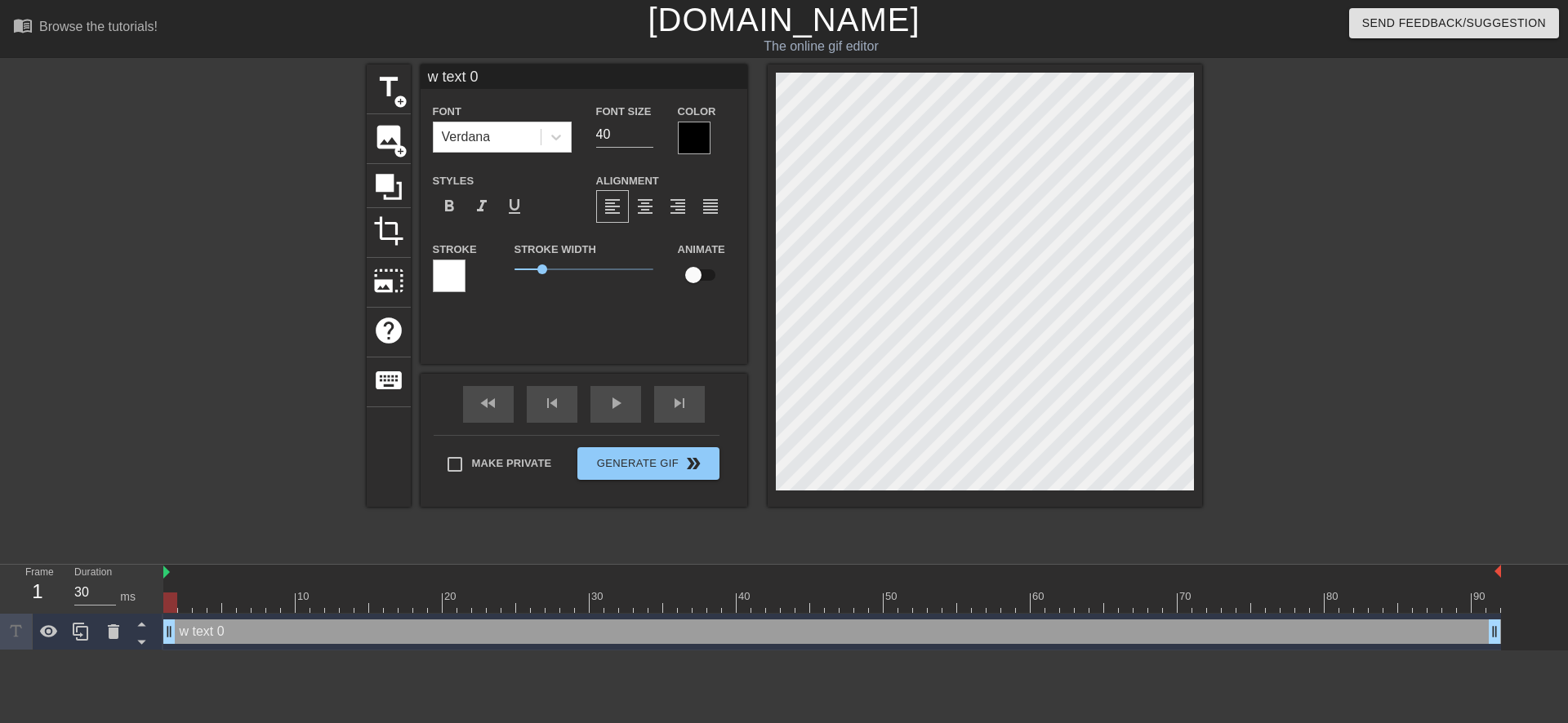
type input "text 0"
type textarea "text 0"
type input "text 0"
type textarea "text 0"
type input "ext 0"
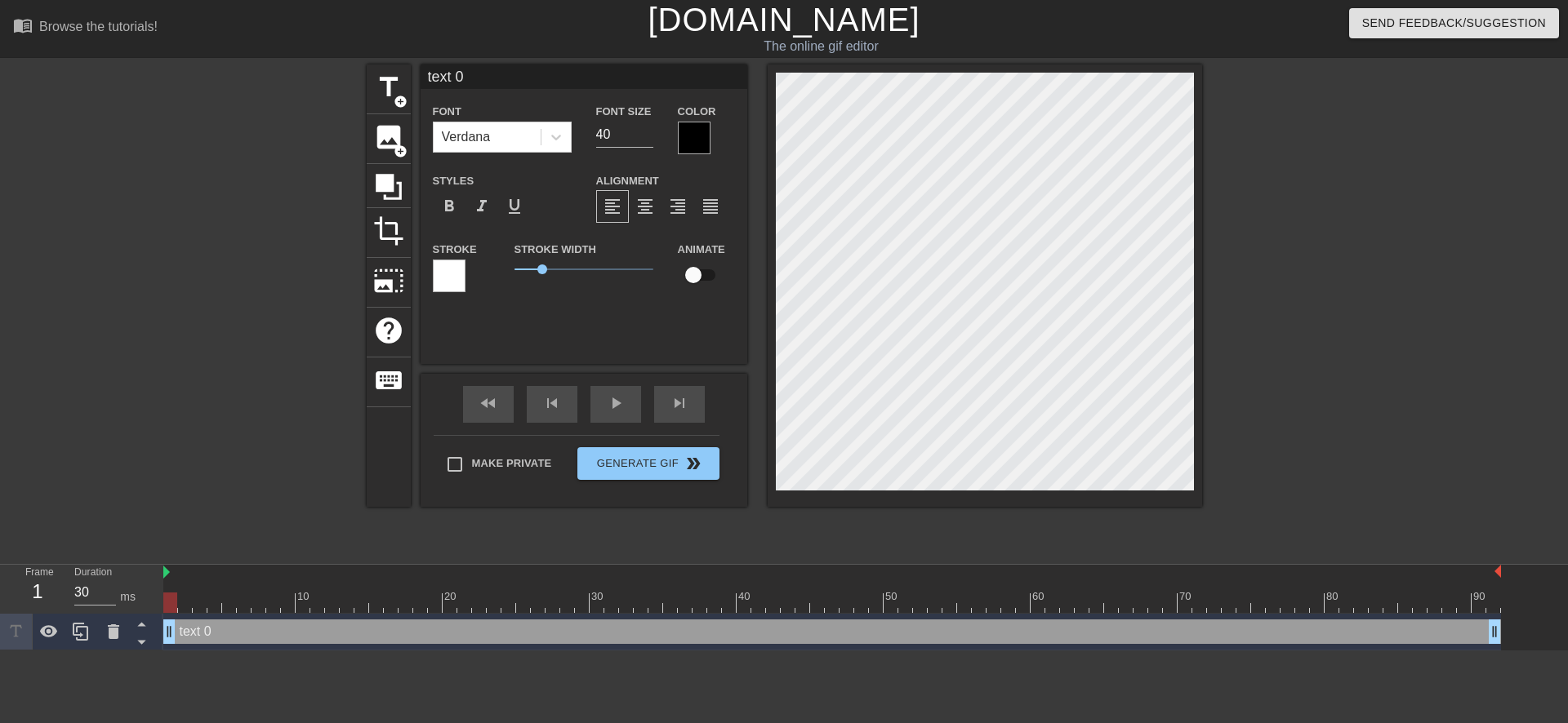
type textarea "ext 0"
type input "xt 0"
type textarea "xt 0"
type input "t 0"
type textarea "t 0"
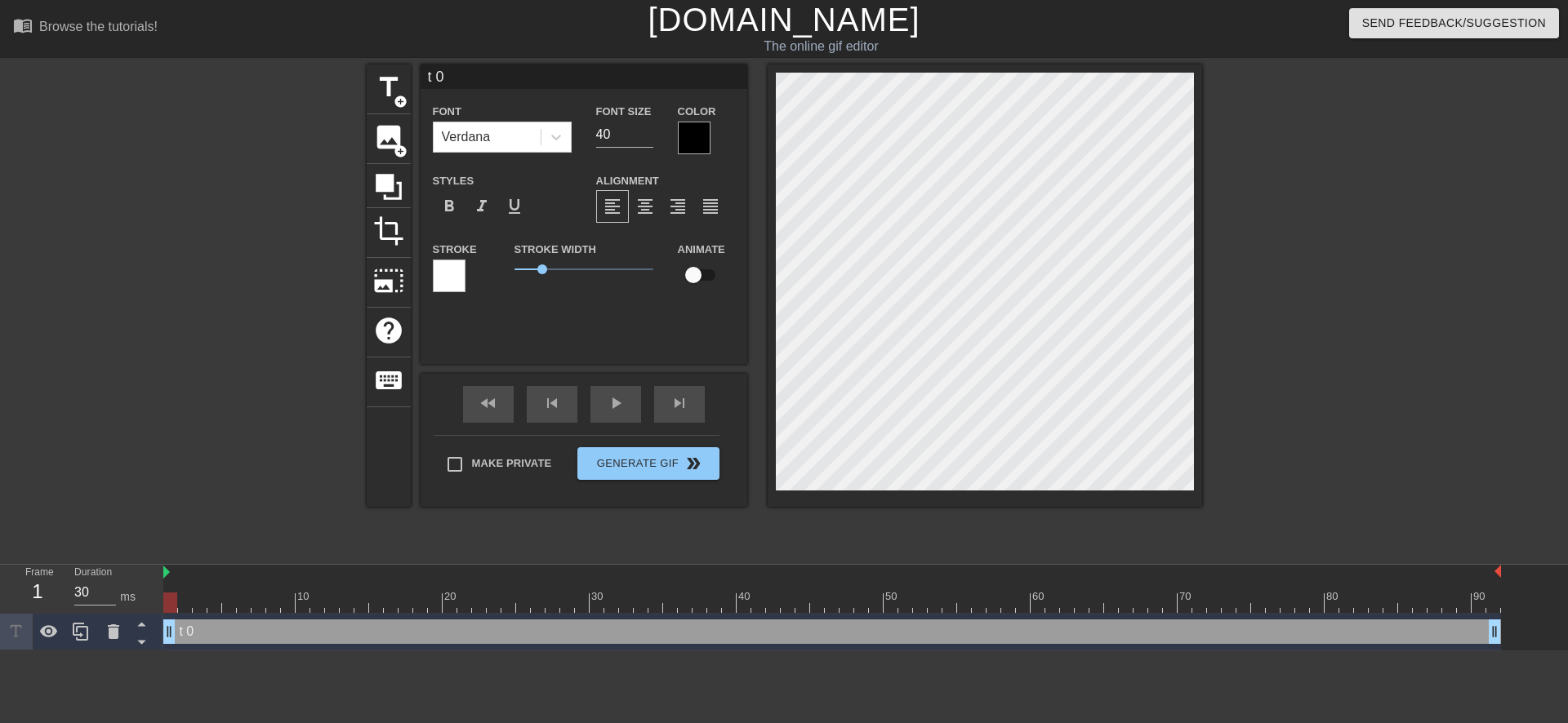
type input "0"
type textarea "0"
type input "0"
type textarea "0"
type input "@"
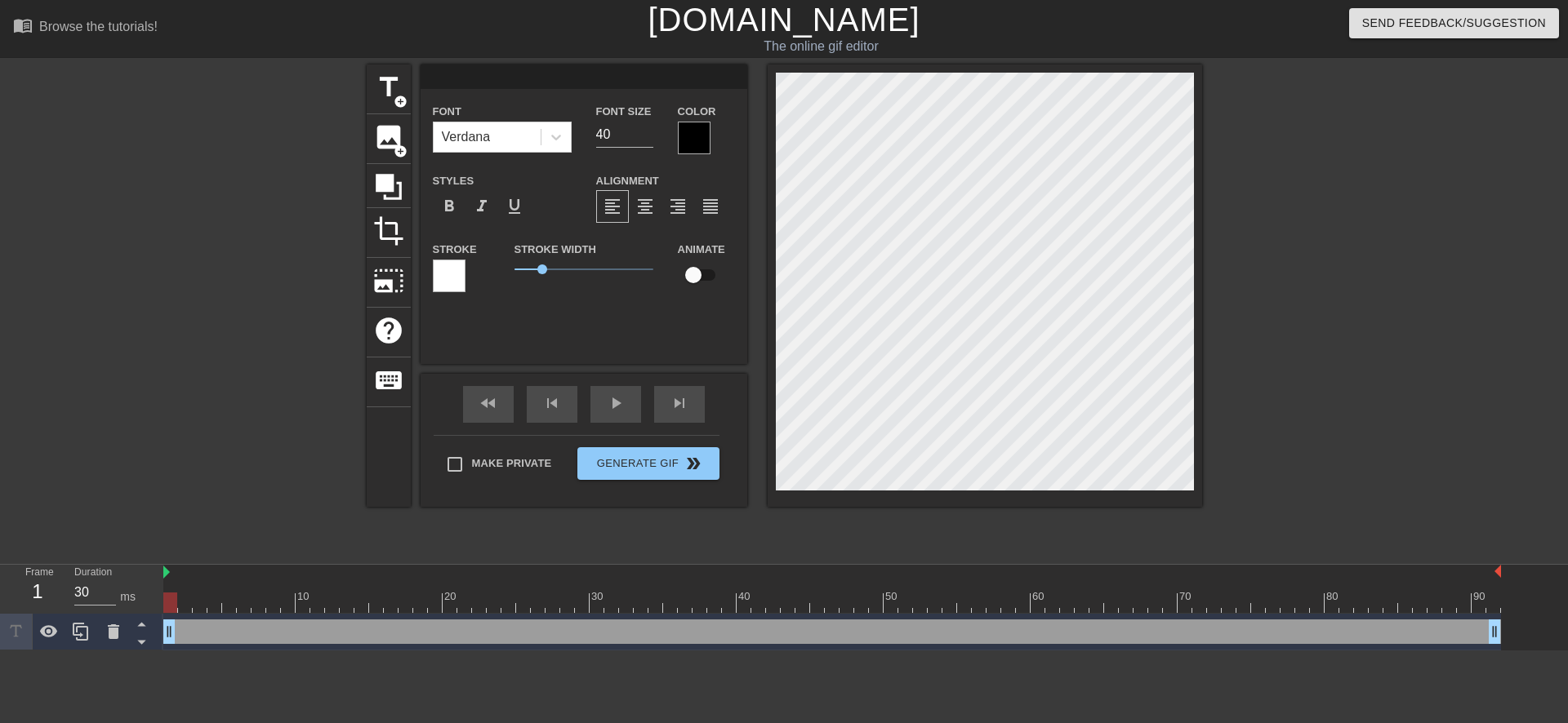
type textarea "@"
type input "@s"
type textarea "@s"
type input "@st"
type textarea "@st"
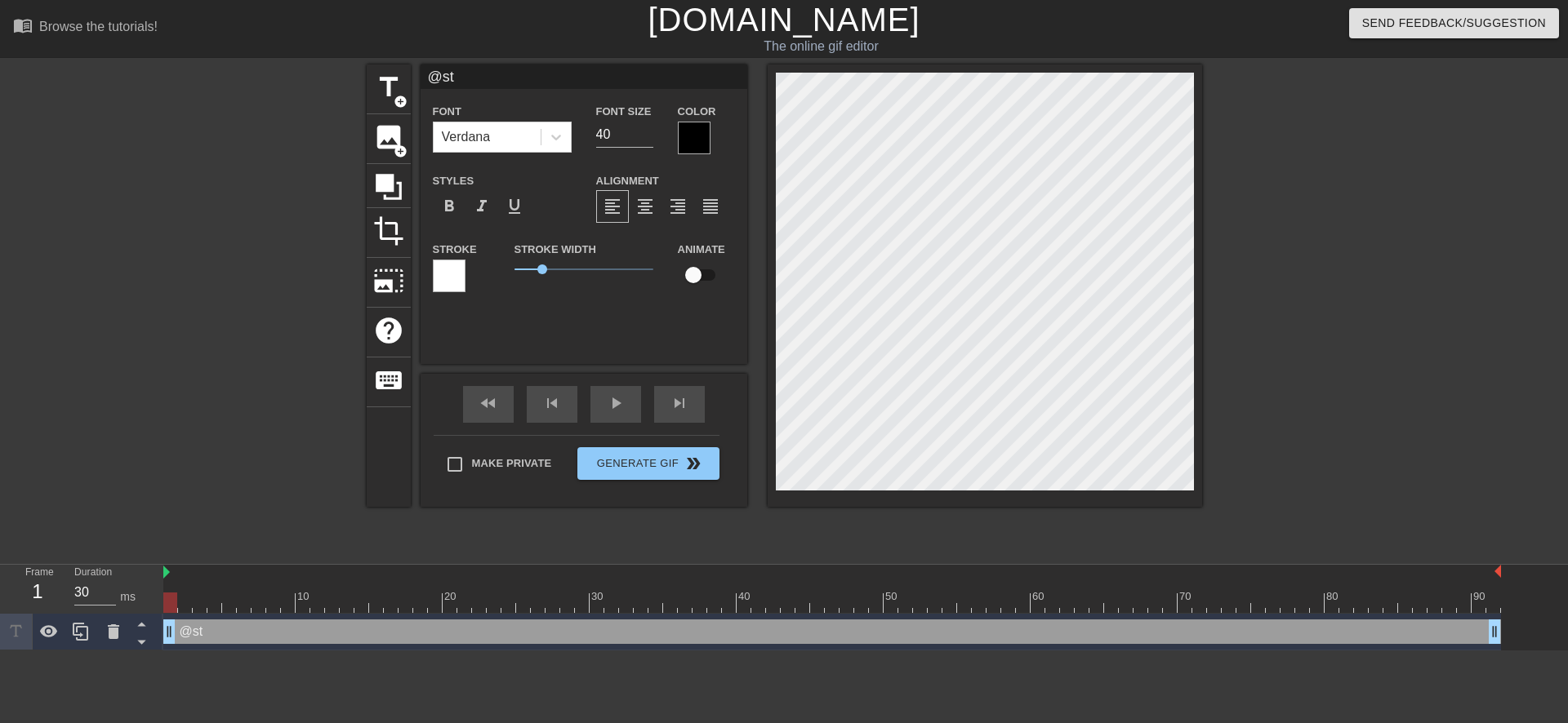
type input "@sti"
type textarea "@sti"
type input "@stic"
type textarea "@stic"
type input "@stick"
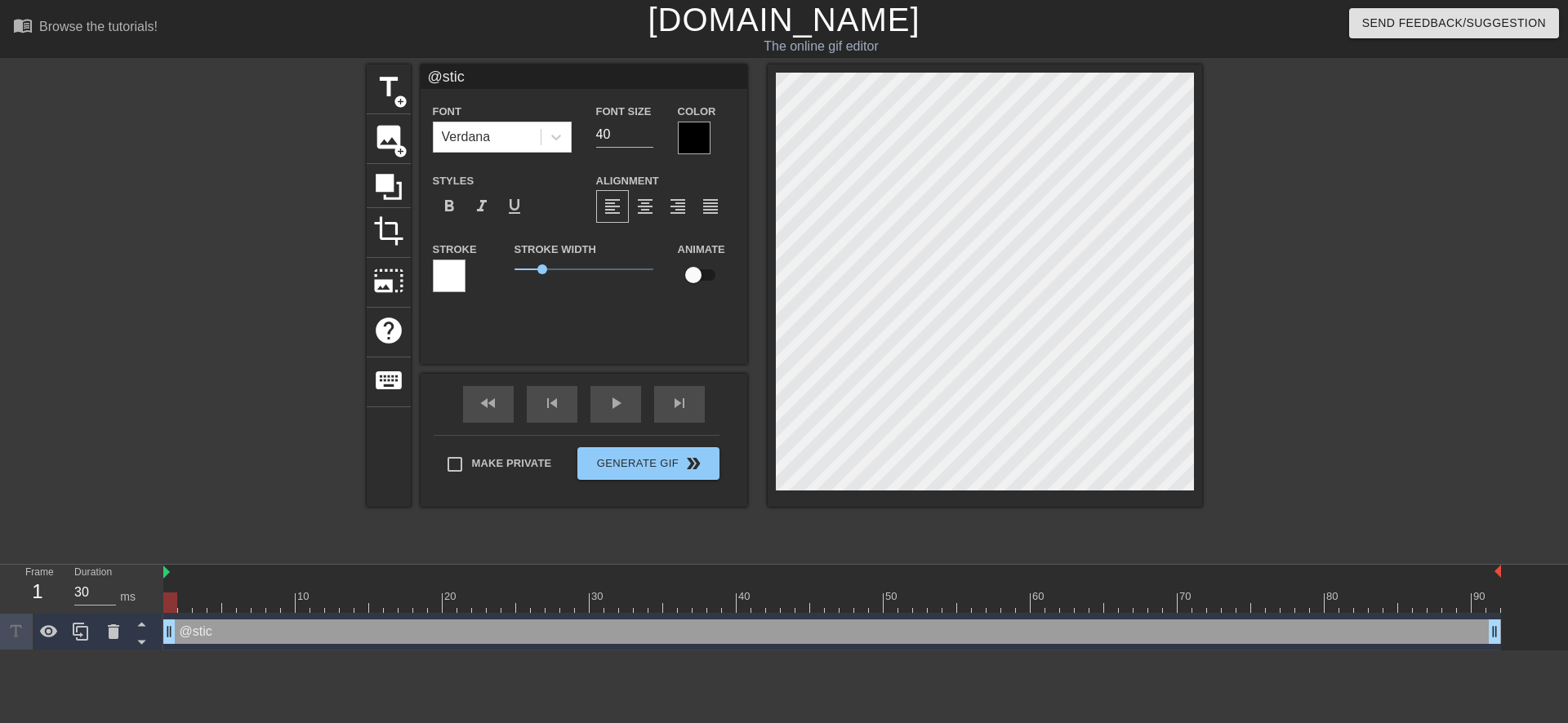
type textarea "@stick"
type input "@sticke"
type textarea "@sticke"
type input "@sticker"
type textarea "@sticker"
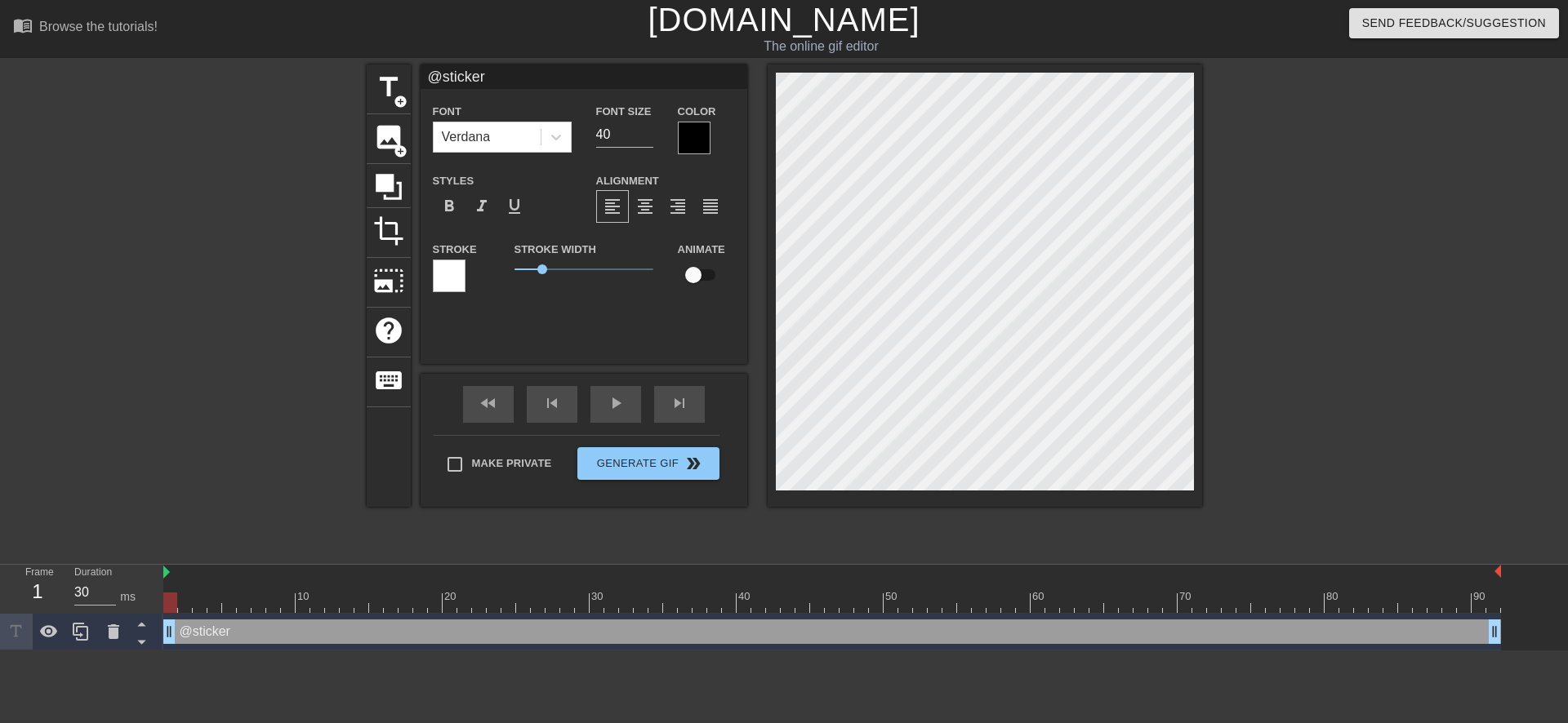
type input "@stickerb"
type textarea "@stickerb"
type input "@stickerba"
type textarea "@stickerba"
type input "@stickerbas"
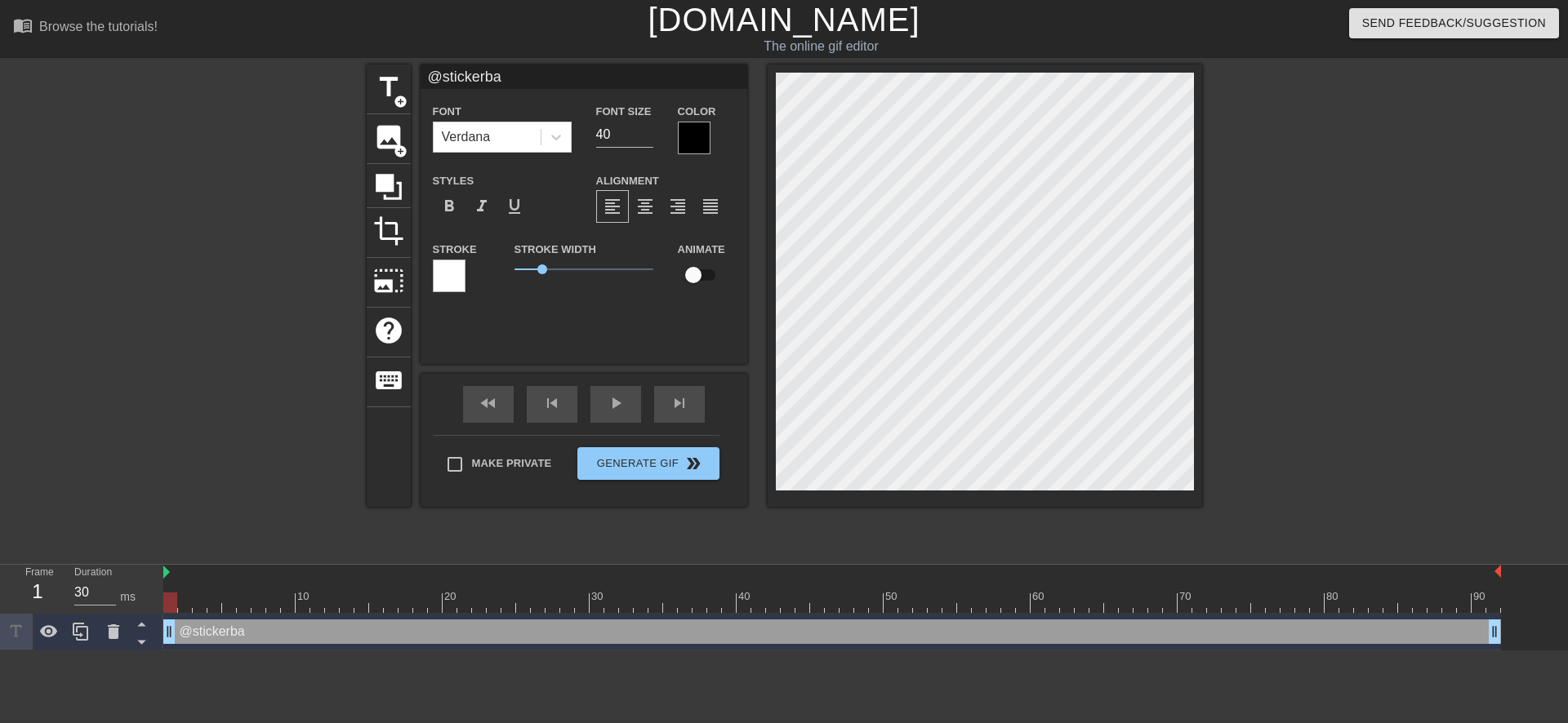
type textarea "@stickerbas"
type input "@stickerbase"
type textarea "@stickerbase"
type input "@stickerbase_"
type textarea "@stickerbase_"
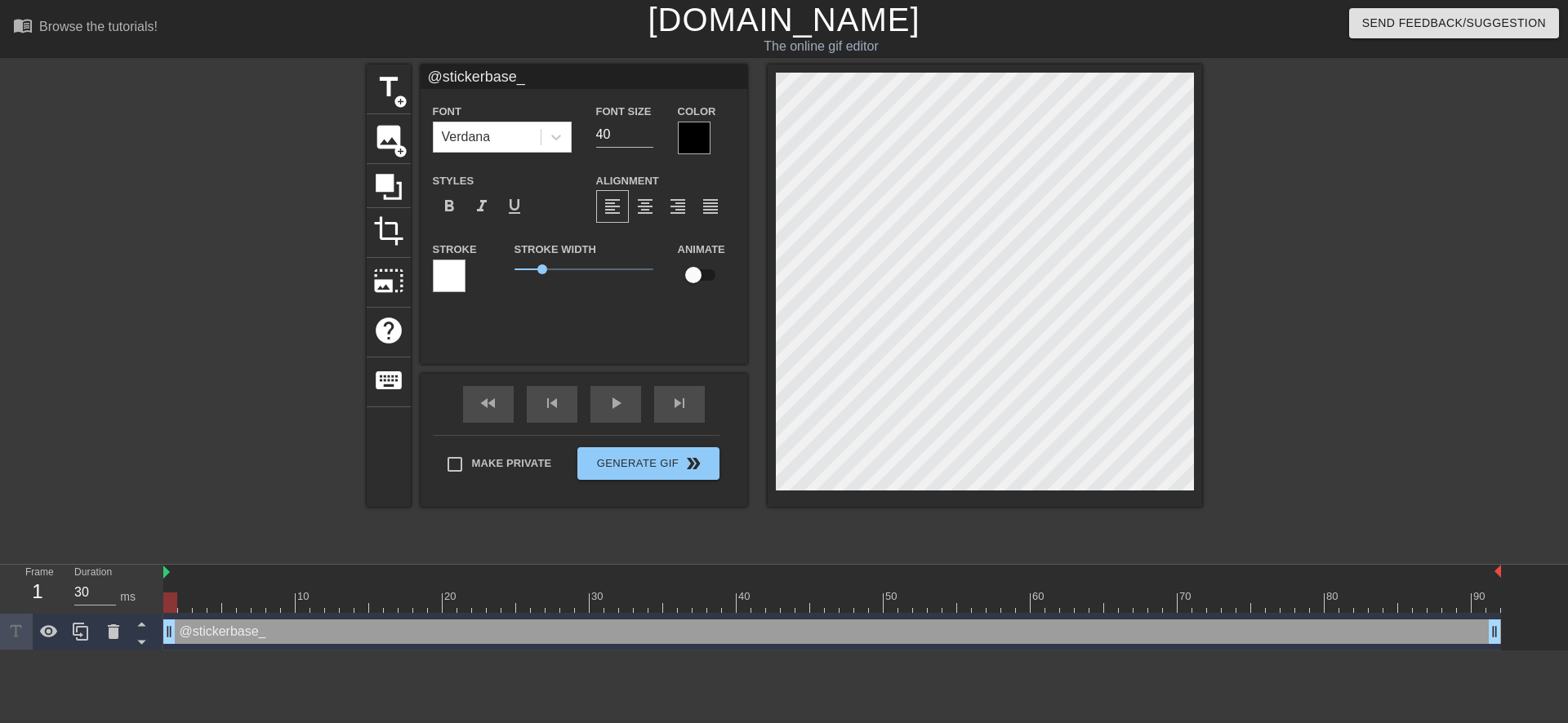
type input "@stickerbase_r"
type textarea "@stickerbase_r"
type input "@stickerbase_ru"
type textarea "@stickerbase_ru"
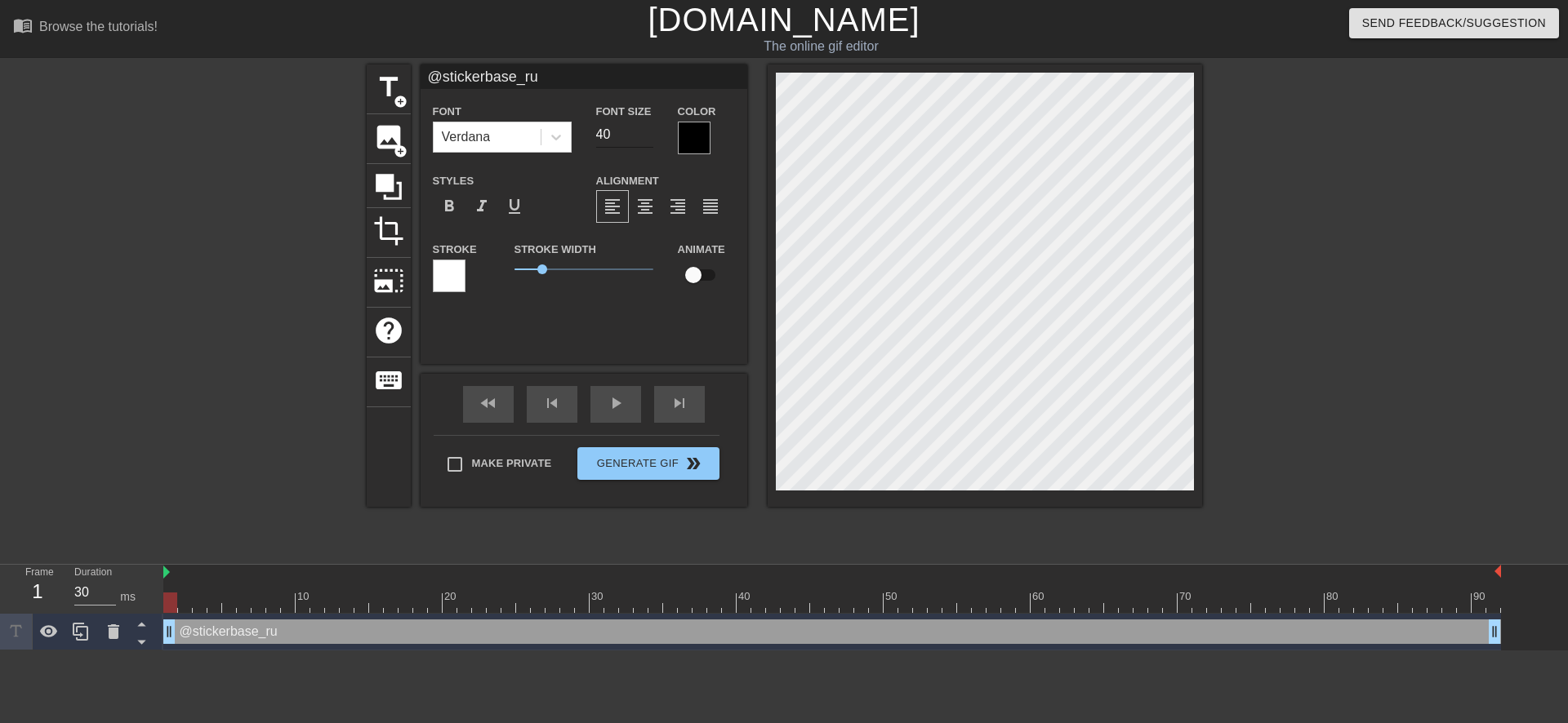
click at [601, 136] on input "40" at bounding box center [624, 135] width 57 height 26
type input "20"
click at [620, 460] on span "Generate Gif double_arrow" at bounding box center [647, 464] width 128 height 20
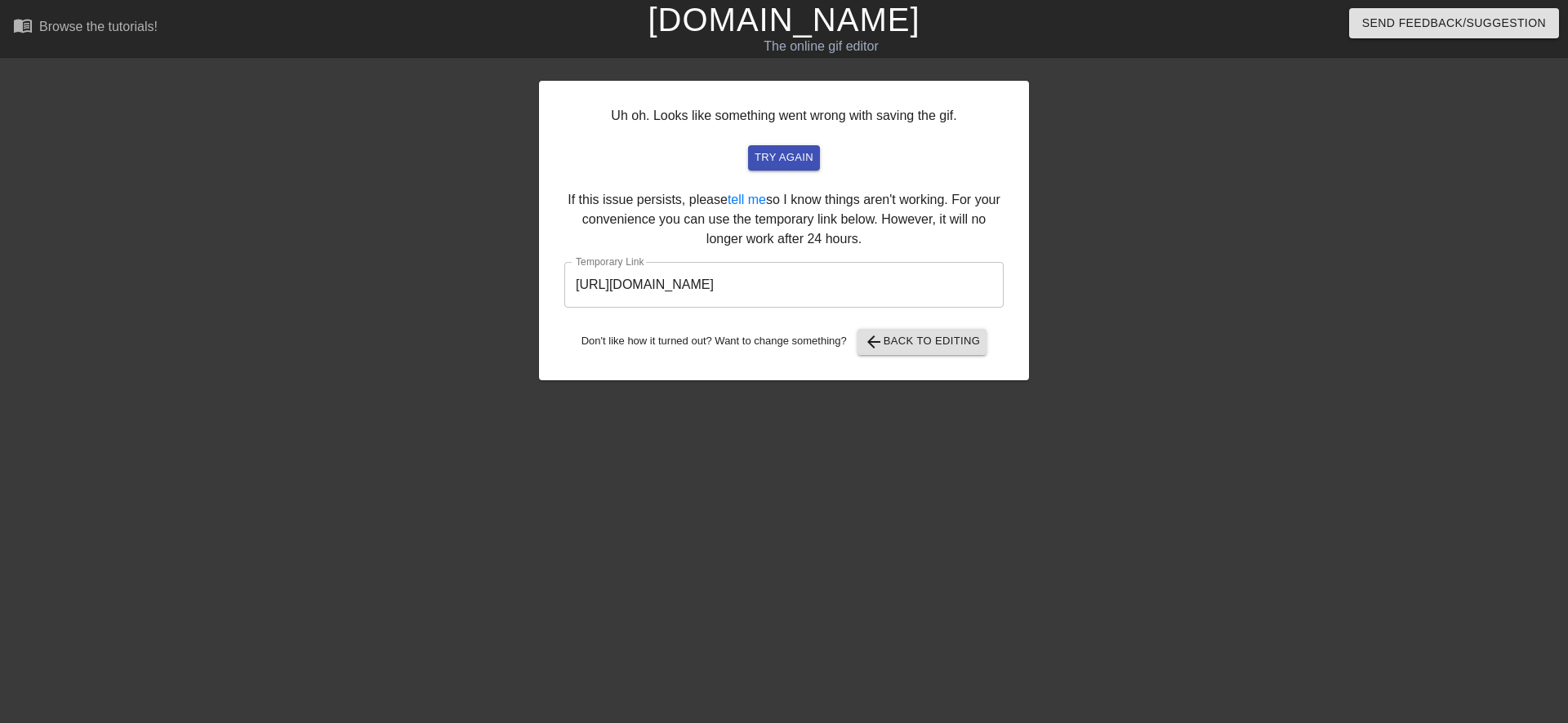
click at [744, 281] on input "[URL][DOMAIN_NAME]" at bounding box center [784, 285] width 440 height 46
